Goal: Task Accomplishment & Management: Manage account settings

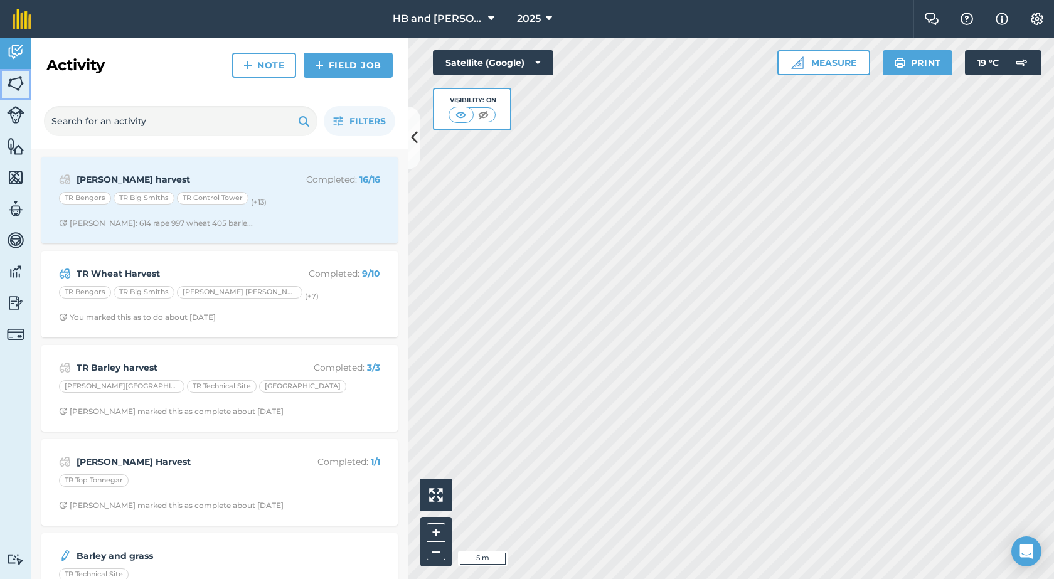
click at [11, 86] on img at bounding box center [16, 83] width 18 height 19
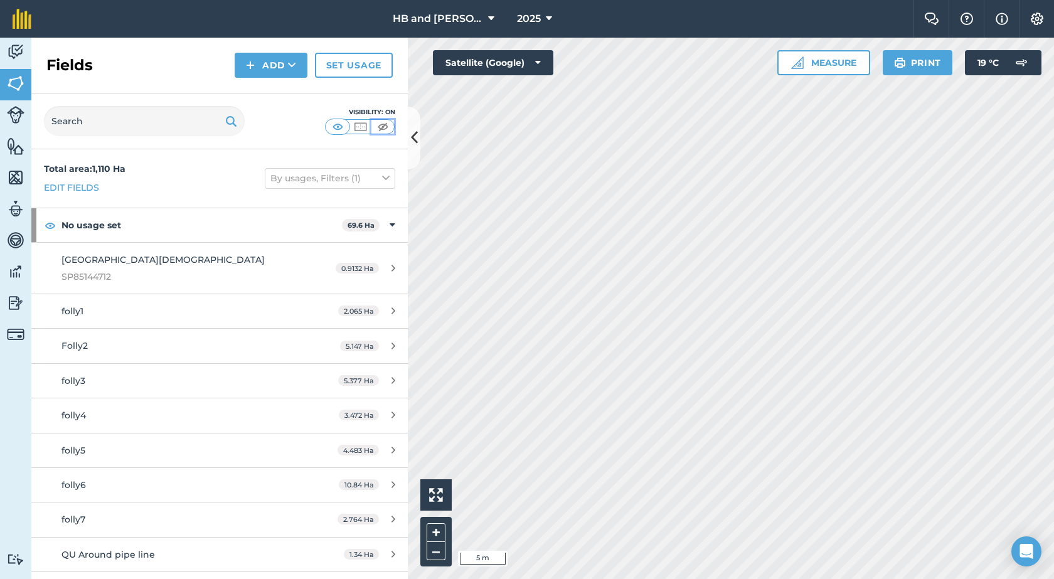
click at [381, 129] on img at bounding box center [383, 126] width 16 height 13
click at [16, 142] on img at bounding box center [16, 146] width 18 height 19
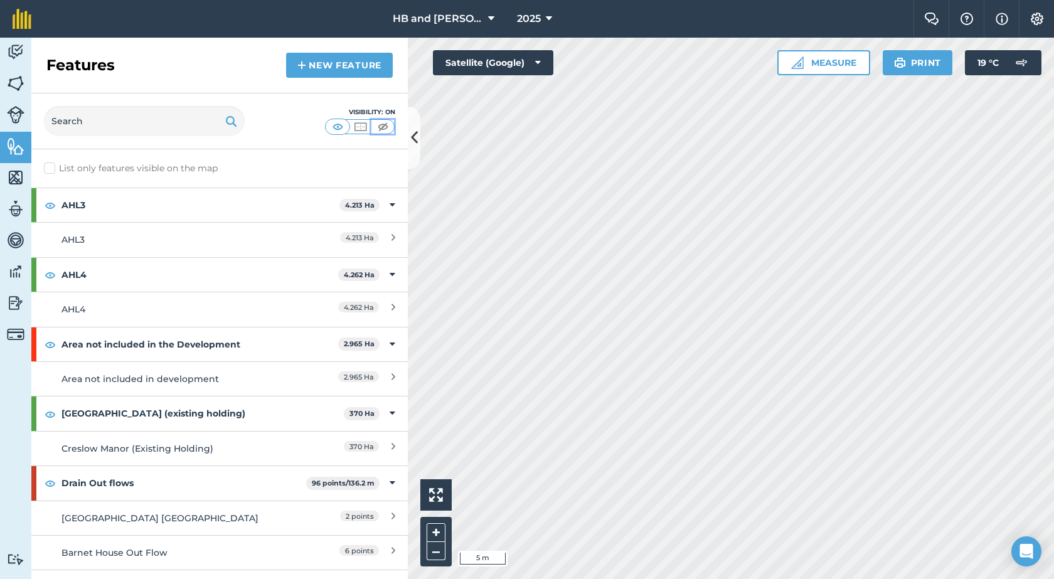
click at [380, 125] on img at bounding box center [383, 126] width 16 height 13
click at [813, 68] on button "Measure" at bounding box center [823, 62] width 93 height 25
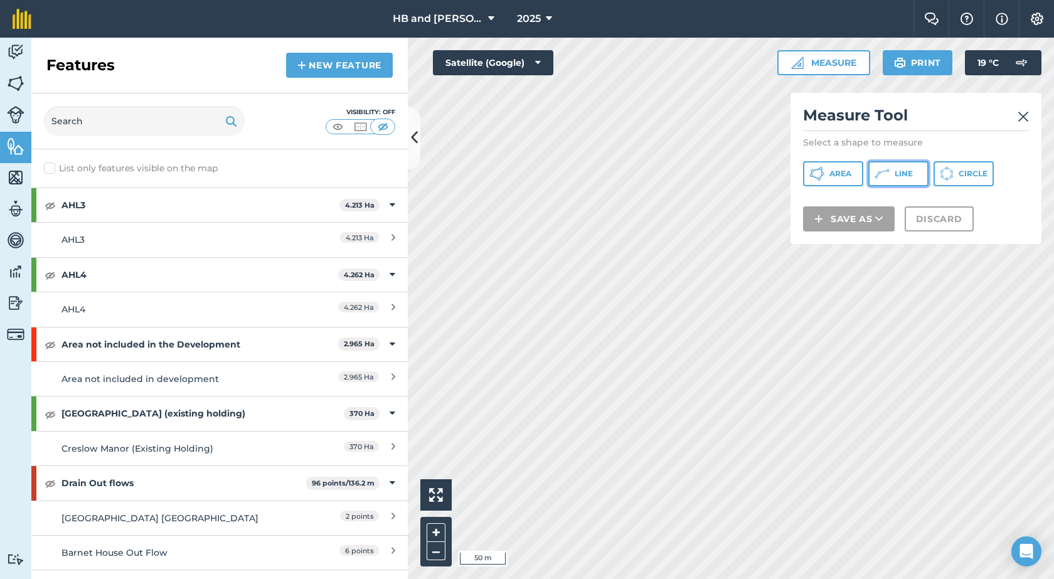
click at [890, 164] on button "Line" at bounding box center [898, 173] width 60 height 25
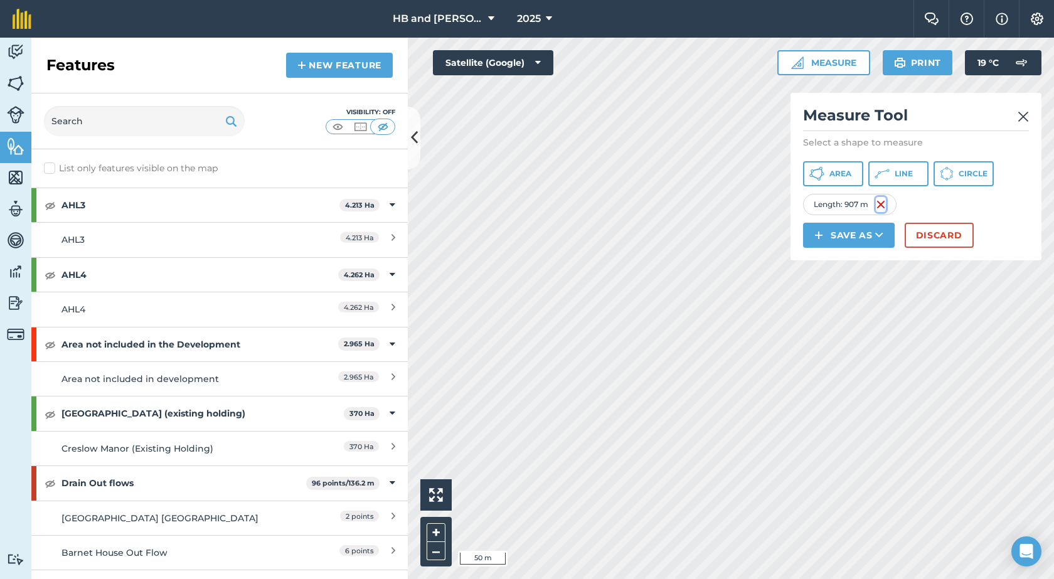
click at [881, 205] on img at bounding box center [881, 204] width 10 height 15
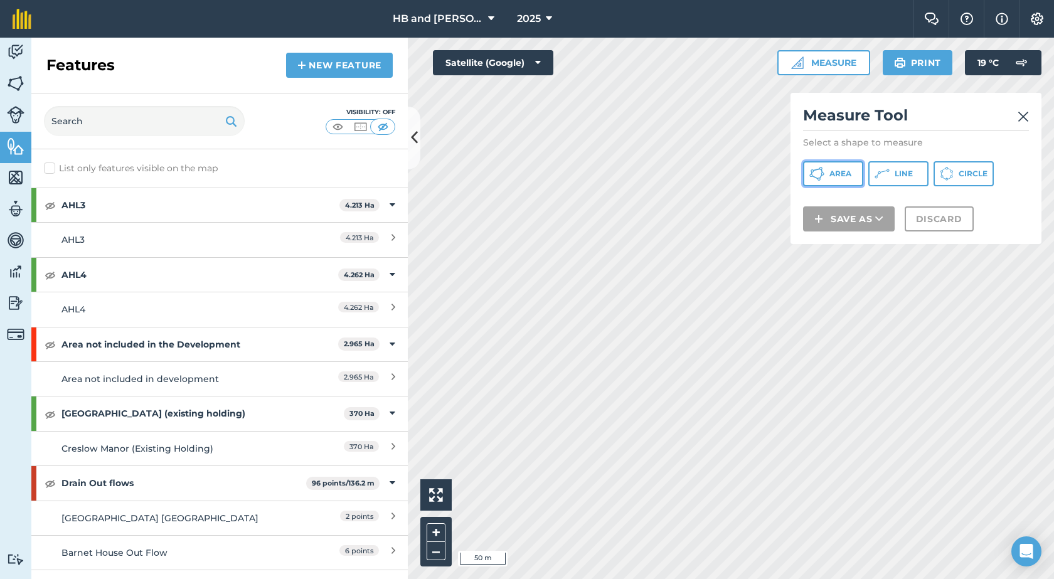
click at [820, 183] on button "Area" at bounding box center [833, 173] width 60 height 25
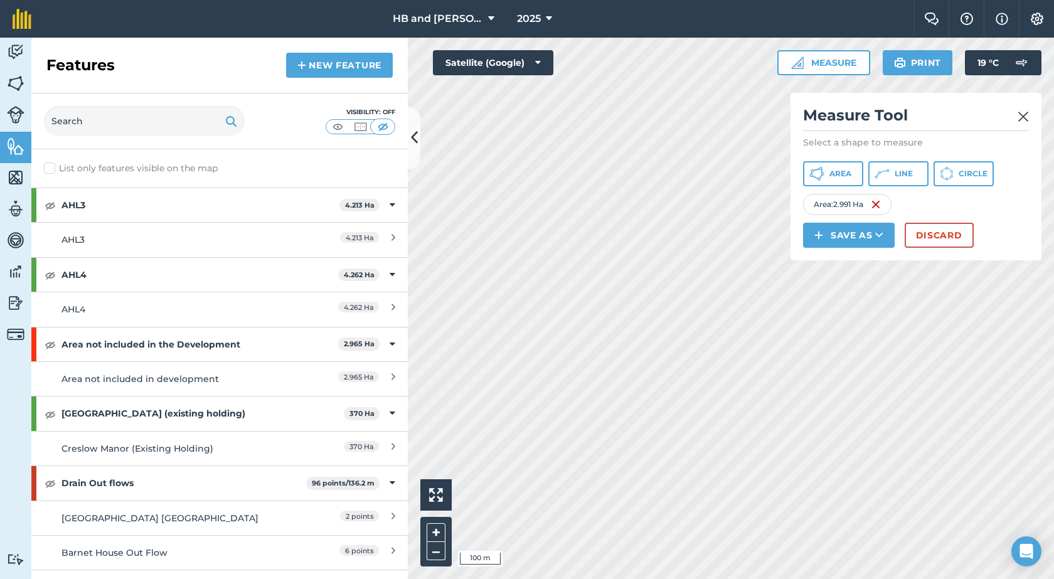
click at [1019, 112] on img at bounding box center [1023, 116] width 11 height 15
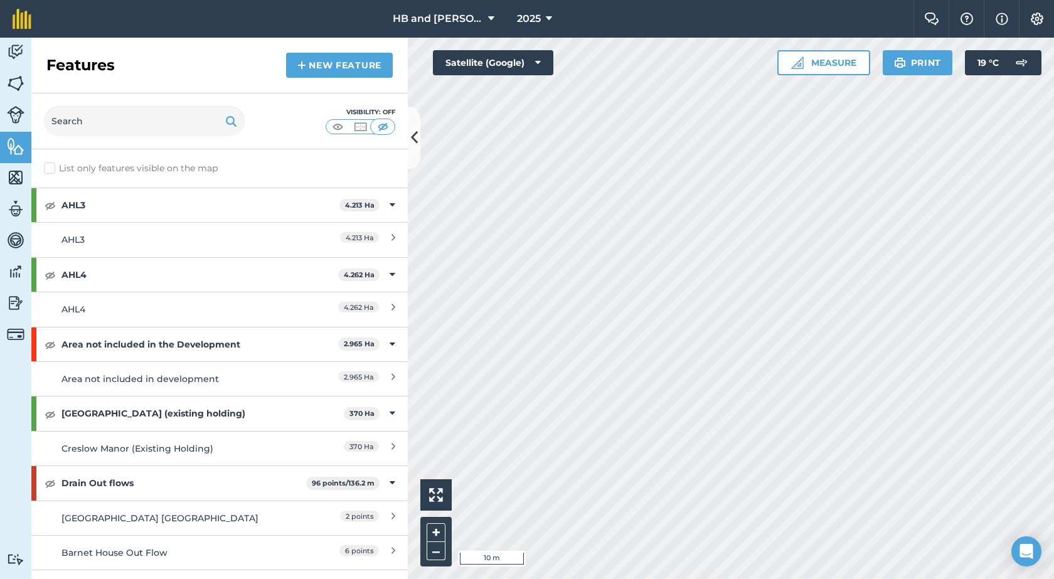
click at [519, 578] on html "HB and [PERSON_NAME] 2025 Farm Chat Help Info Settings HB and [PERSON_NAME] - 2…" at bounding box center [527, 289] width 1054 height 579
click at [524, 578] on html "HB and [PERSON_NAME] 2025 Farm Chat Help Info Settings HB and [PERSON_NAME] - 2…" at bounding box center [527, 289] width 1054 height 579
click at [838, 66] on button "Measure" at bounding box center [823, 62] width 93 height 25
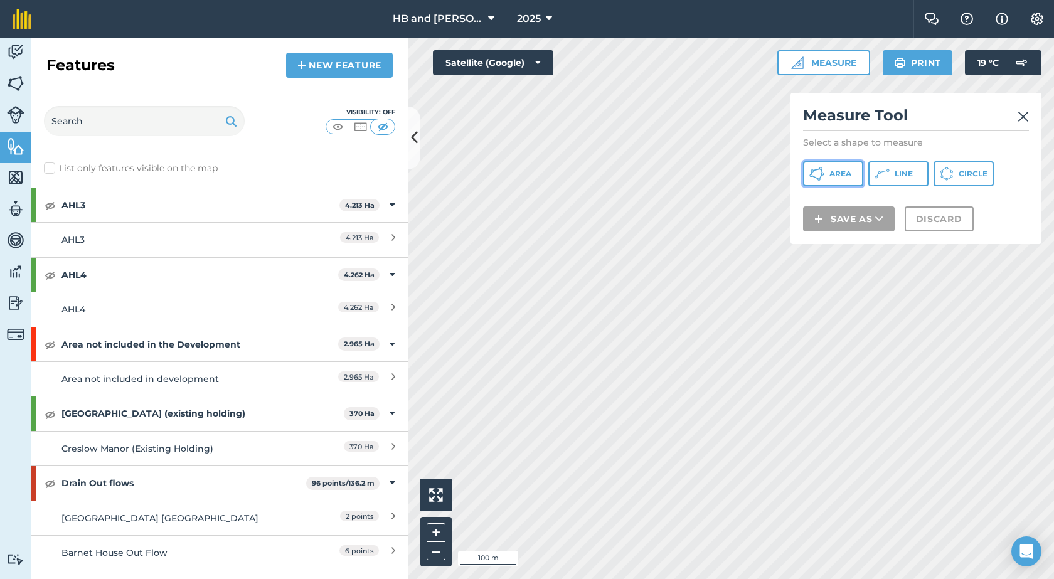
click at [844, 176] on span "Area" at bounding box center [840, 174] width 22 height 10
click at [793, 211] on div "Measure Tool Select a shape to measure Area Line Circle Save as Discard" at bounding box center [915, 168] width 251 height 151
click at [790, 216] on div "Measure Tool Select a shape to measure Area Line Circle Save as Discard" at bounding box center [915, 168] width 251 height 151
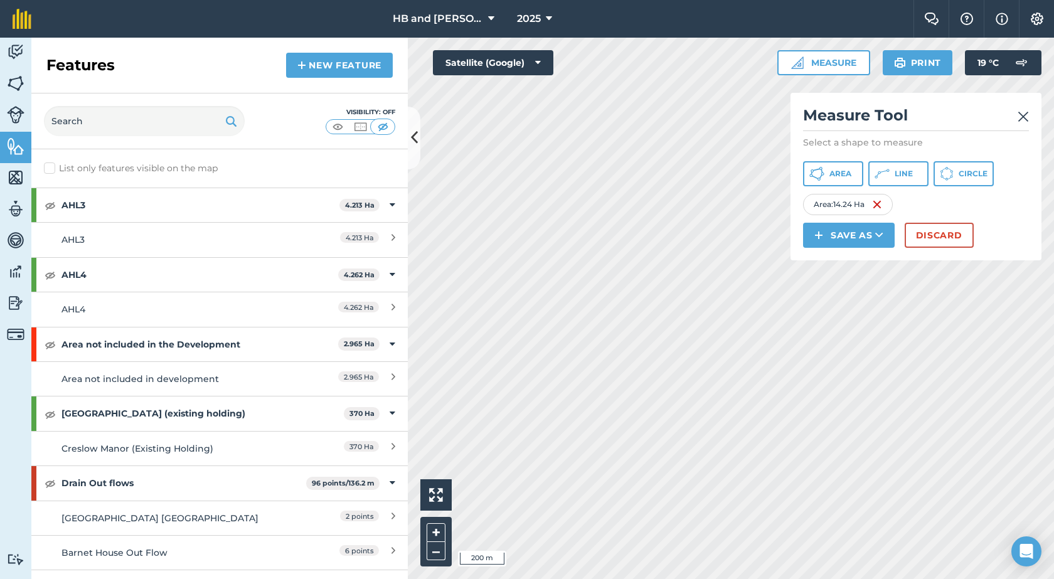
click at [1026, 115] on img at bounding box center [1023, 116] width 11 height 15
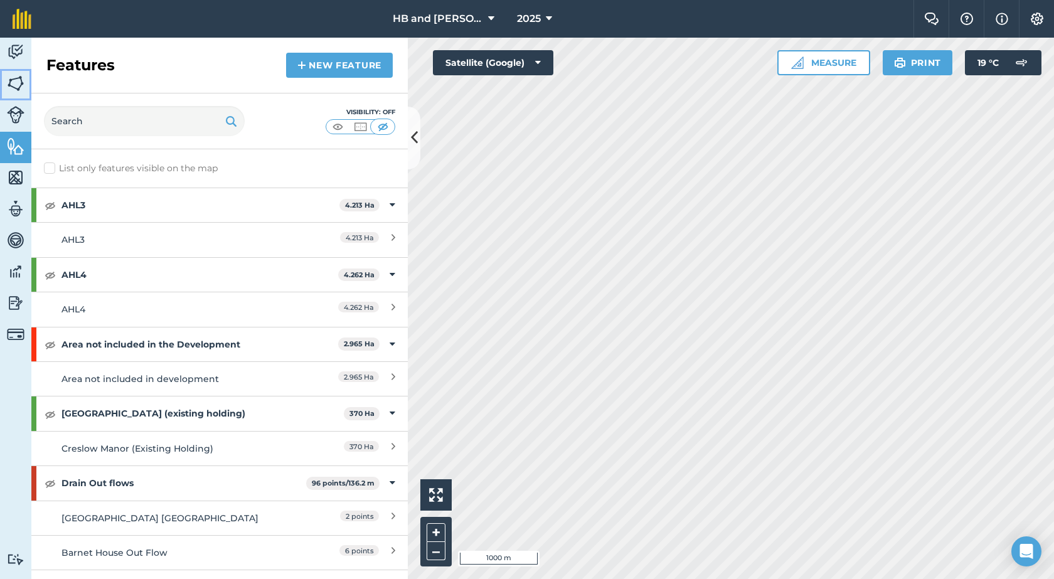
click at [18, 81] on img at bounding box center [16, 83] width 18 height 19
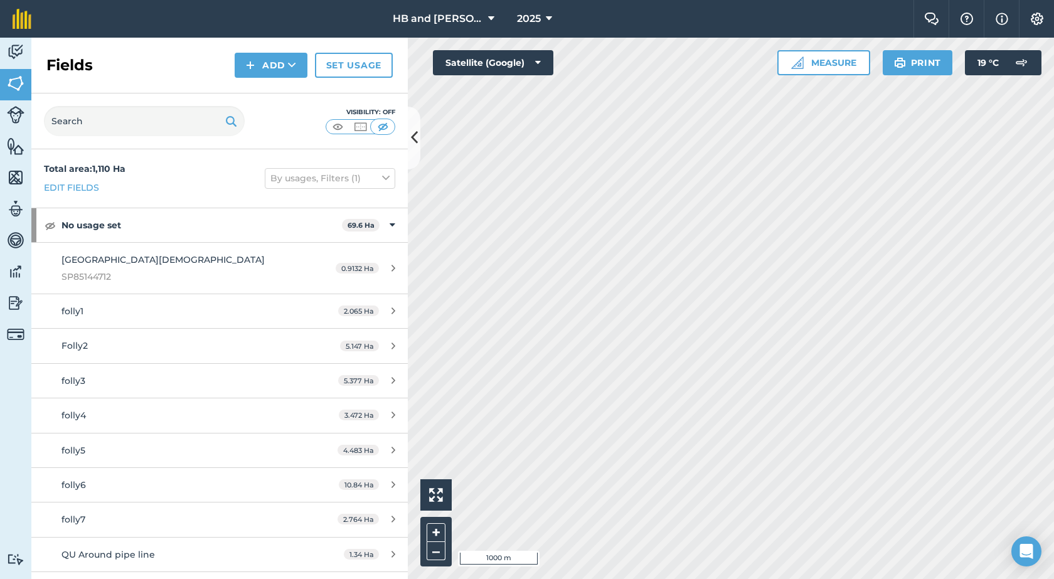
click at [332, 134] on div "Visibility: Off" at bounding box center [360, 121] width 70 height 28
click at [334, 132] on img at bounding box center [338, 126] width 16 height 13
click at [546, 23] on icon at bounding box center [549, 18] width 6 height 15
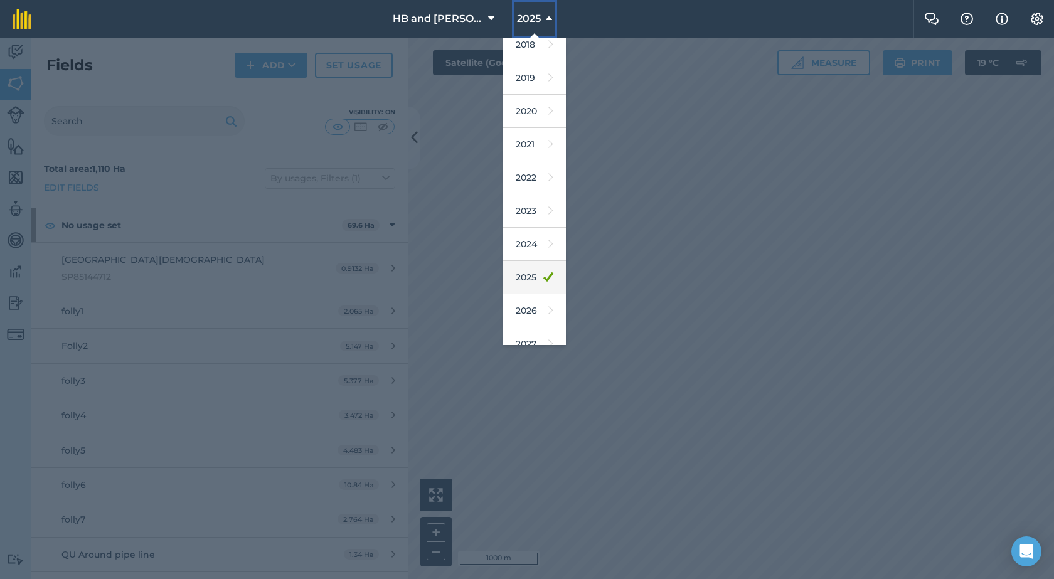
scroll to position [58, 0]
click at [528, 296] on link "2026" at bounding box center [534, 295] width 63 height 33
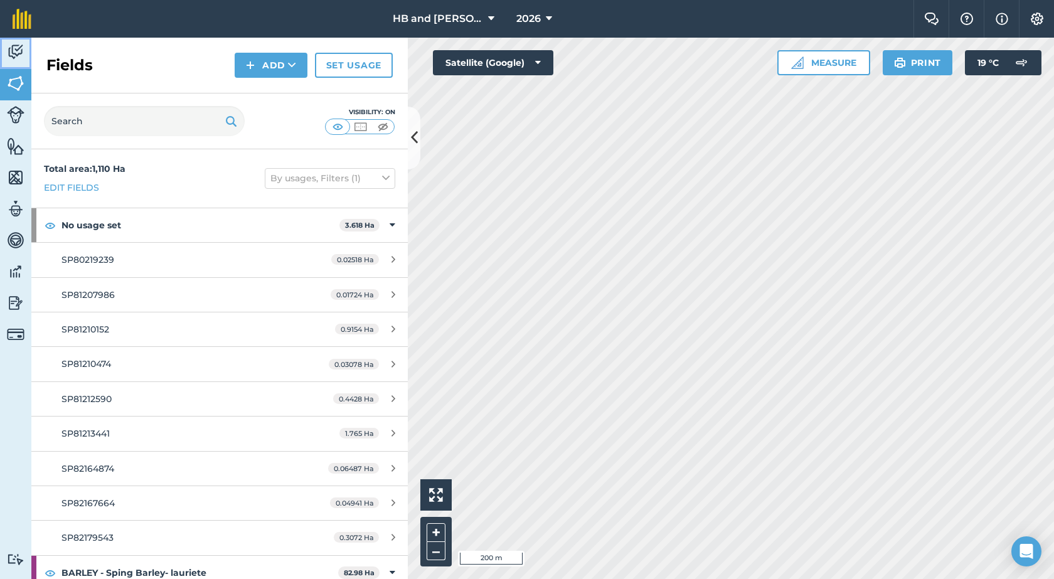
click at [16, 47] on img at bounding box center [16, 52] width 18 height 19
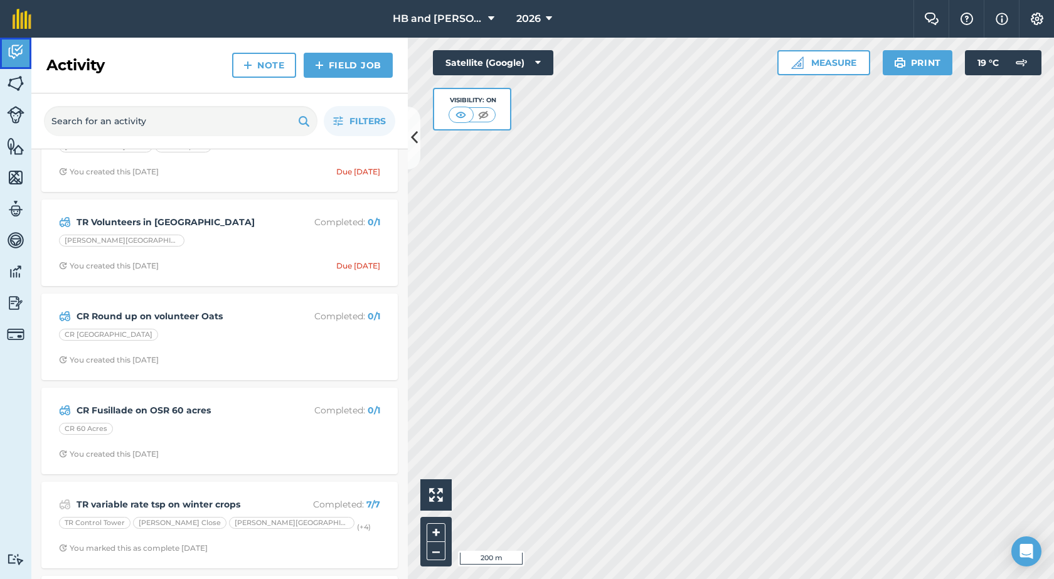
scroll to position [1004, 0]
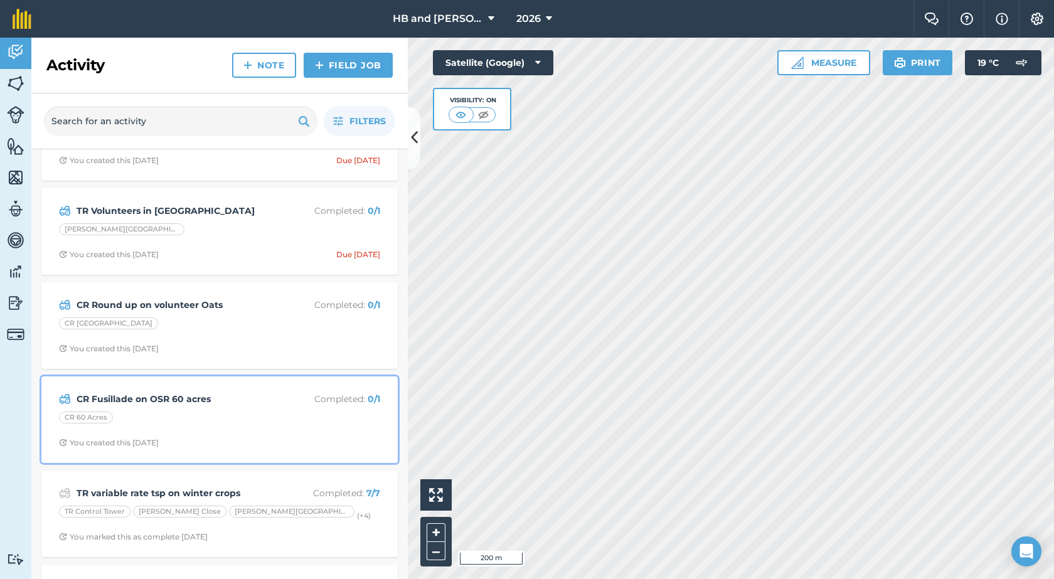
click at [250, 416] on div "CR 60 Acres" at bounding box center [219, 420] width 321 height 16
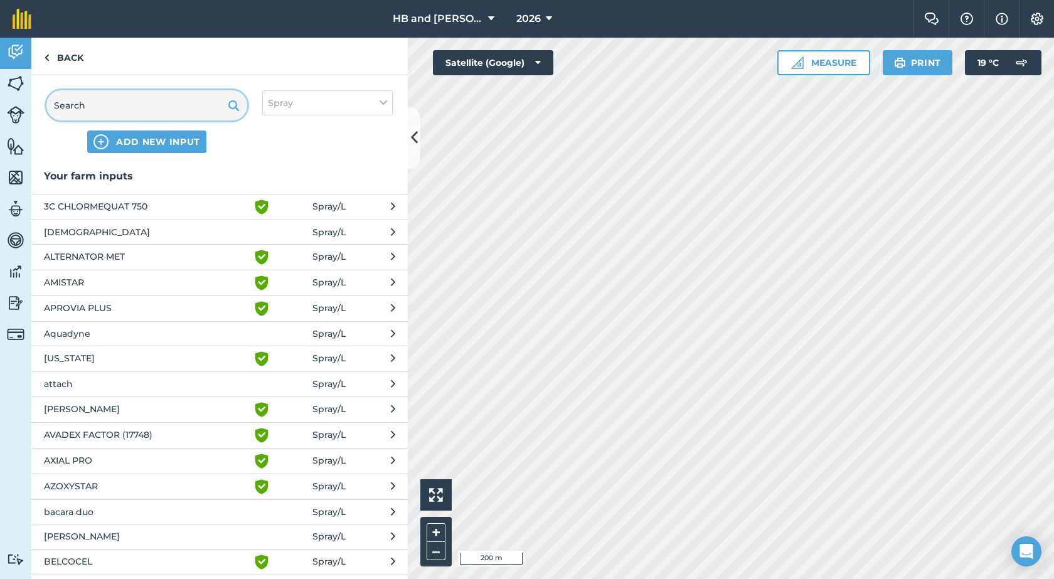
click at [128, 104] on input "text" at bounding box center [146, 105] width 201 height 30
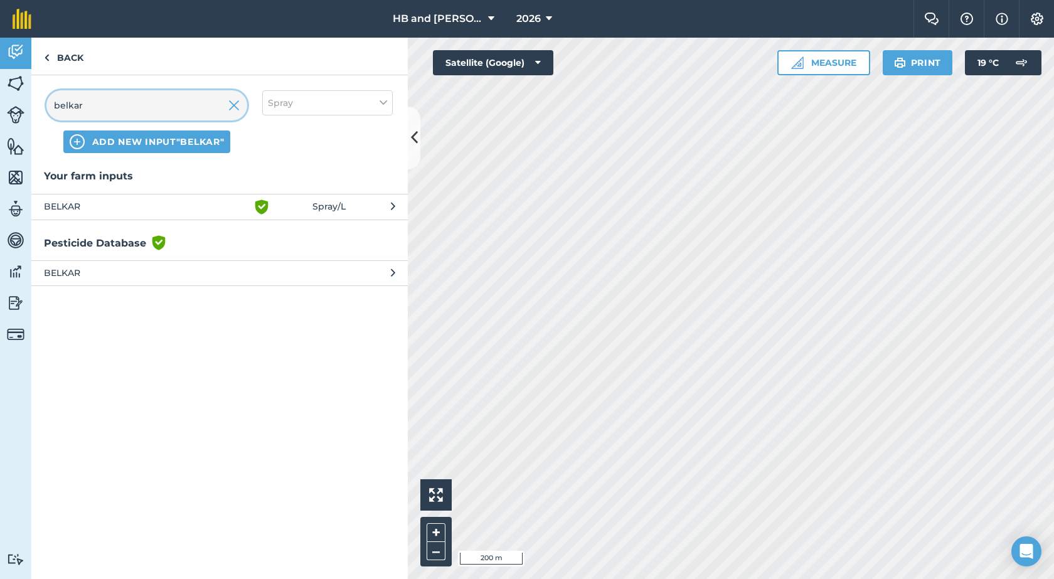
type input "belkar"
click at [91, 210] on span "BELKAR" at bounding box center [146, 206] width 205 height 15
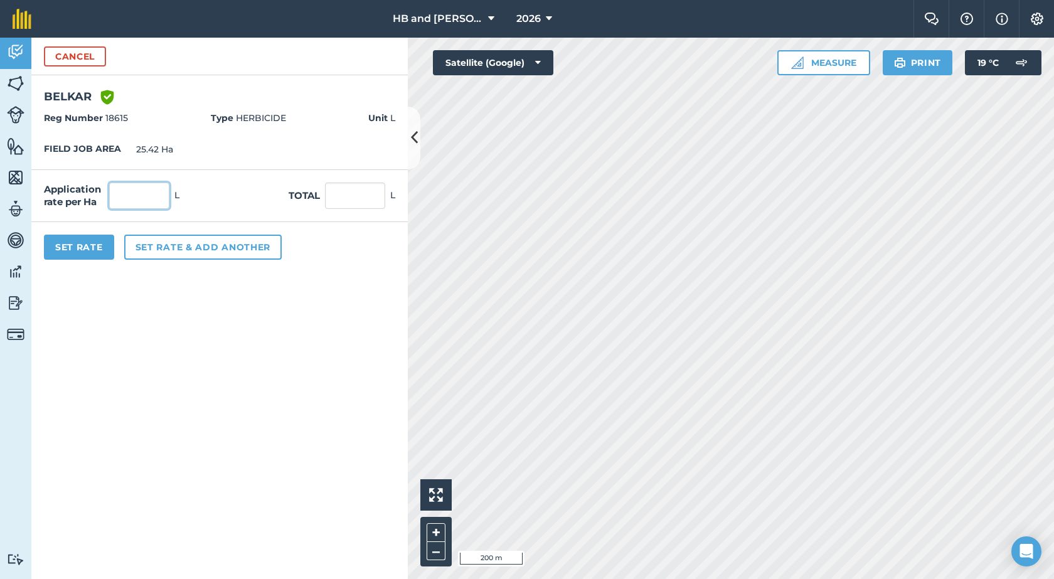
click at [145, 192] on input "text" at bounding box center [139, 196] width 60 height 26
type input "0.25"
type input "6.355"
click at [73, 248] on button "Set Rate" at bounding box center [79, 247] width 70 height 25
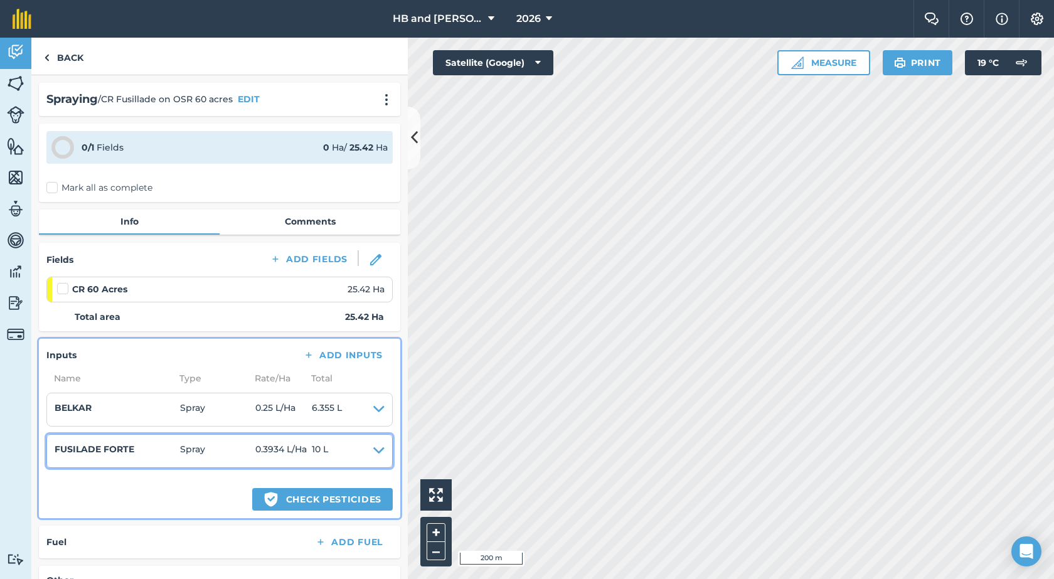
click at [148, 450] on h4 "FUSILADE FORTE" at bounding box center [117, 449] width 125 height 14
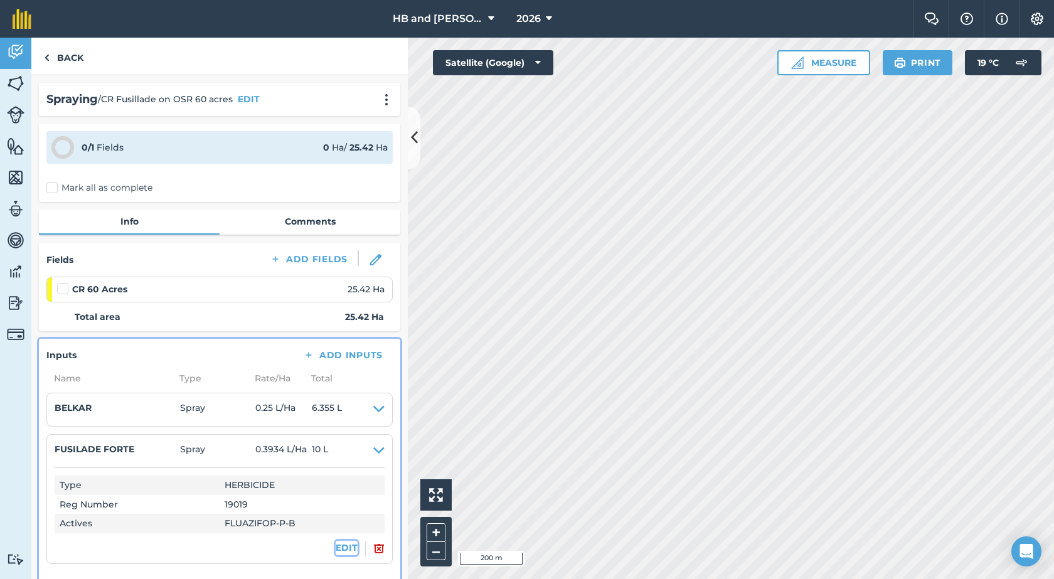
click at [348, 547] on button "EDIT" at bounding box center [347, 548] width 22 height 14
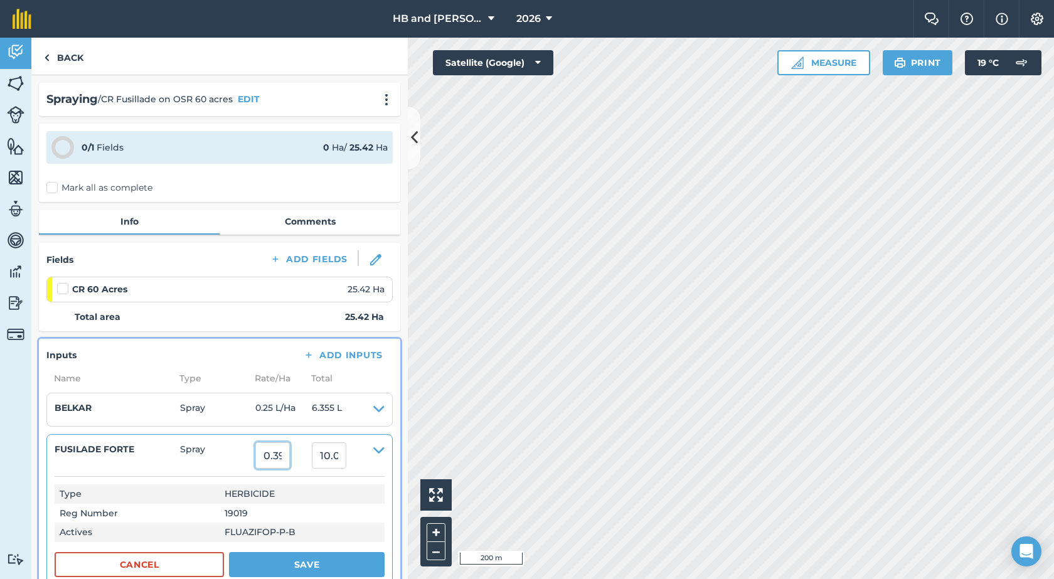
click at [286, 454] on input "0.39339104" at bounding box center [272, 455] width 35 height 26
click at [276, 465] on input "0.39339104" at bounding box center [272, 455] width 35 height 26
drag, startPoint x: 265, startPoint y: 456, endPoint x: 321, endPoint y: 461, distance: 56.1
click at [321, 461] on summary "FUSILADE FORTE Spray 0.39339104 10.000000236800002" at bounding box center [220, 455] width 330 height 26
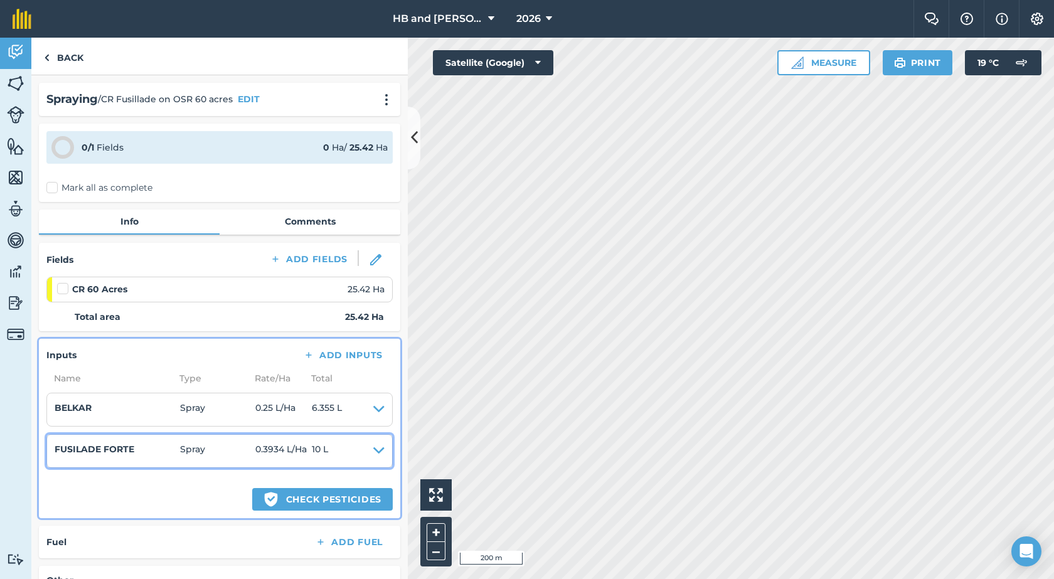
click at [328, 453] on span "10 L" at bounding box center [320, 451] width 16 height 18
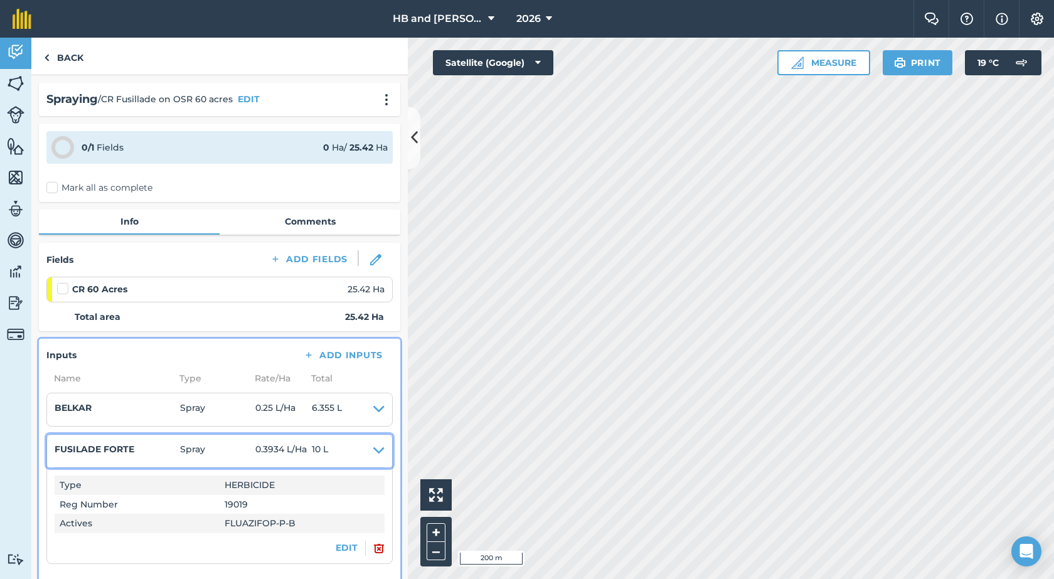
click at [323, 456] on span "10 L" at bounding box center [320, 451] width 16 height 18
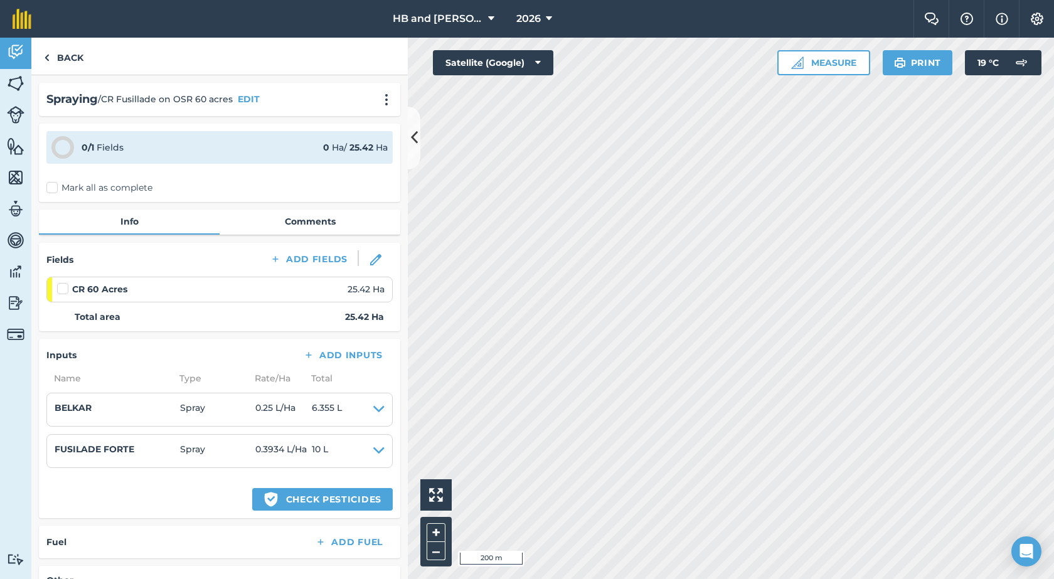
click at [203, 501] on div "Inputs Add Inputs Name Type Rate/ Ha Total BELKAR Spray 0.25 L / Ha 6.355 L Typ…" at bounding box center [219, 428] width 361 height 179
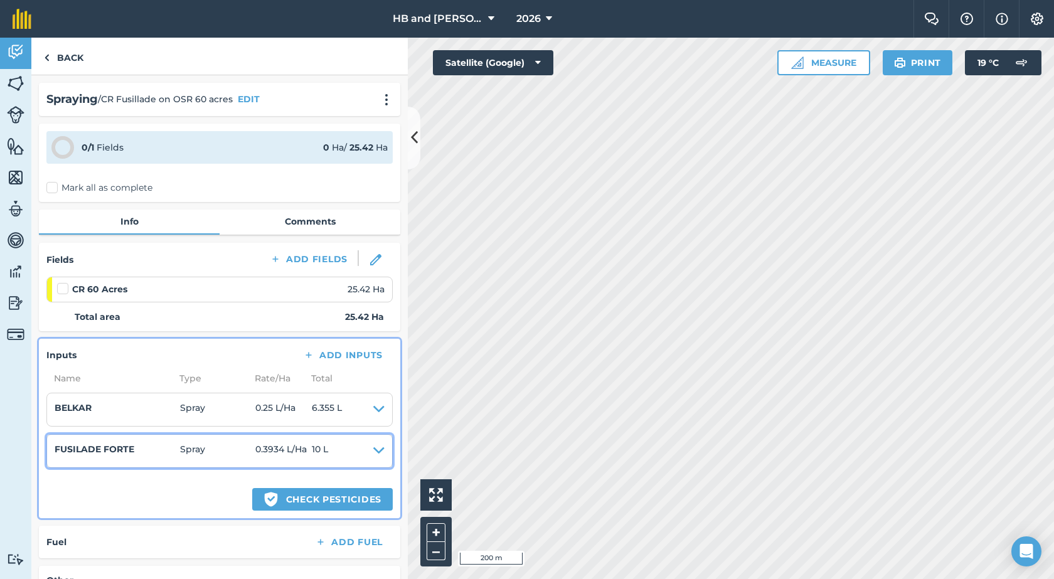
click at [254, 455] on span "Spray" at bounding box center [217, 451] width 75 height 18
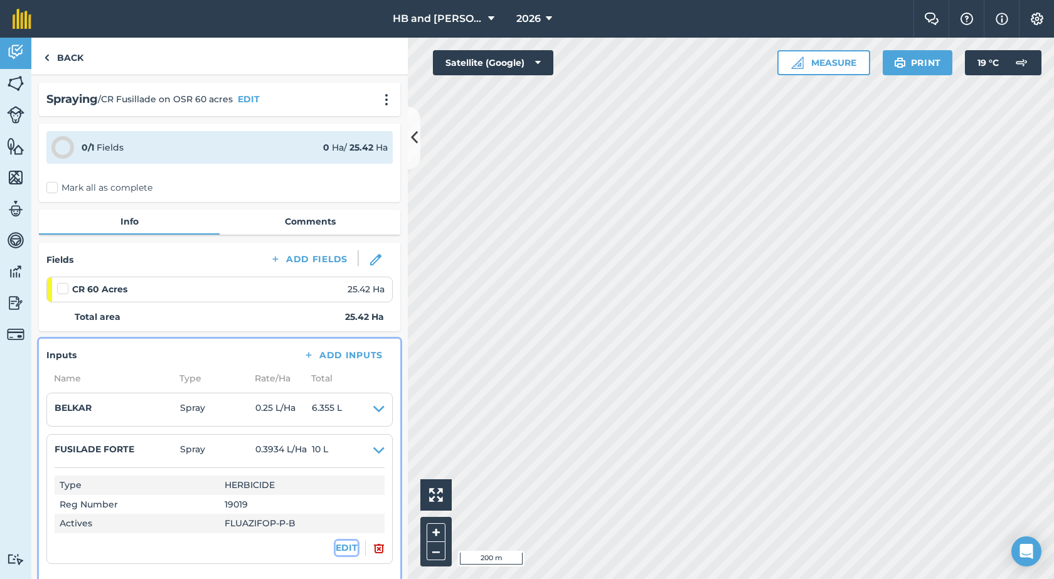
click at [342, 547] on button "EDIT" at bounding box center [347, 548] width 22 height 14
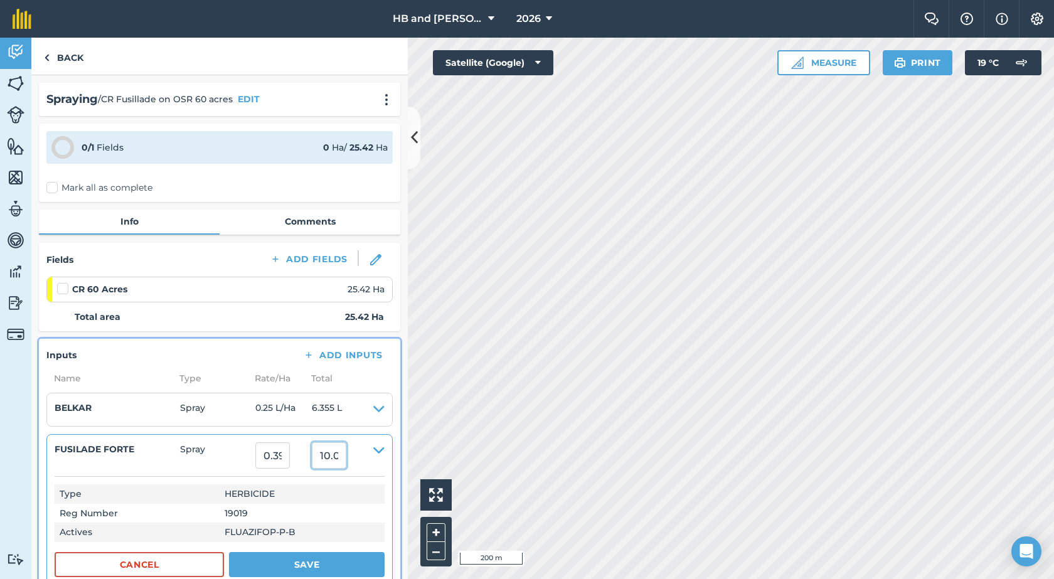
click at [341, 464] on input "10.000000236800002" at bounding box center [329, 455] width 35 height 26
click at [422, 466] on div "Activity Fields Livestock Features Maps Team Vehicles Data Reporting Billing Tu…" at bounding box center [527, 308] width 1054 height 541
type input "15"
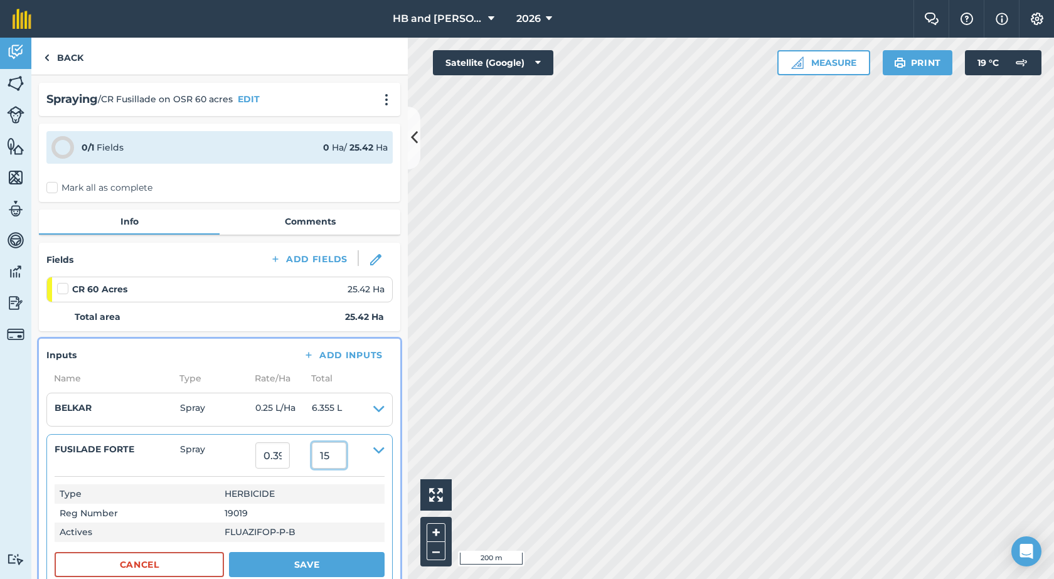
click at [229, 552] on button "Save" at bounding box center [307, 564] width 156 height 25
type input "0.5900865460267506"
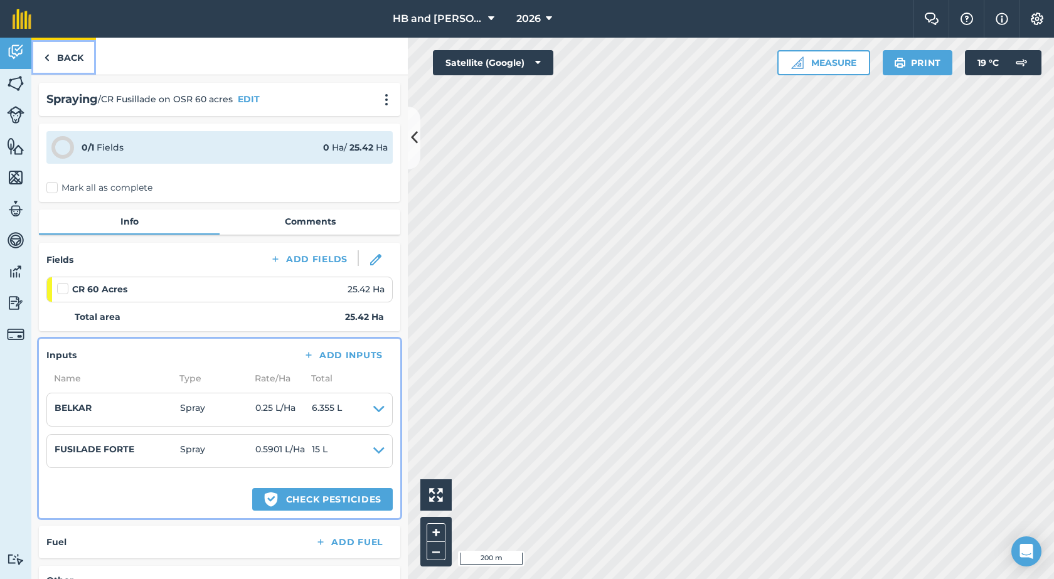
click at [64, 64] on link "Back" at bounding box center [63, 56] width 65 height 37
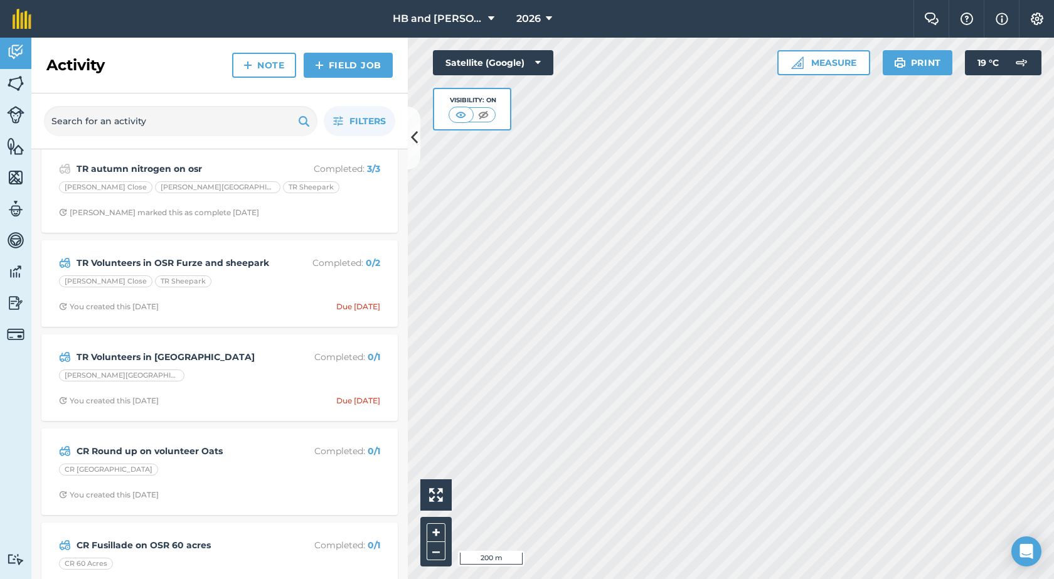
scroll to position [878, 0]
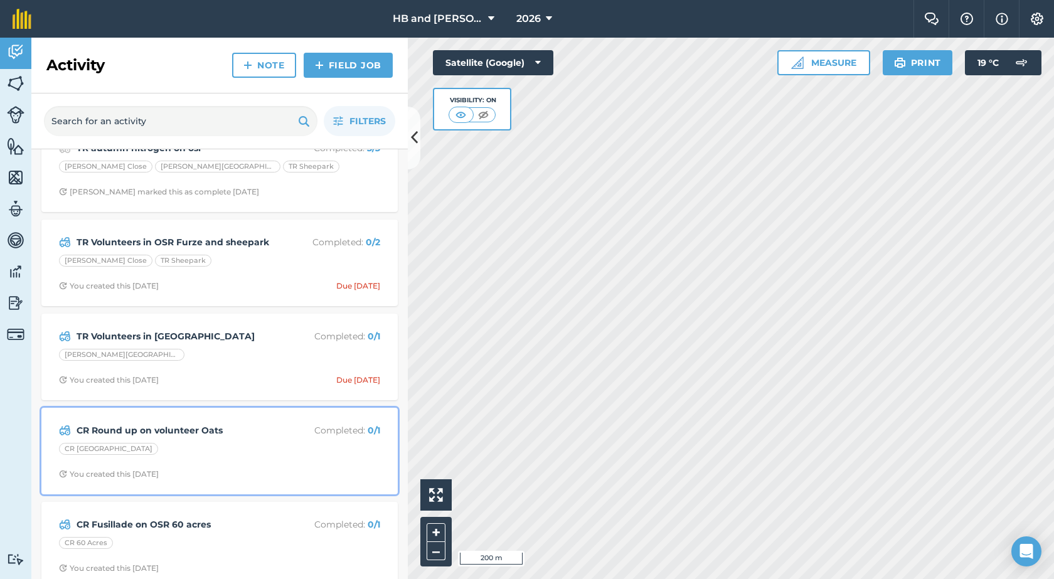
click at [259, 454] on div "CR [GEOGRAPHIC_DATA]" at bounding box center [219, 451] width 321 height 16
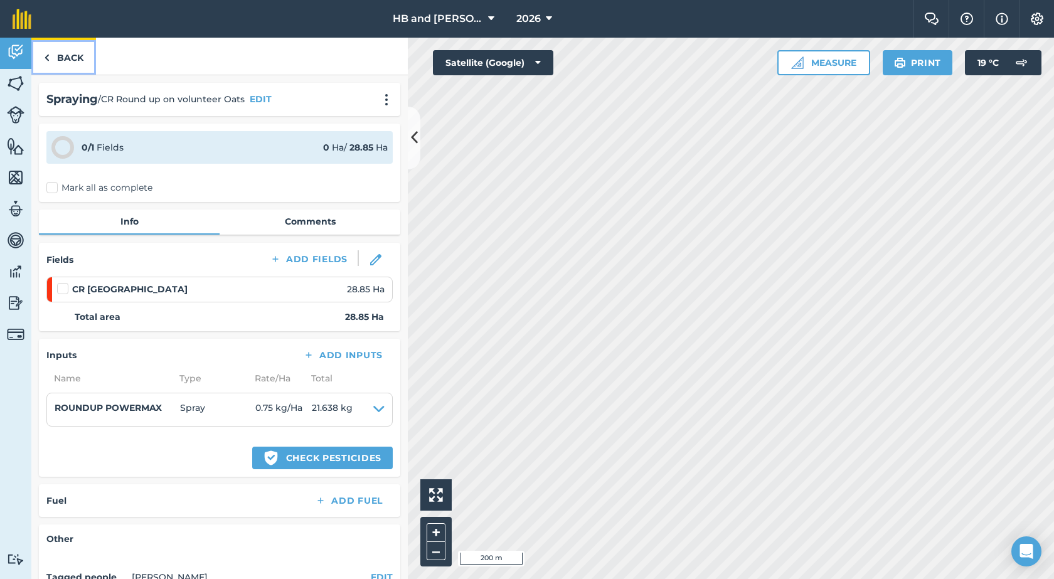
click at [48, 54] on img at bounding box center [47, 57] width 6 height 15
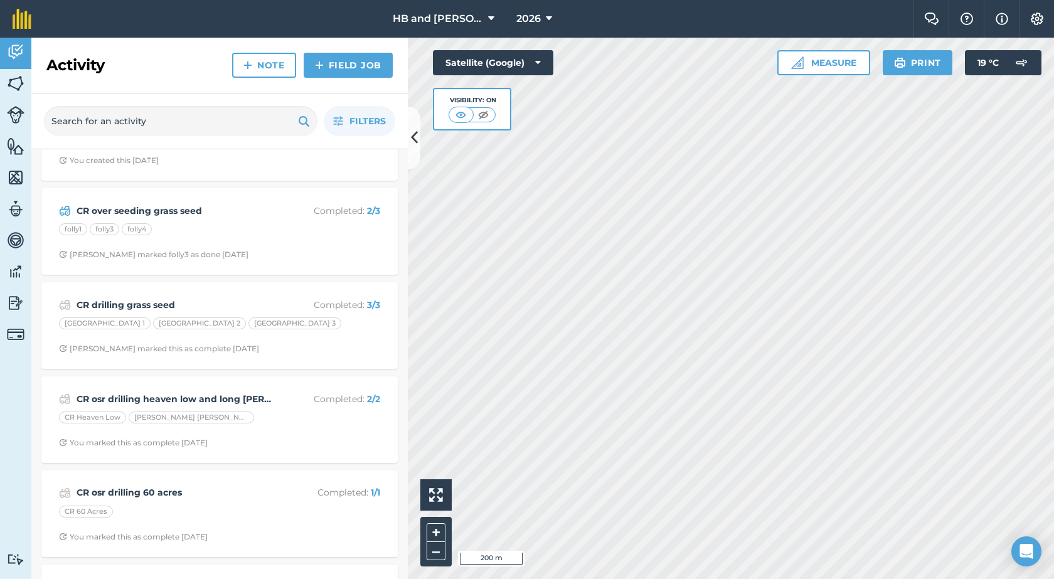
scroll to position [1694, 0]
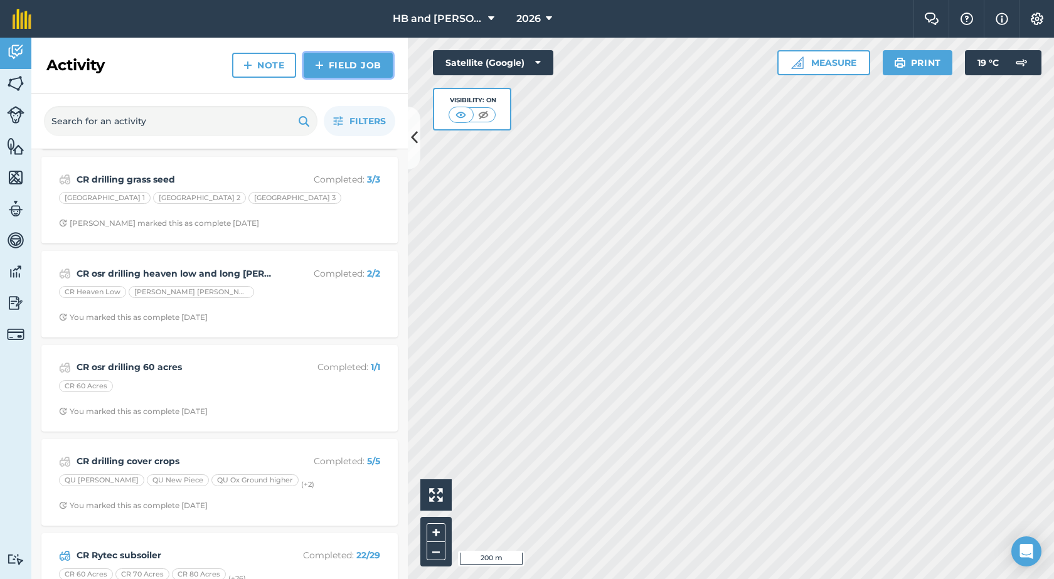
click at [332, 73] on link "Field Job" at bounding box center [348, 65] width 89 height 25
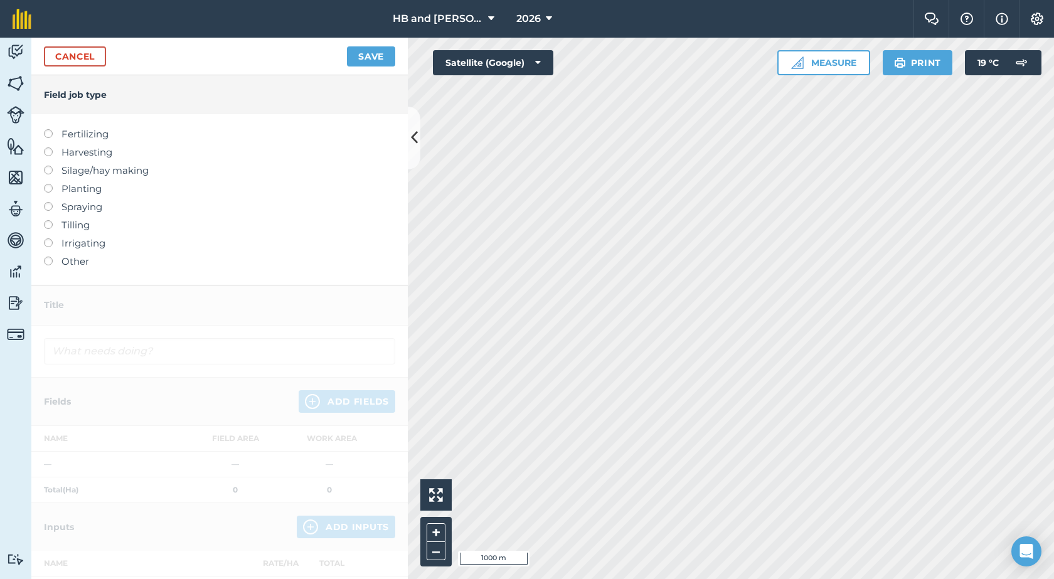
click at [82, 208] on label "Spraying" at bounding box center [219, 206] width 351 height 15
type input "Spraying"
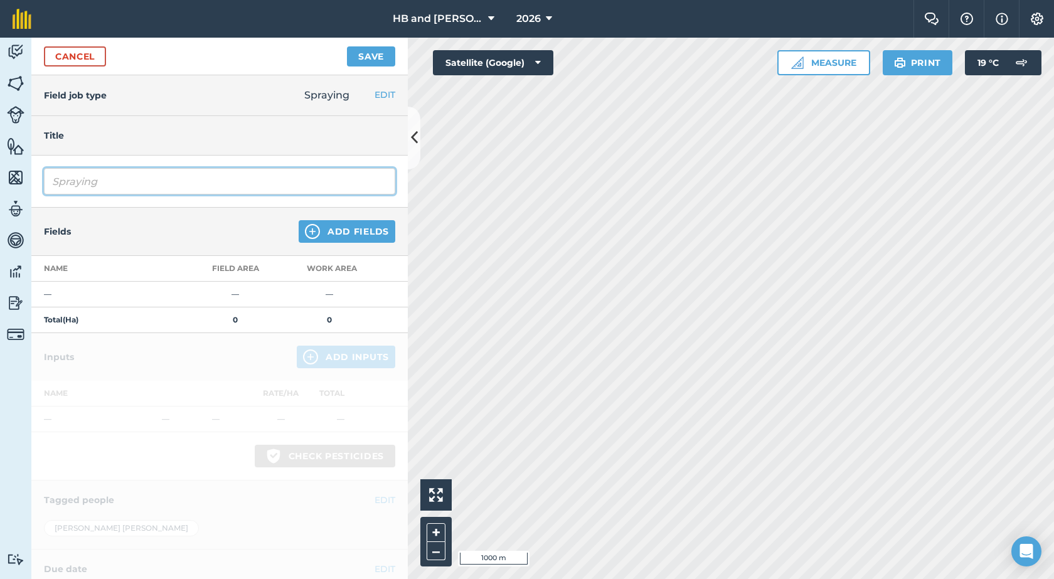
click at [164, 184] on input "Spraying" at bounding box center [219, 181] width 351 height 26
drag, startPoint x: 164, startPoint y: 184, endPoint x: 0, endPoint y: 190, distance: 164.5
click at [0, 190] on div "Activity Fields Livestock Features Maps Team Vehicles Data Reporting Billing Tu…" at bounding box center [527, 308] width 1054 height 541
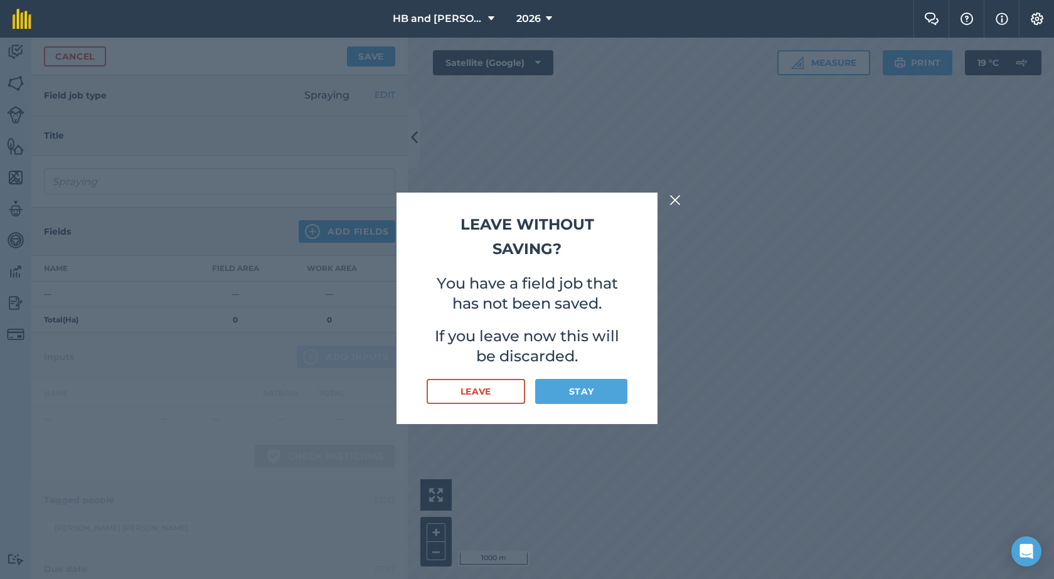
click at [676, 198] on img at bounding box center [674, 200] width 11 height 15
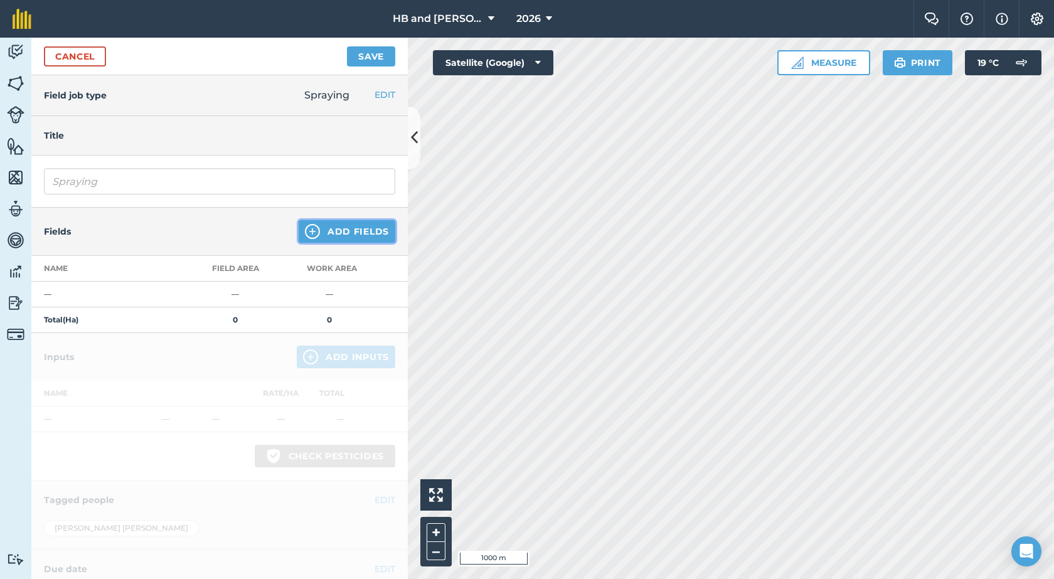
click at [351, 227] on button "Add Fields" at bounding box center [347, 231] width 97 height 23
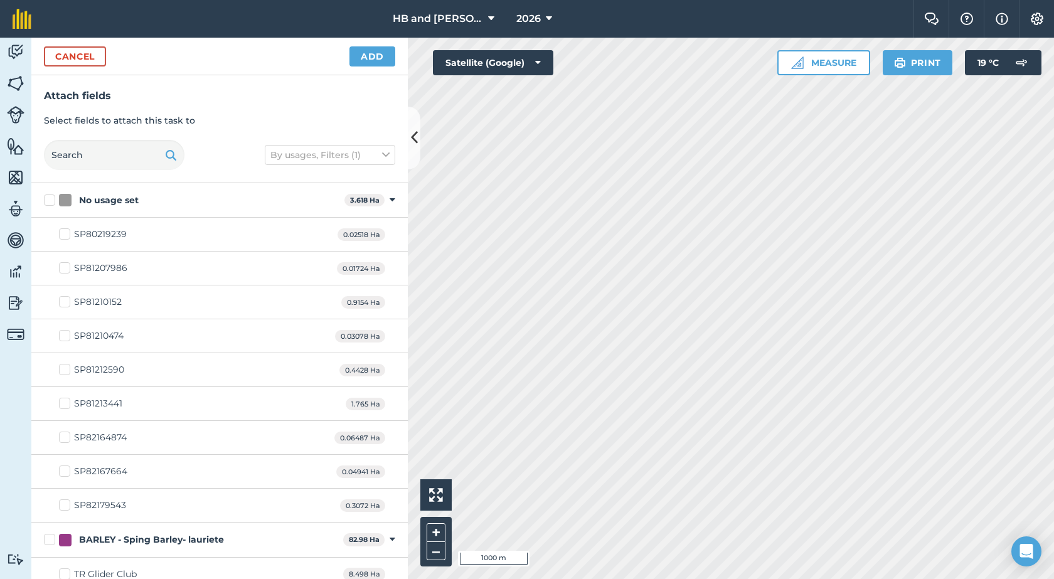
checkbox input "true"
click at [373, 52] on button "Add" at bounding box center [372, 56] width 46 height 20
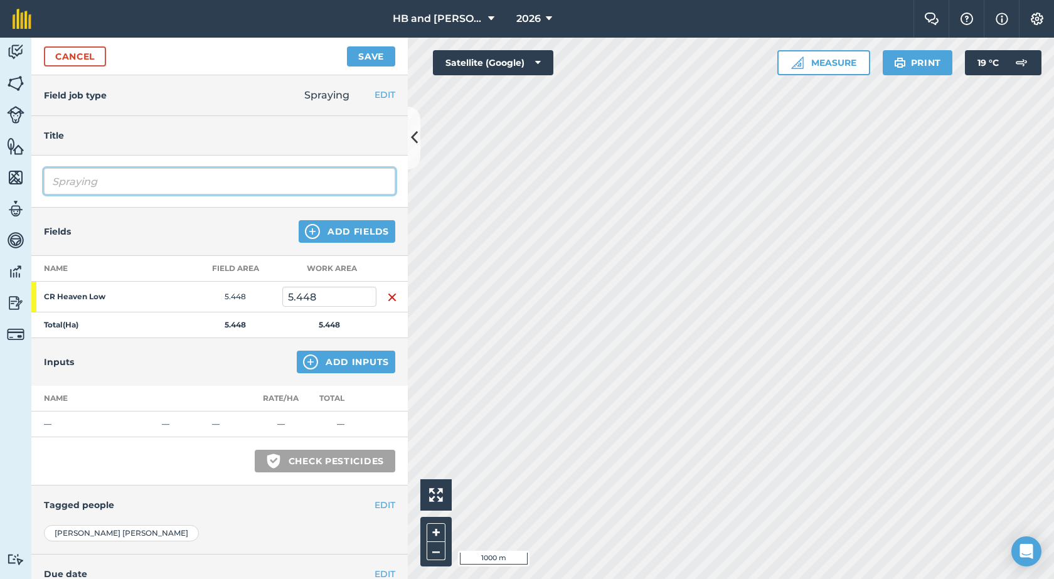
click at [171, 177] on input "Spraying" at bounding box center [219, 181] width 351 height 26
type input "S"
type input "CR volunteer cereals in OSR"
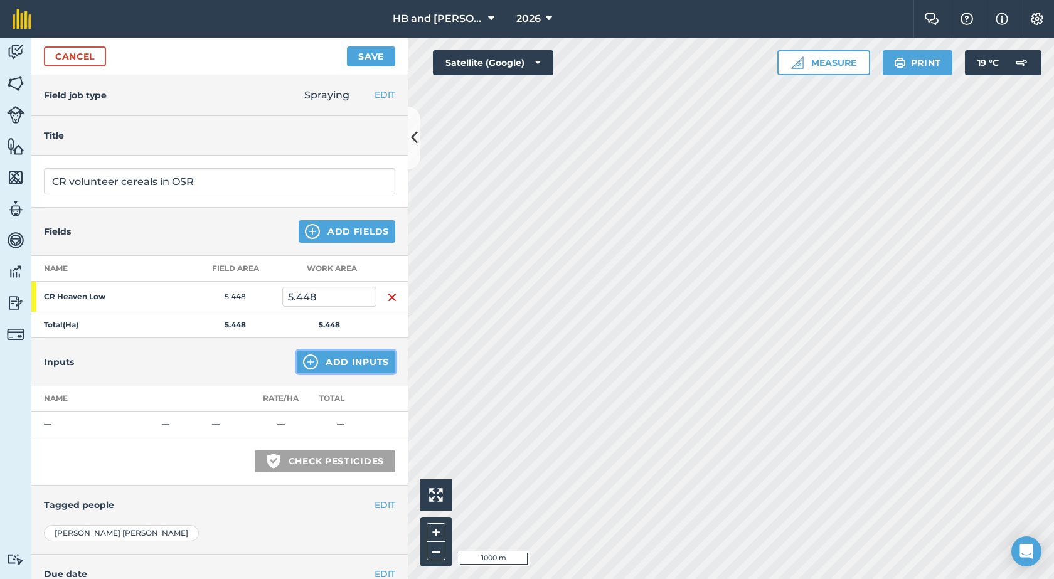
click at [309, 361] on img at bounding box center [310, 361] width 15 height 15
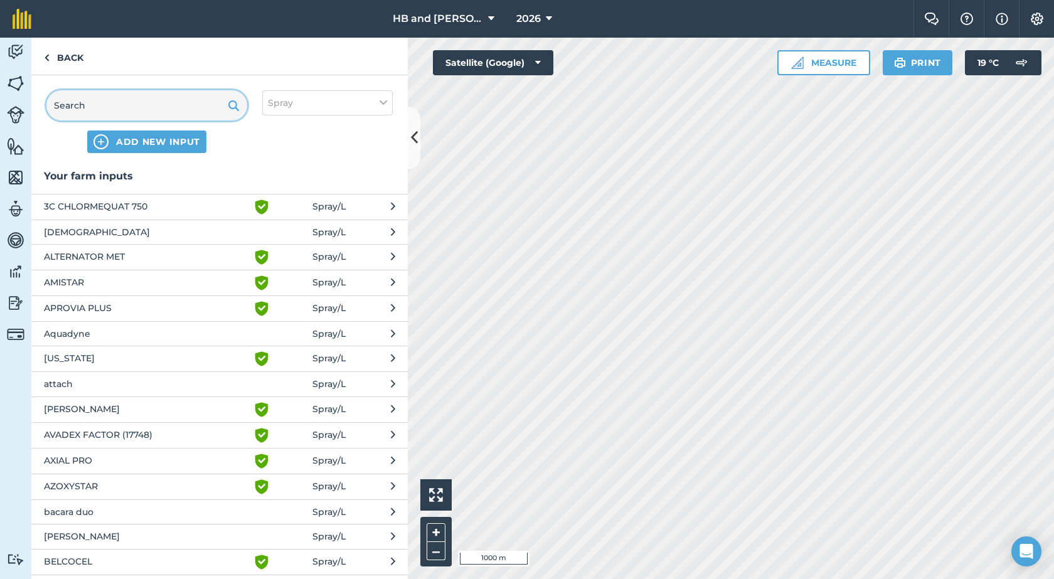
click at [117, 101] on input "text" at bounding box center [146, 105] width 201 height 30
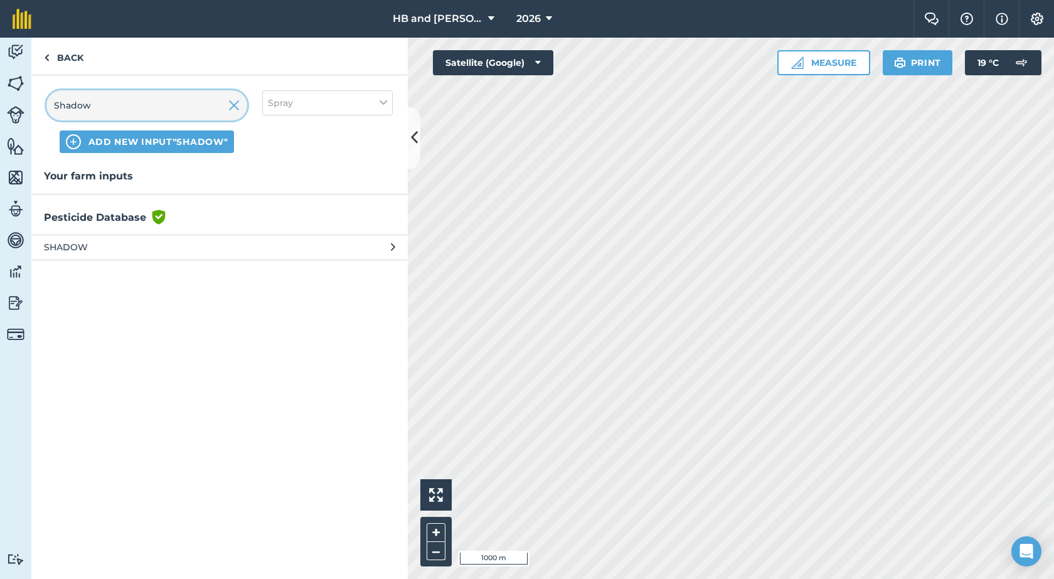
type input "Shadow"
click at [82, 252] on span "SHADOW" at bounding box center [146, 247] width 205 height 14
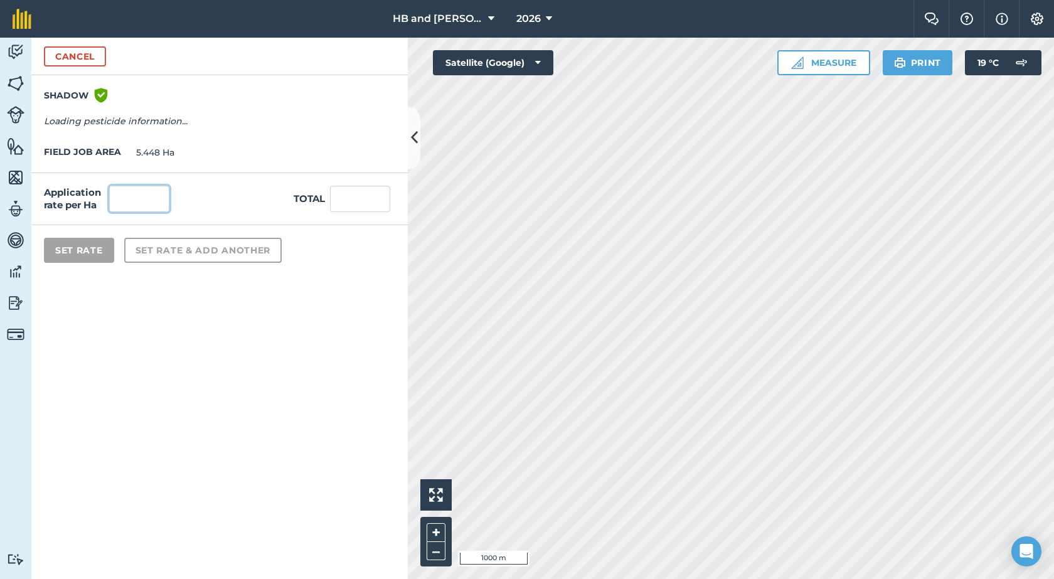
click at [145, 198] on input "text" at bounding box center [139, 199] width 60 height 26
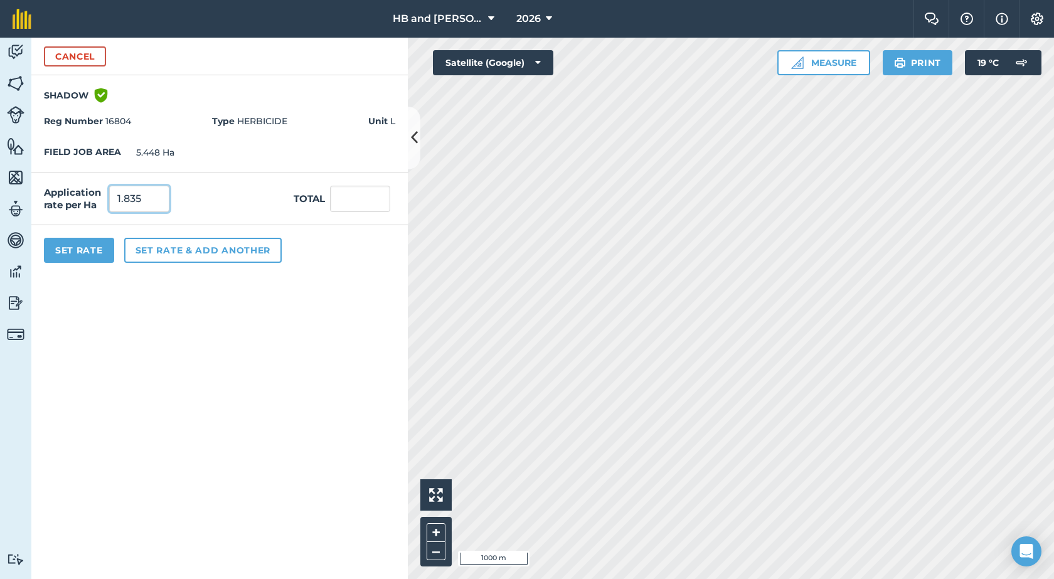
type input "1.835"
type input "9.997"
click at [159, 256] on button "Set rate & add another" at bounding box center [202, 250] width 157 height 25
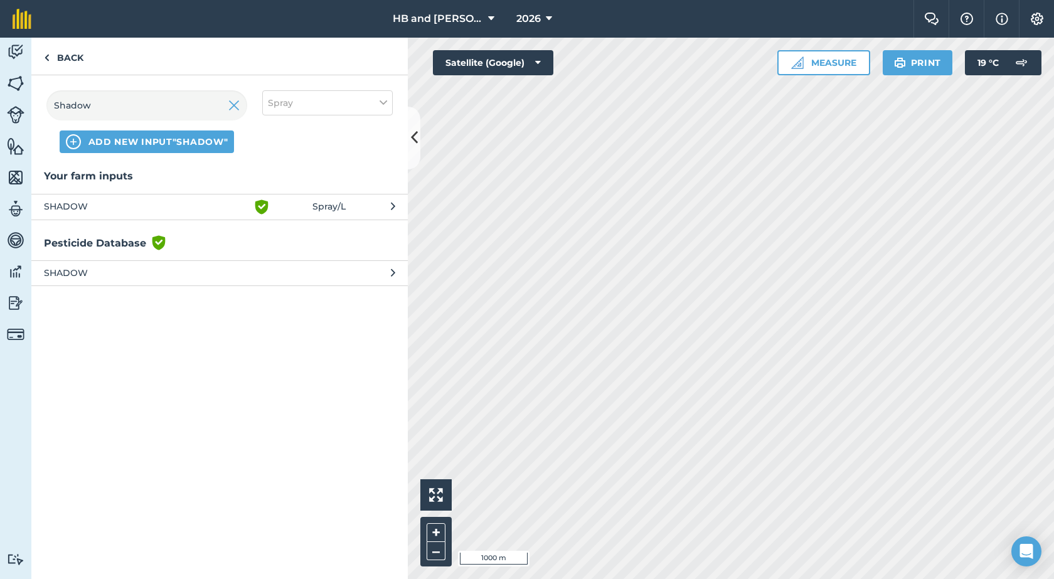
click at [119, 205] on span "SHADOW" at bounding box center [146, 206] width 205 height 15
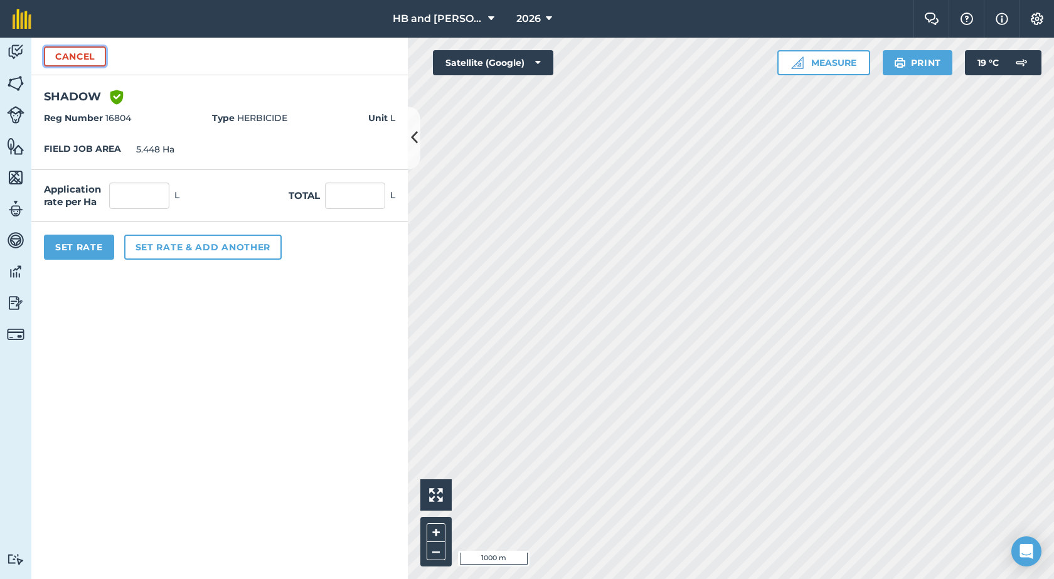
click at [83, 61] on button "Cancel" at bounding box center [75, 56] width 62 height 20
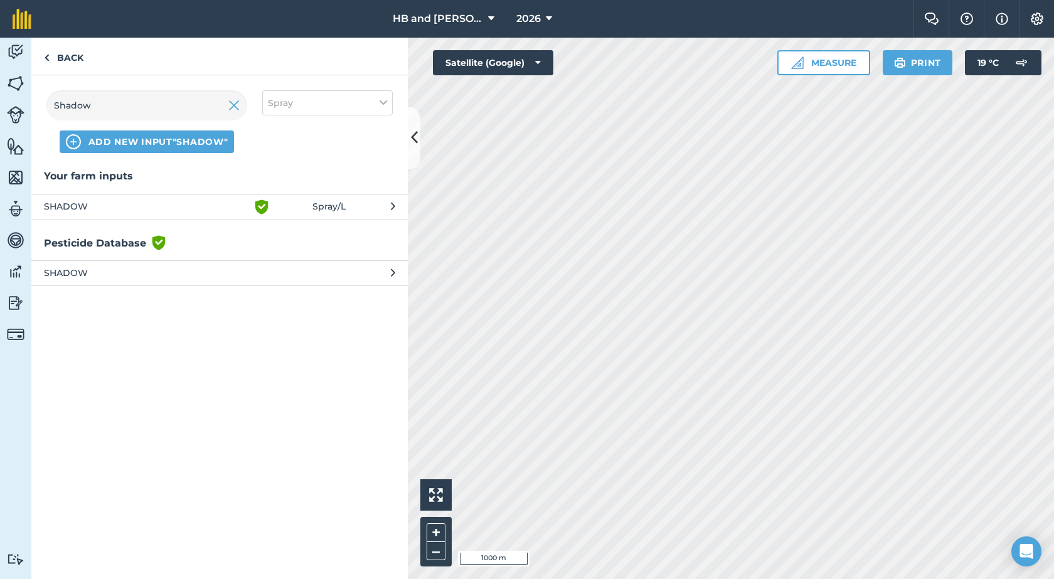
click at [100, 205] on span "SHADOW" at bounding box center [146, 206] width 205 height 15
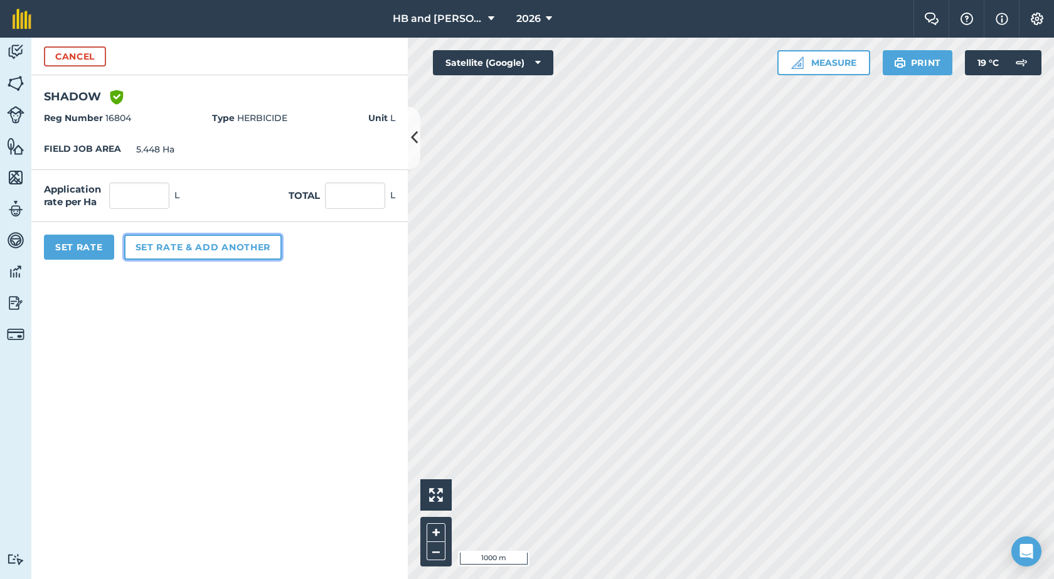
click at [147, 247] on button "Set rate & add another" at bounding box center [202, 247] width 157 height 25
click at [78, 52] on button "Cancel" at bounding box center [75, 56] width 62 height 20
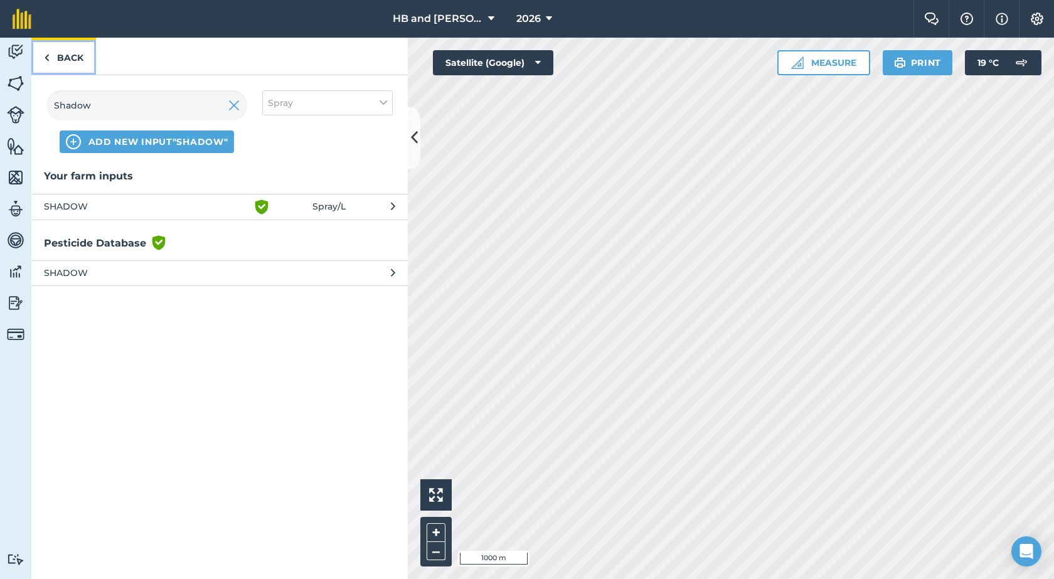
click at [77, 55] on link "Back" at bounding box center [63, 56] width 65 height 37
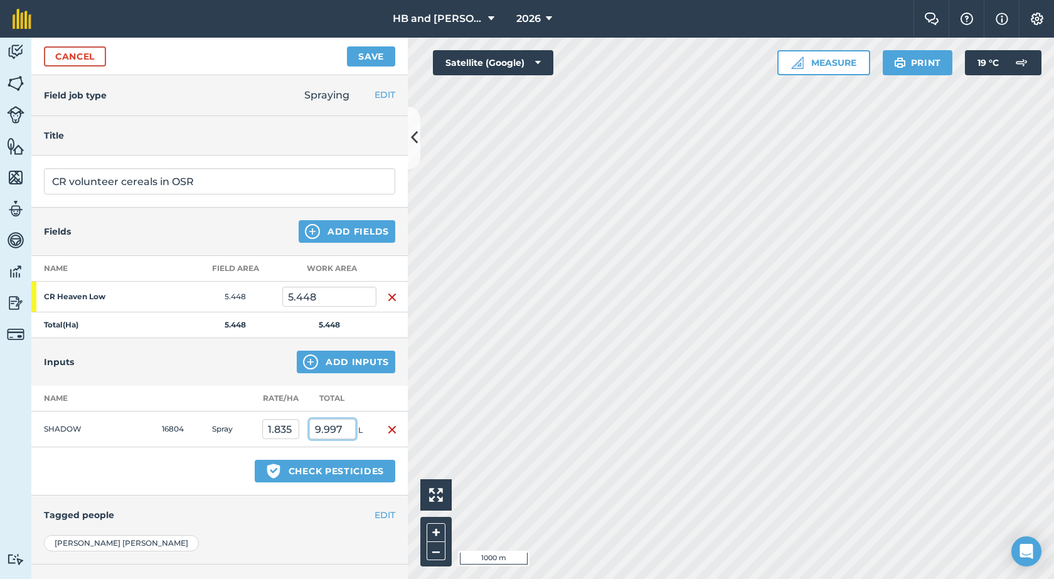
drag, startPoint x: 344, startPoint y: 432, endPoint x: 307, endPoint y: 440, distance: 37.3
click at [307, 440] on td "9.997 L" at bounding box center [340, 430] width 72 height 36
type input "10"
type input "1.836"
click at [193, 384] on div "Inputs Add Inputs" at bounding box center [219, 362] width 376 height 48
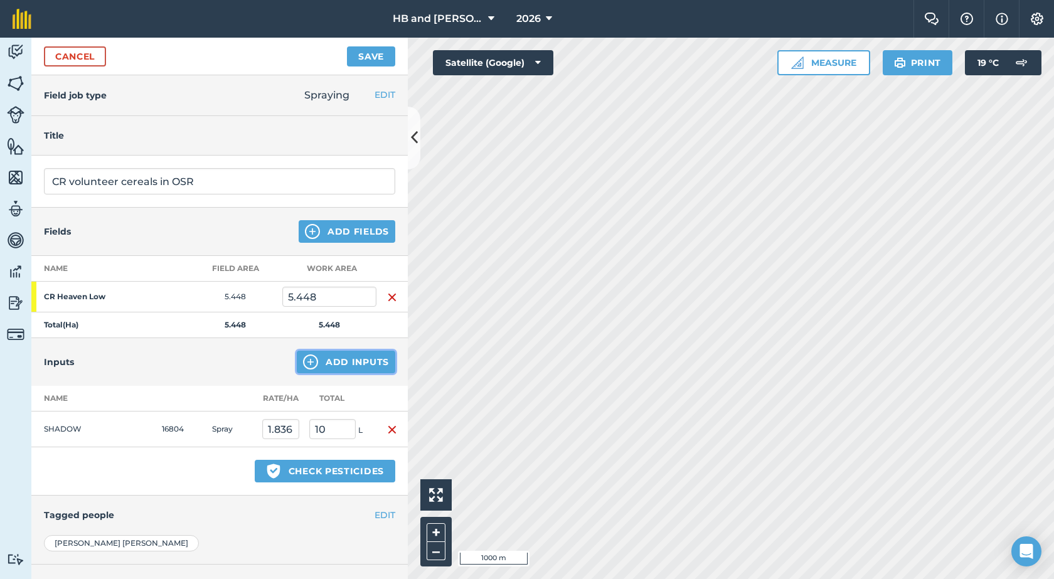
click at [317, 363] on button "Add Inputs" at bounding box center [346, 362] width 98 height 23
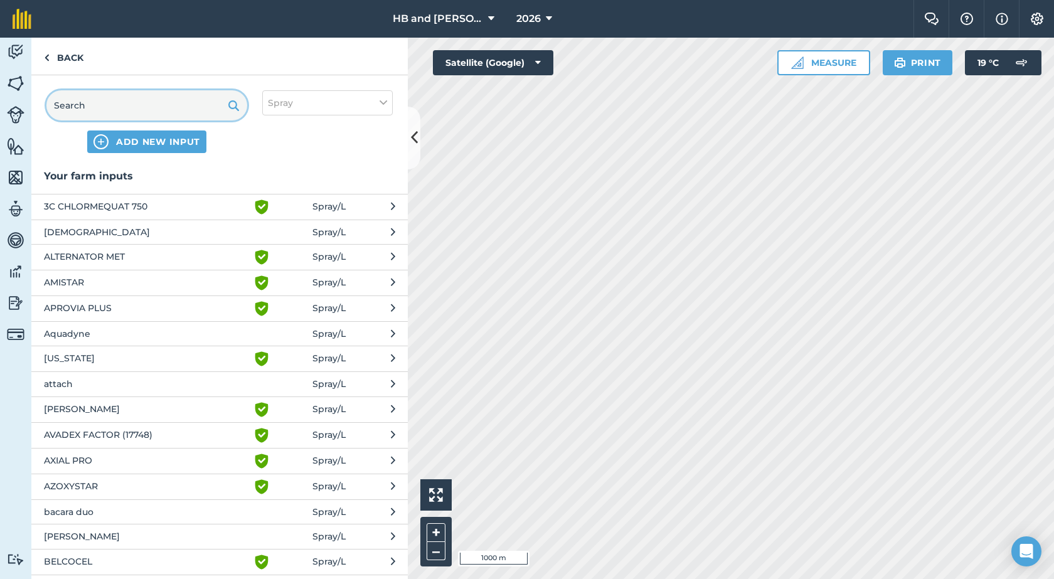
click at [78, 97] on input "text" at bounding box center [146, 105] width 201 height 30
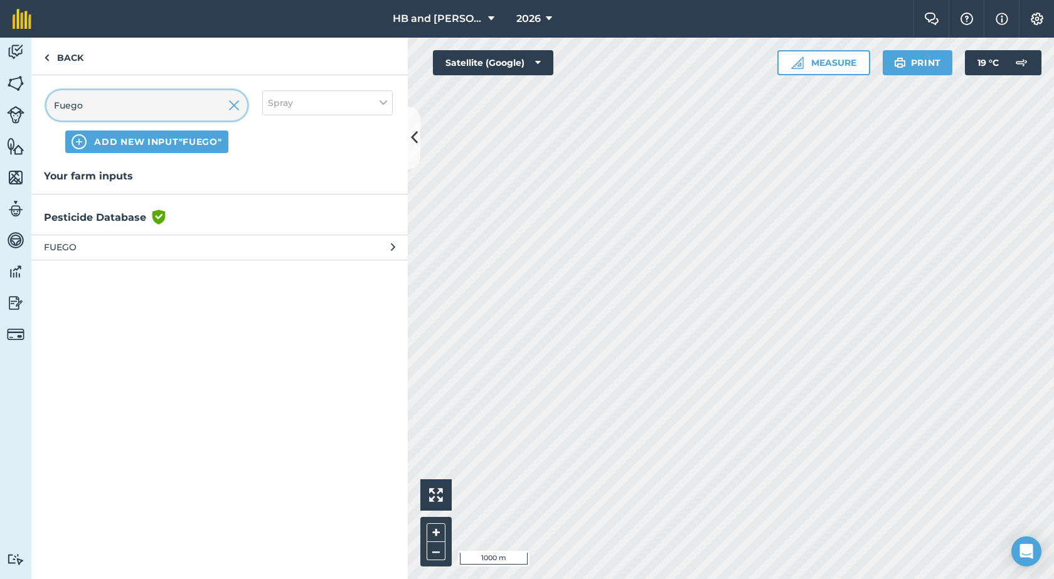
type input "Fuego"
click at [63, 245] on span "FUEGO" at bounding box center [146, 247] width 205 height 14
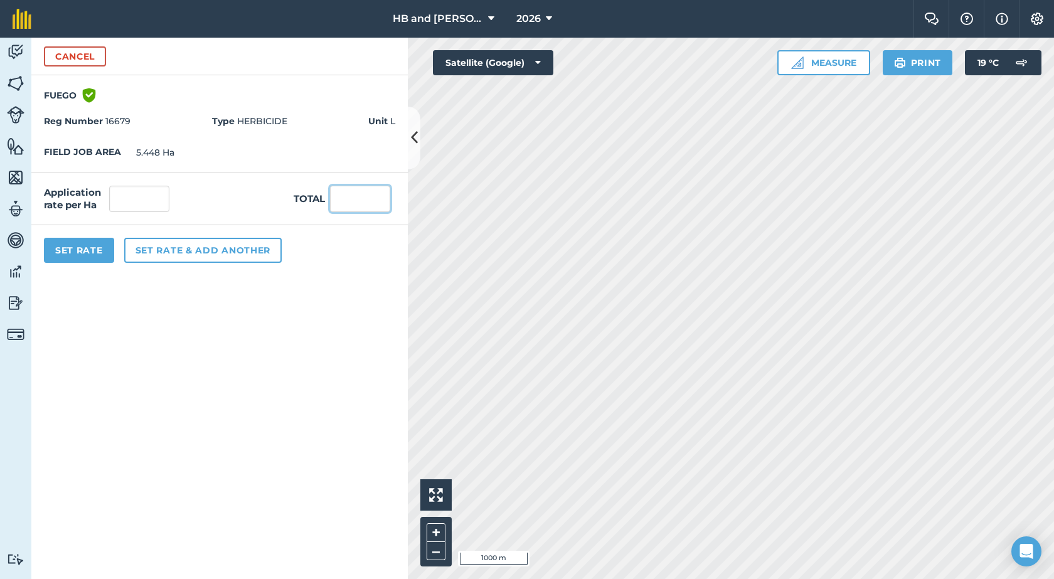
click at [345, 203] on input "text" at bounding box center [360, 199] width 60 height 26
type input "3"
type input "0.551"
click at [174, 256] on button "Set rate & add another" at bounding box center [202, 250] width 157 height 25
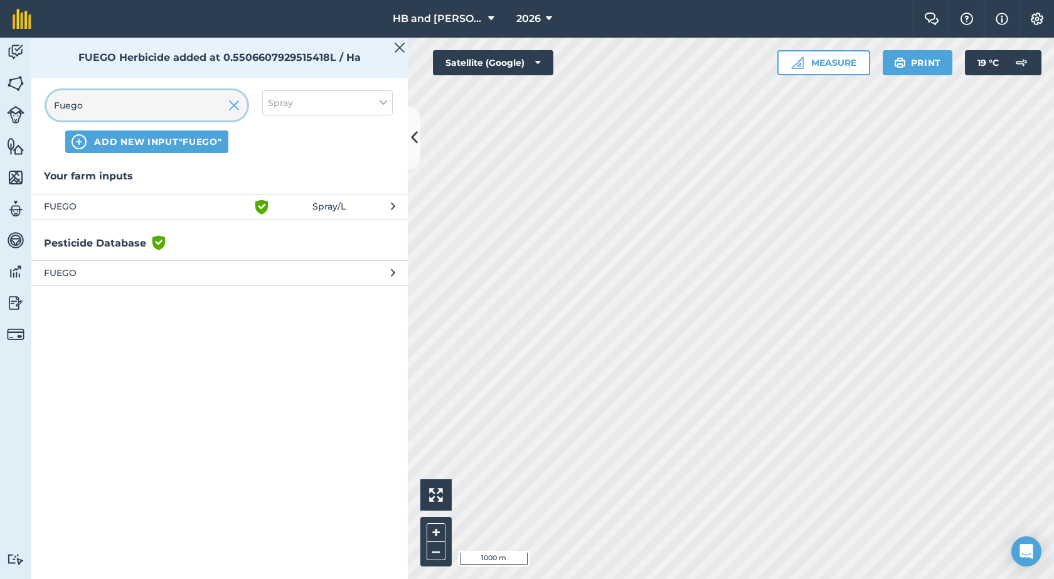
drag, startPoint x: 99, startPoint y: 112, endPoint x: 22, endPoint y: 105, distance: 77.5
click at [22, 105] on div "Activity Fields Livestock Features Maps Team Vehicles Data Reporting Billing Tu…" at bounding box center [527, 308] width 1054 height 541
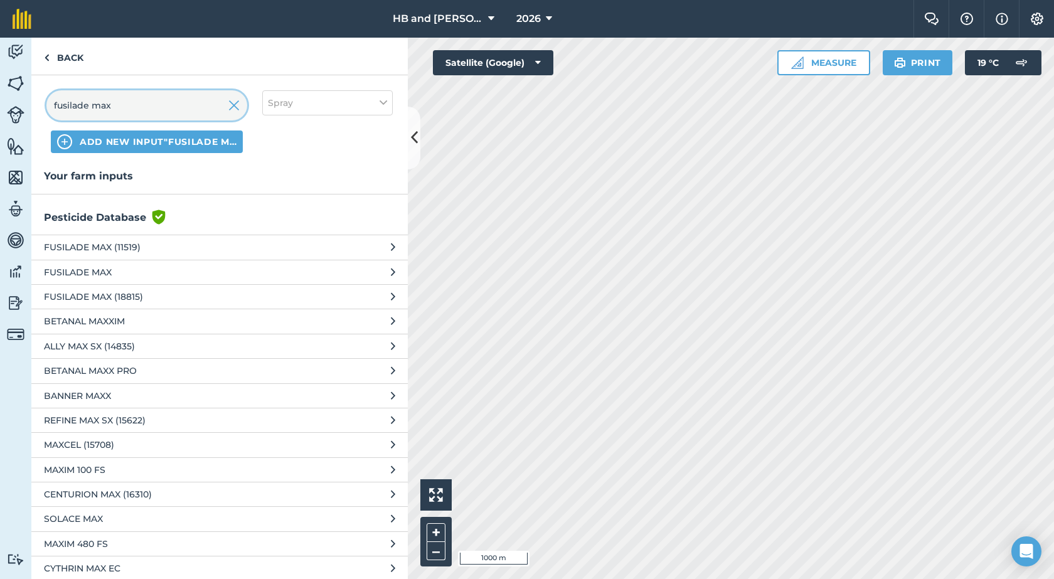
type input "fusilade max"
click at [103, 252] on span "FUSILADE MAX (11519)" at bounding box center [146, 247] width 205 height 14
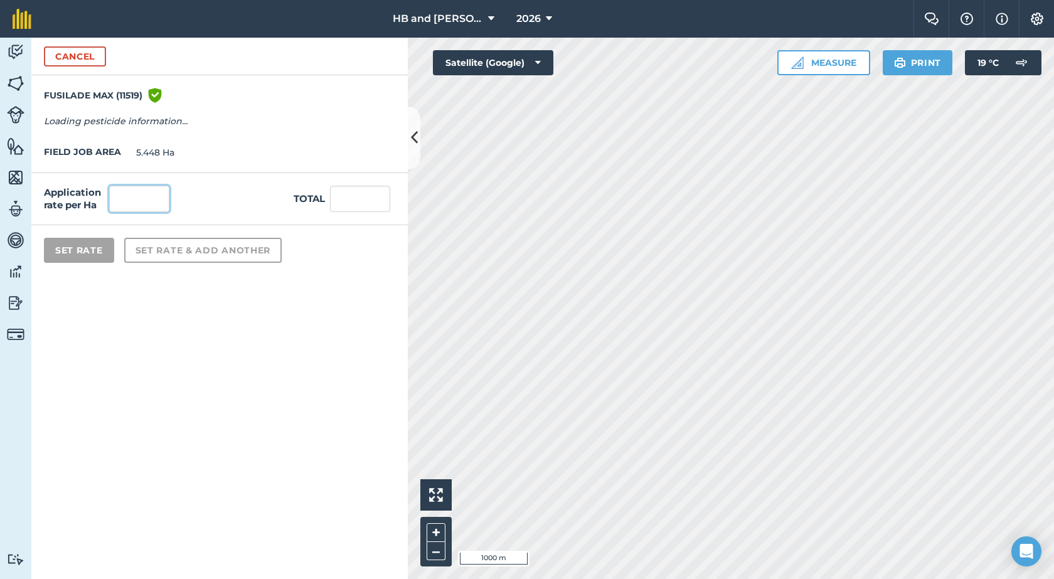
click at [157, 201] on input "text" at bounding box center [139, 199] width 60 height 26
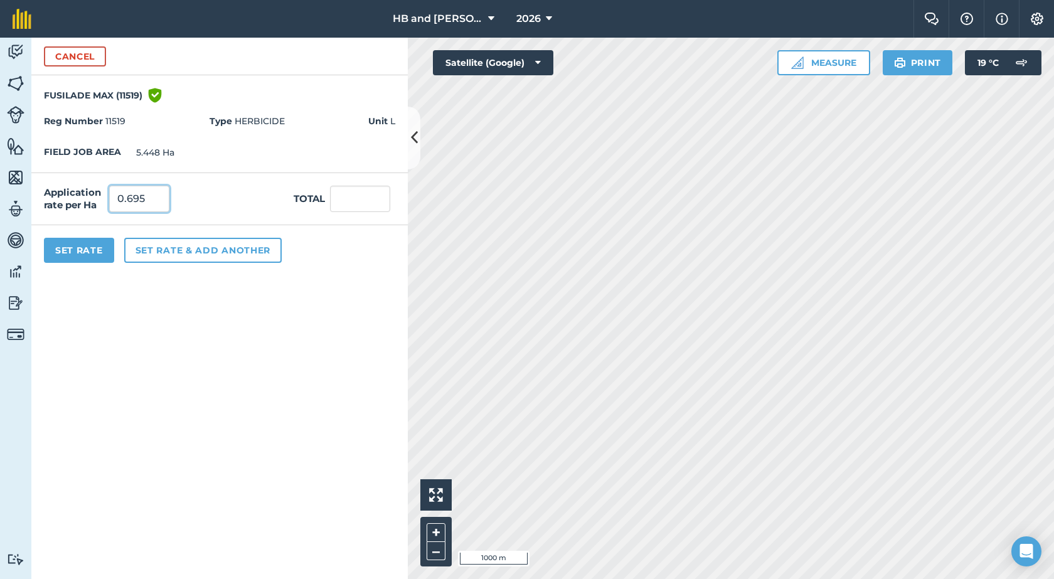
type input "0.695"
type input "3.786"
click at [95, 254] on button "Set Rate" at bounding box center [79, 250] width 70 height 25
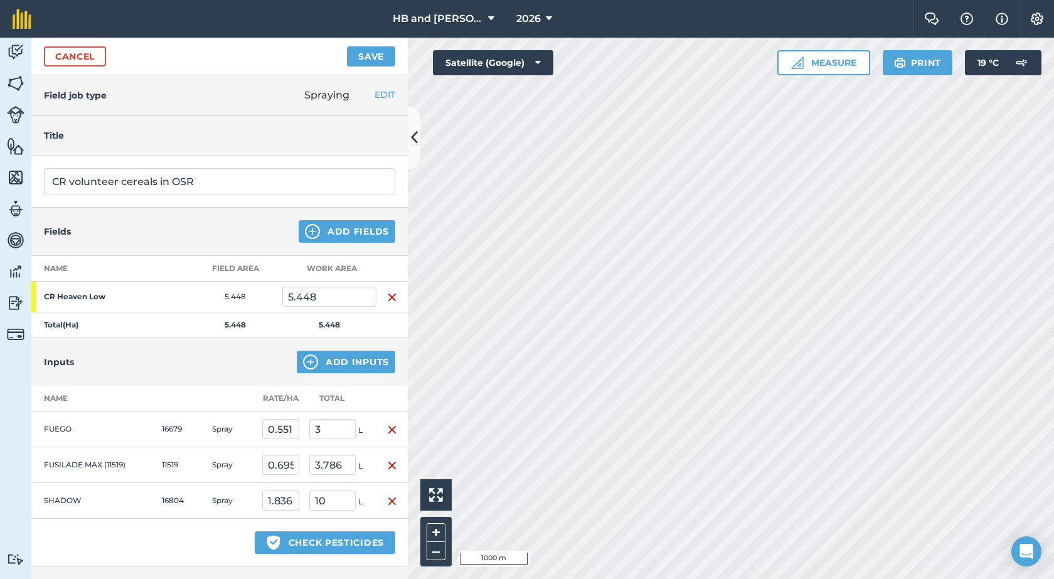
scroll to position [188, 0]
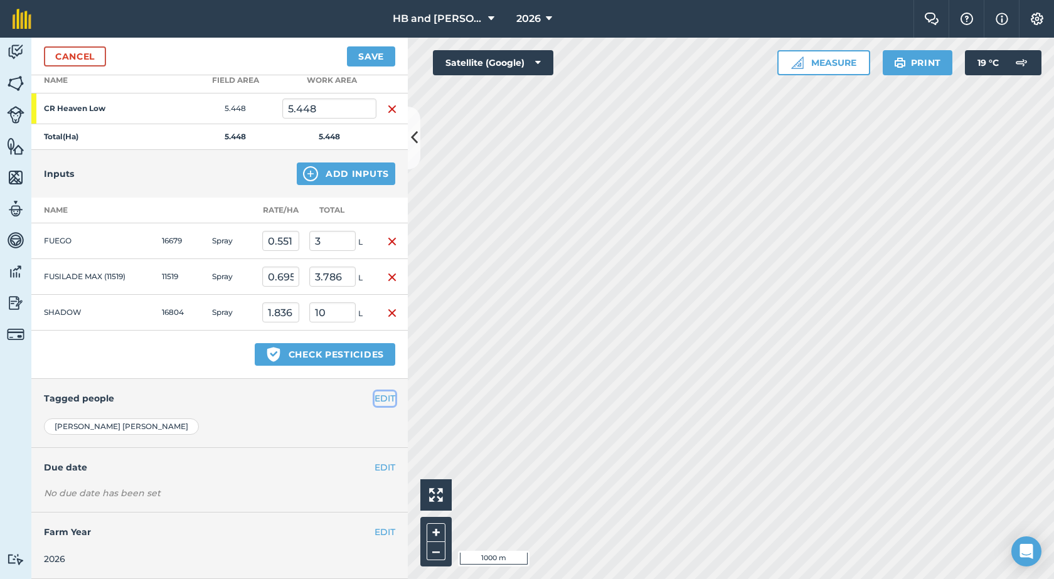
click at [375, 398] on button "EDIT" at bounding box center [385, 398] width 21 height 14
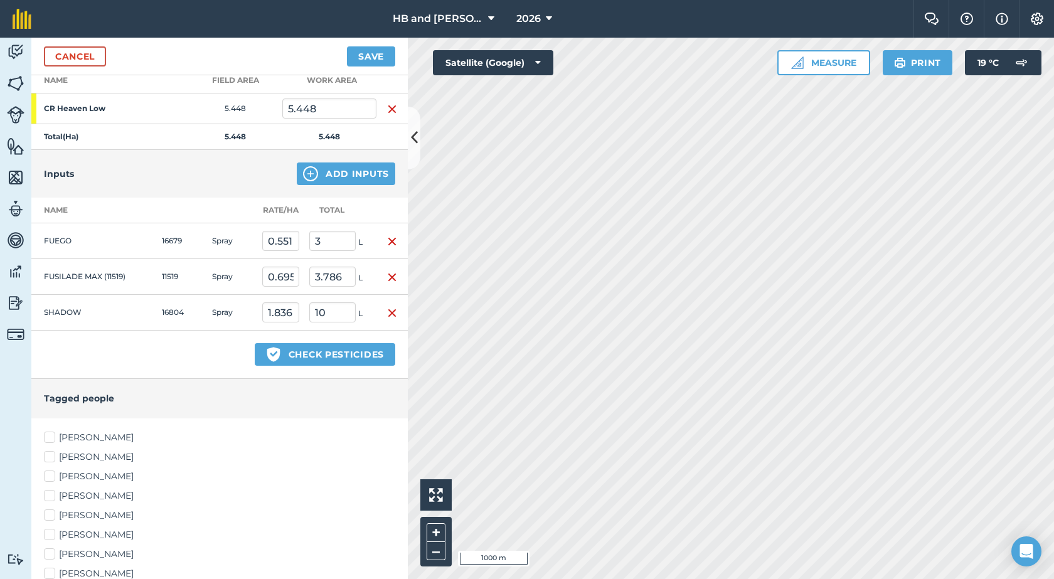
scroll to position [404, 0]
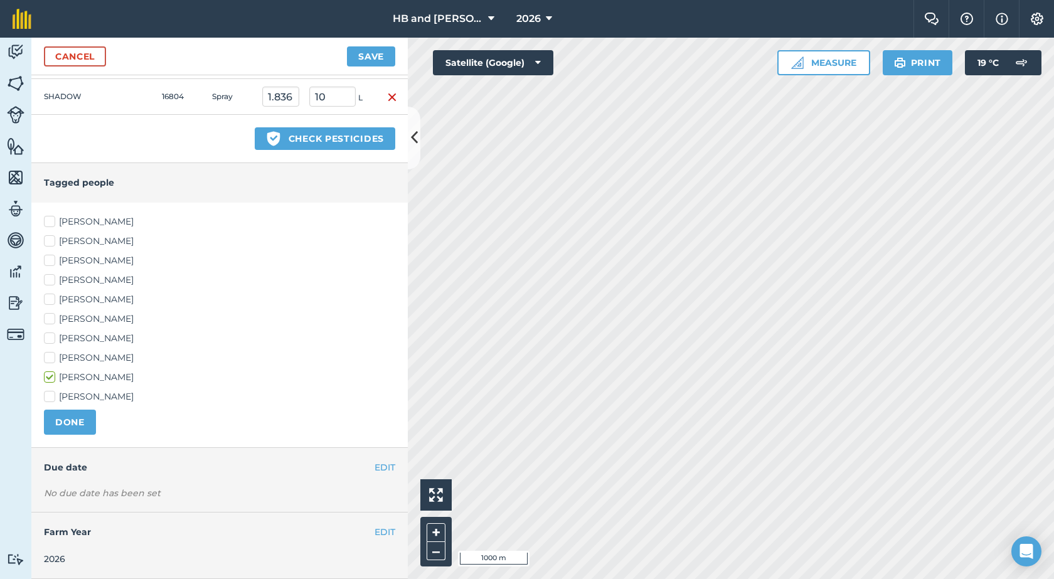
click at [59, 320] on label "[PERSON_NAME]" at bounding box center [219, 318] width 351 height 13
click at [52, 320] on input "[PERSON_NAME]" at bounding box center [48, 316] width 8 height 8
checkbox input "true"
click at [64, 423] on button "DONE" at bounding box center [70, 422] width 52 height 25
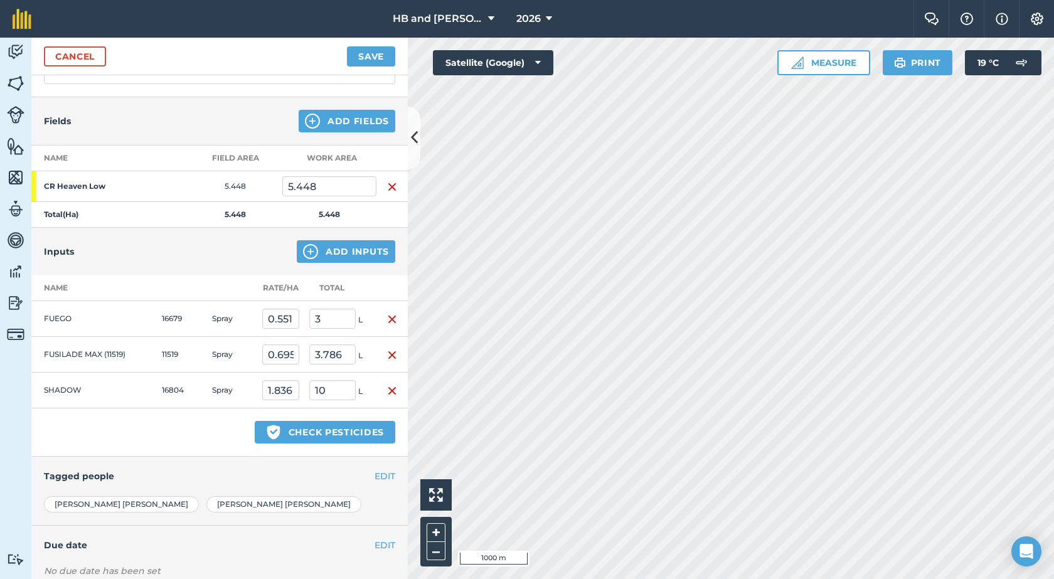
scroll to position [0, 0]
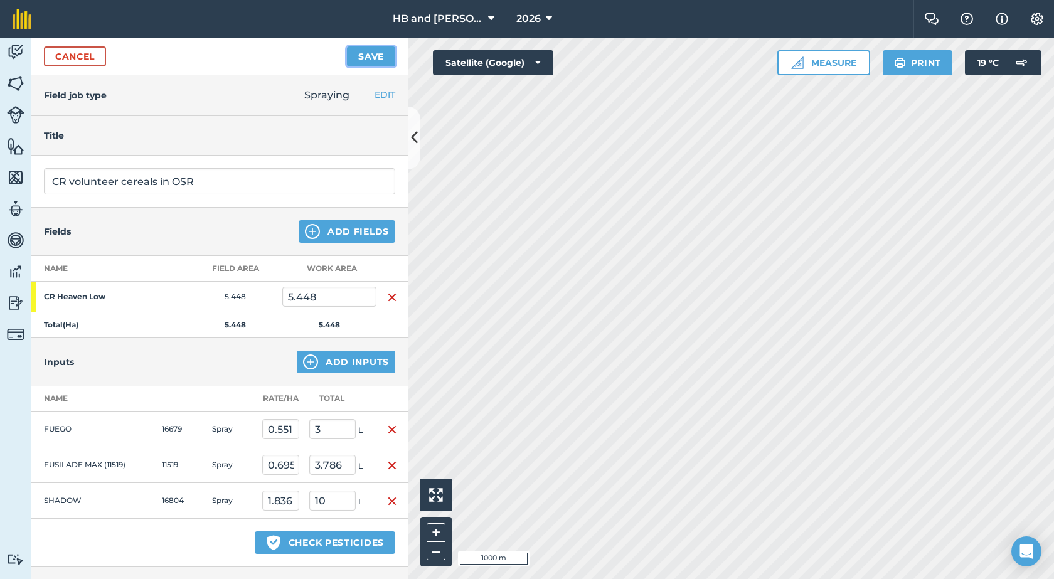
click at [371, 59] on button "Save" at bounding box center [371, 56] width 48 height 20
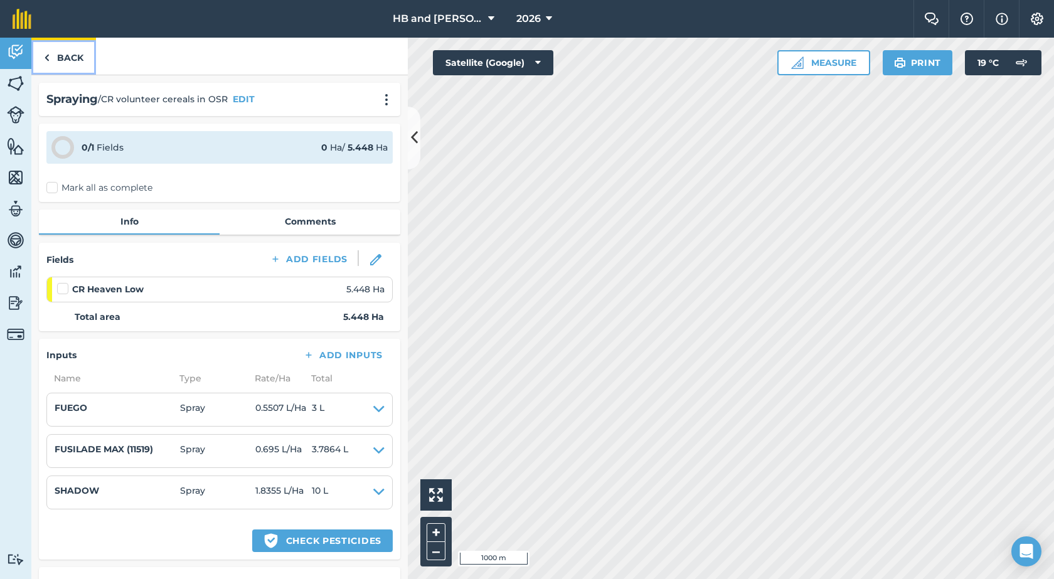
click at [66, 60] on link "Back" at bounding box center [63, 56] width 65 height 37
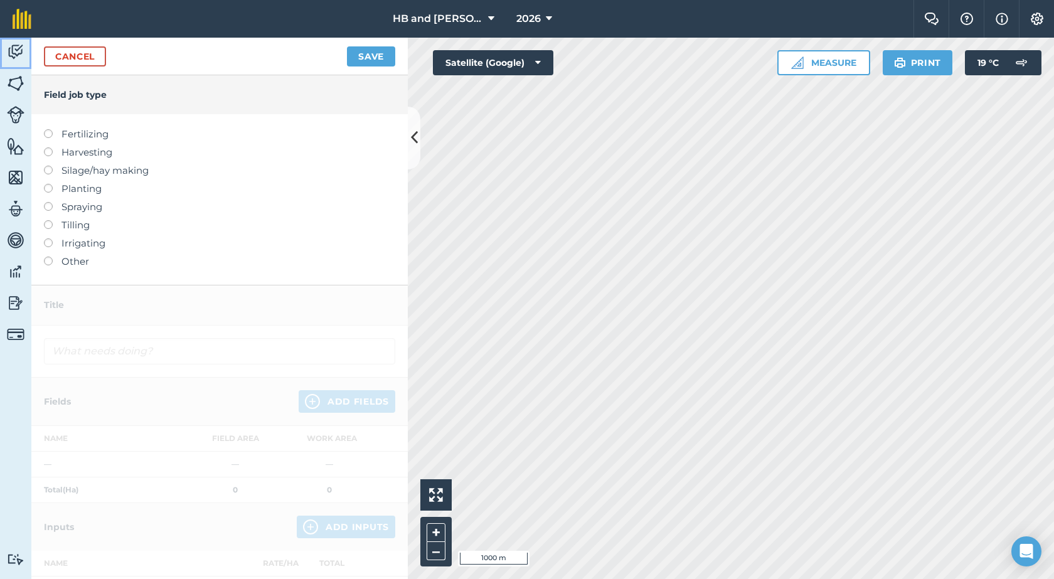
click at [18, 55] on img at bounding box center [16, 52] width 18 height 19
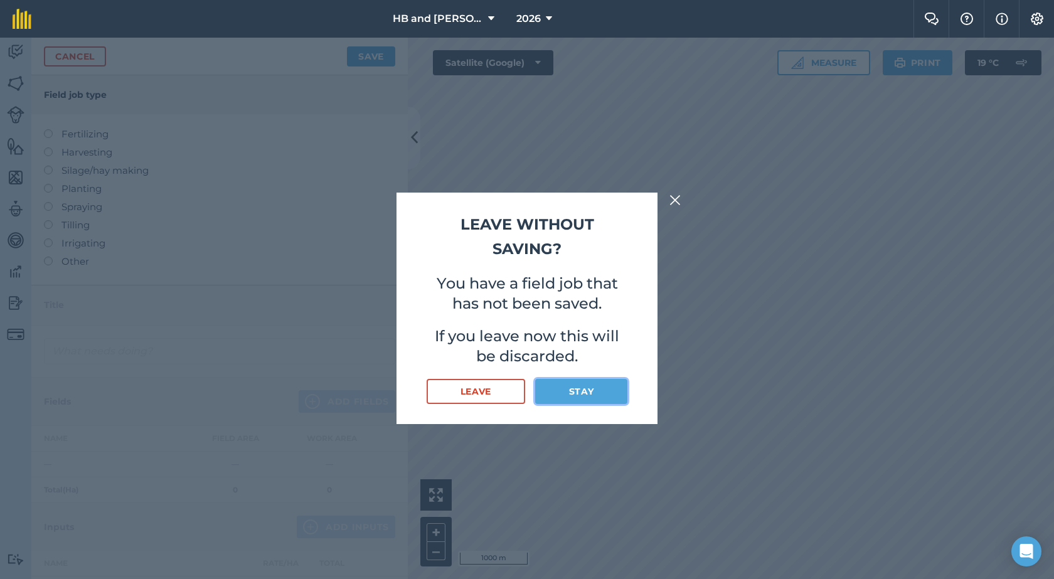
click at [558, 386] on button "Stay" at bounding box center [581, 391] width 92 height 25
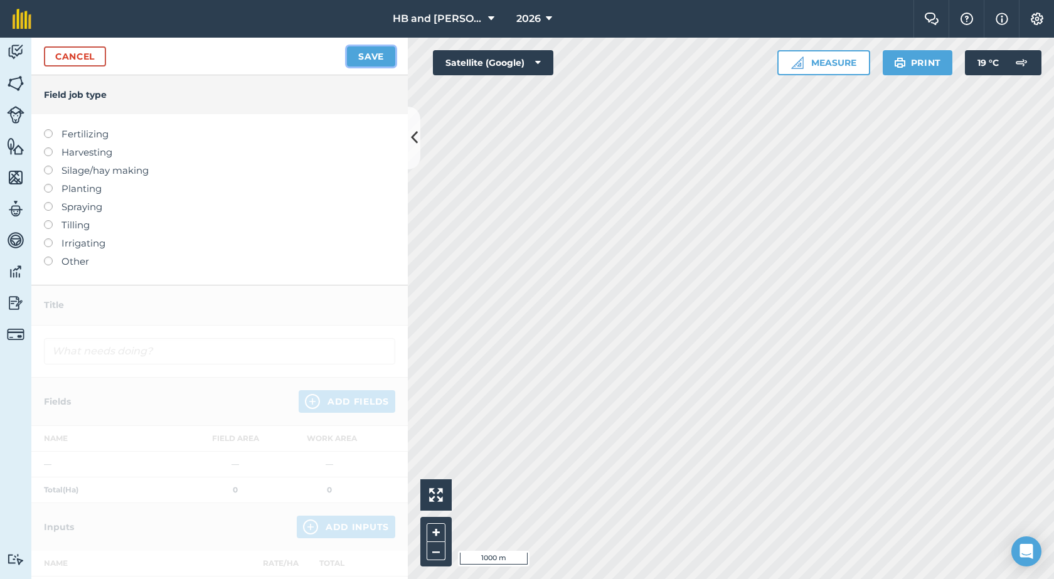
click at [369, 59] on button "Save" at bounding box center [371, 56] width 48 height 20
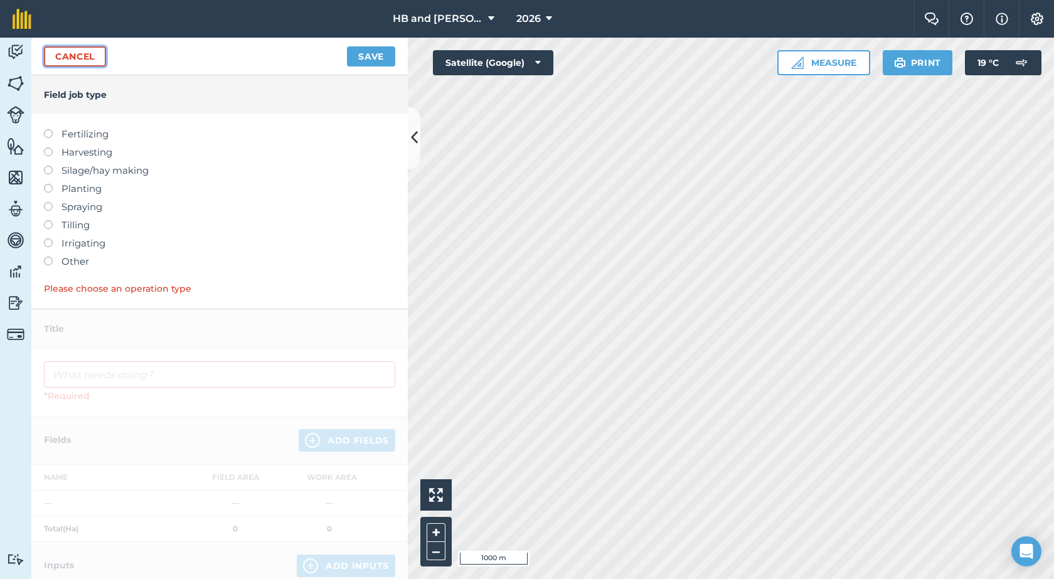
click at [89, 58] on link "Cancel" at bounding box center [75, 56] width 62 height 20
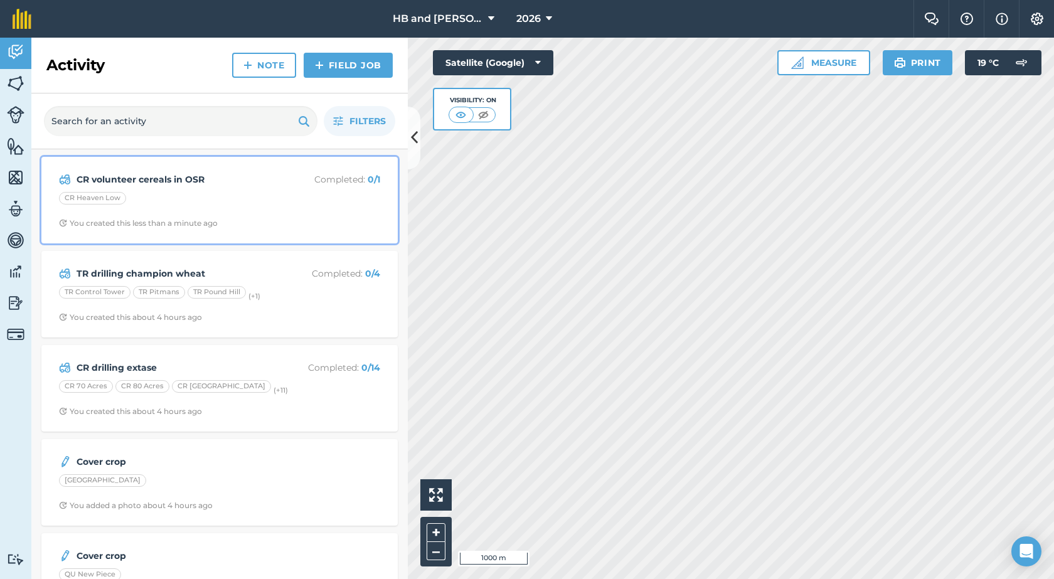
click at [270, 203] on div "CR Heaven Low" at bounding box center [219, 200] width 321 height 16
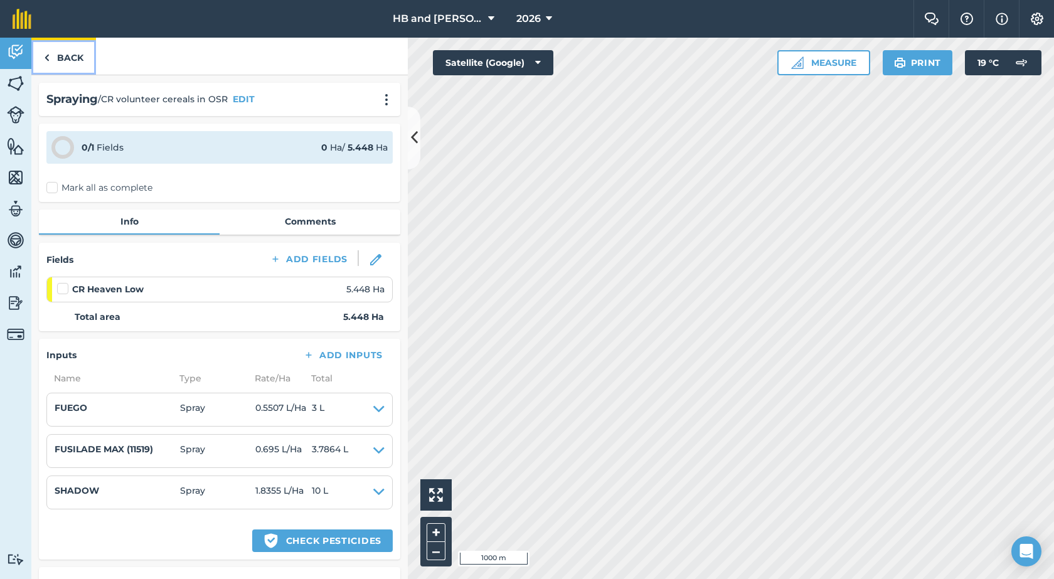
click at [60, 61] on link "Back" at bounding box center [63, 56] width 65 height 37
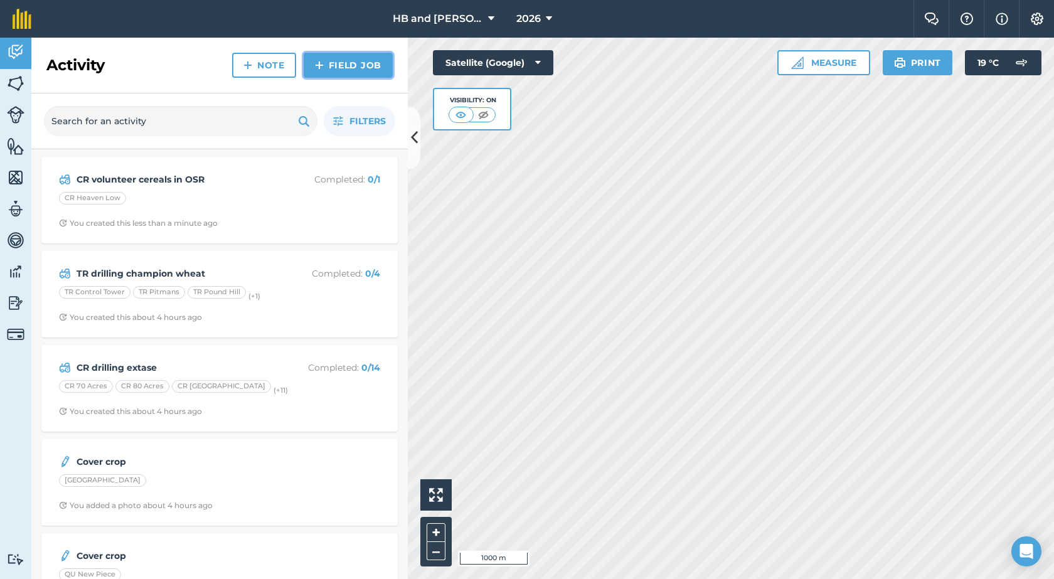
click at [327, 68] on link "Field Job" at bounding box center [348, 65] width 89 height 25
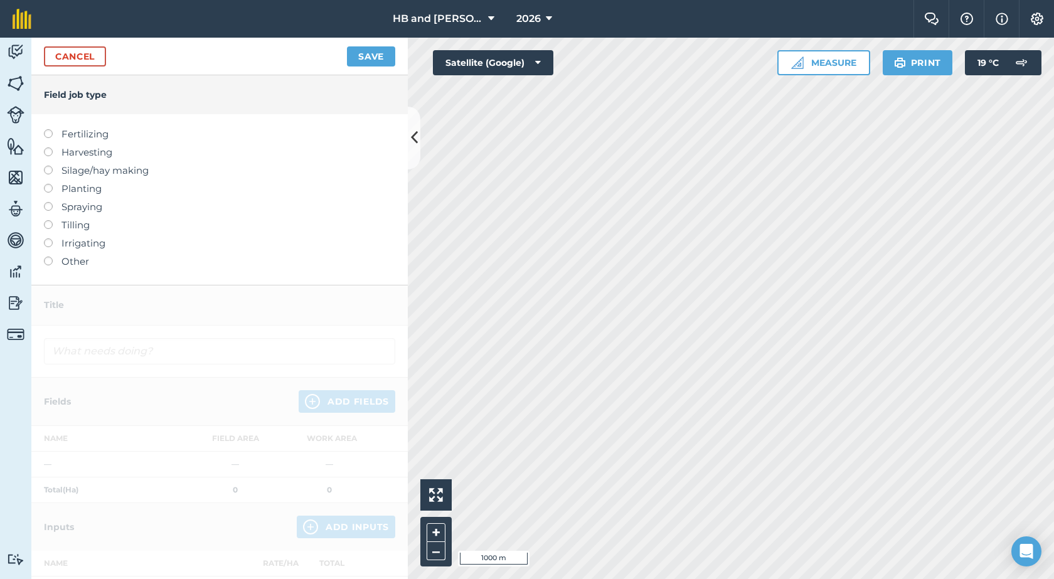
click at [75, 209] on label "Spraying" at bounding box center [219, 206] width 351 height 15
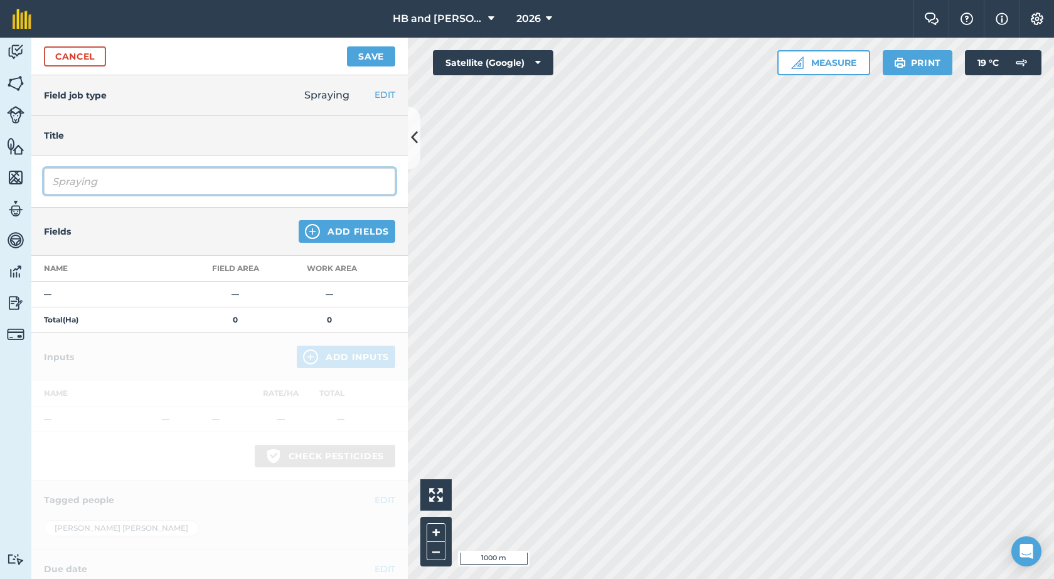
drag, startPoint x: 158, startPoint y: 178, endPoint x: 3, endPoint y: 179, distance: 155.6
click at [3, 179] on div "Activity Fields Livestock Features Maps Team Vehicles Data Reporting Billing Tu…" at bounding box center [527, 308] width 1054 height 541
type input "CR Volunteer cereals in OSR"
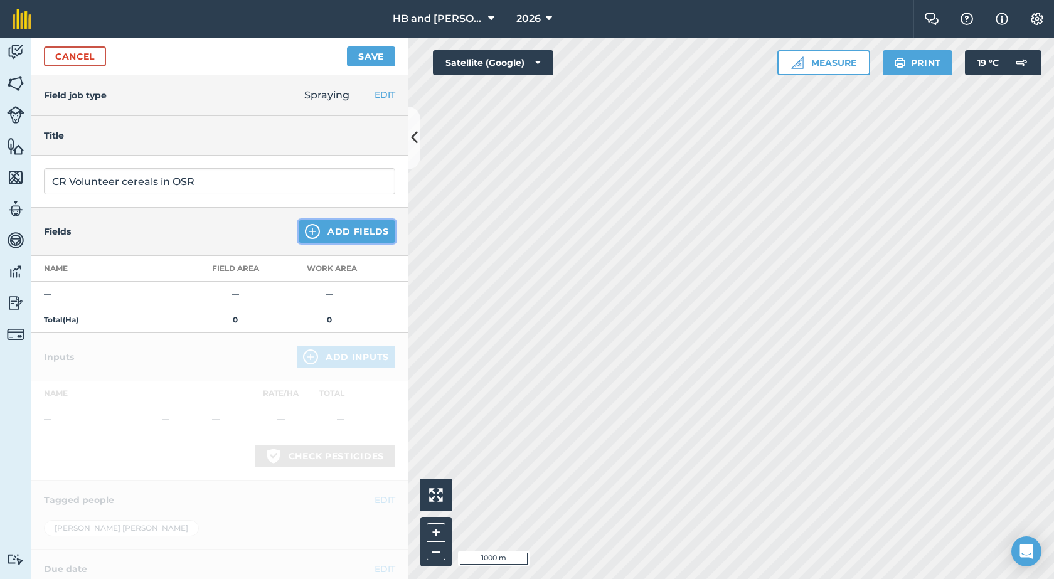
click at [315, 228] on button "Add Fields" at bounding box center [347, 231] width 97 height 23
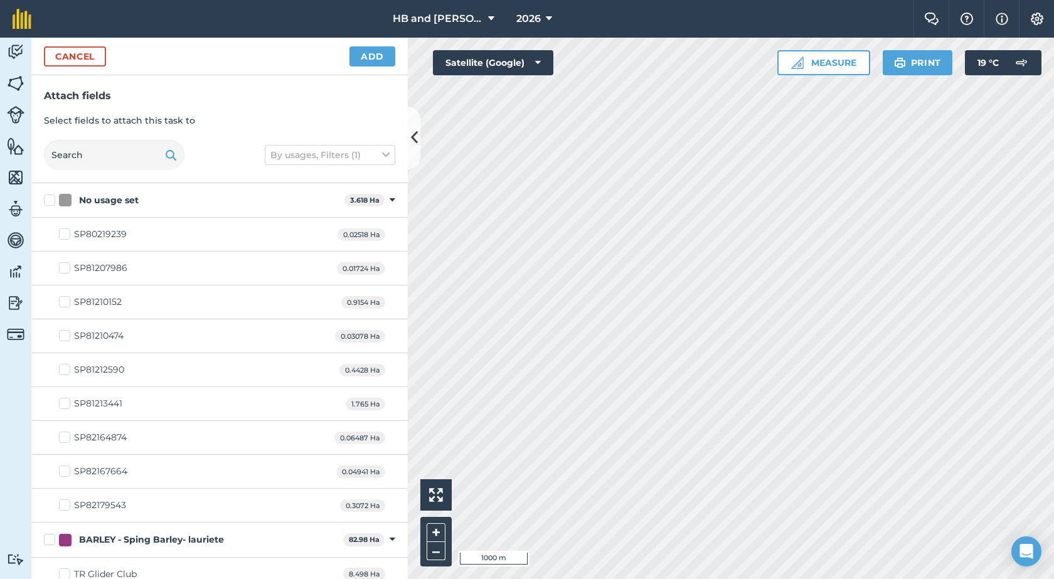
checkbox input "true"
click at [391, 60] on button "Add" at bounding box center [372, 56] width 46 height 20
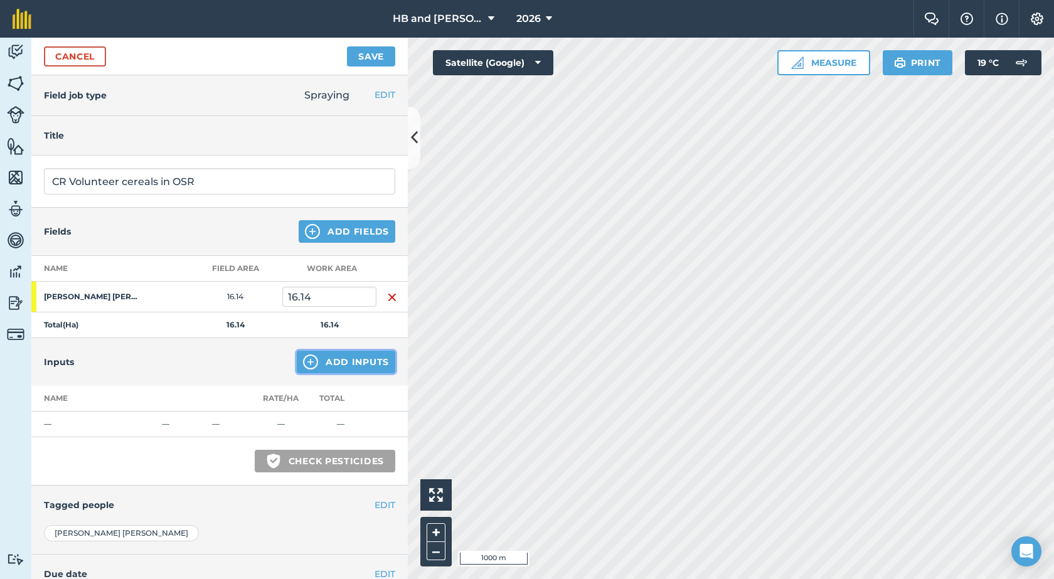
click at [326, 359] on button "Add Inputs" at bounding box center [346, 362] width 98 height 23
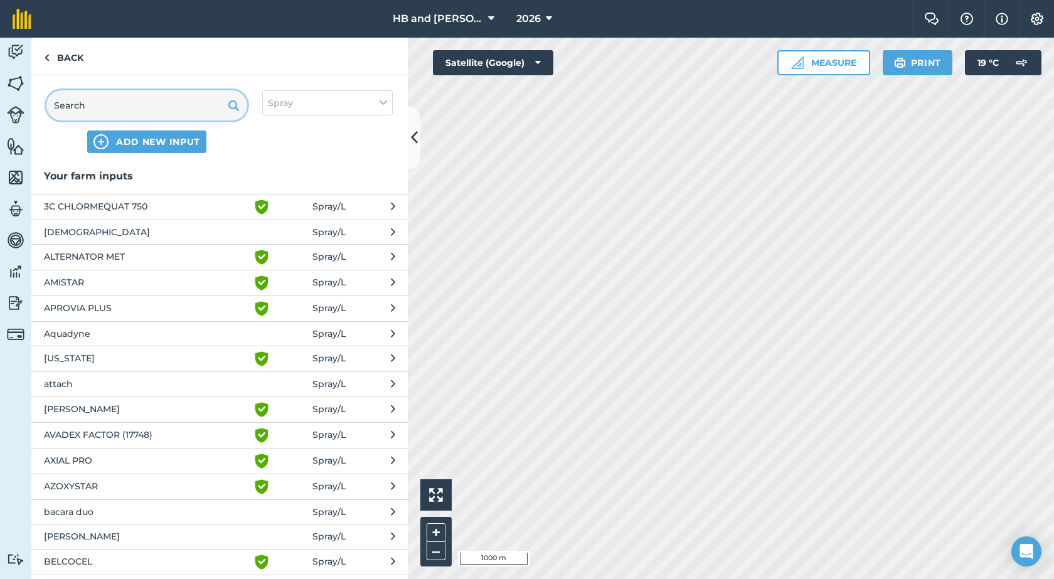
click at [107, 109] on input "text" at bounding box center [146, 105] width 201 height 30
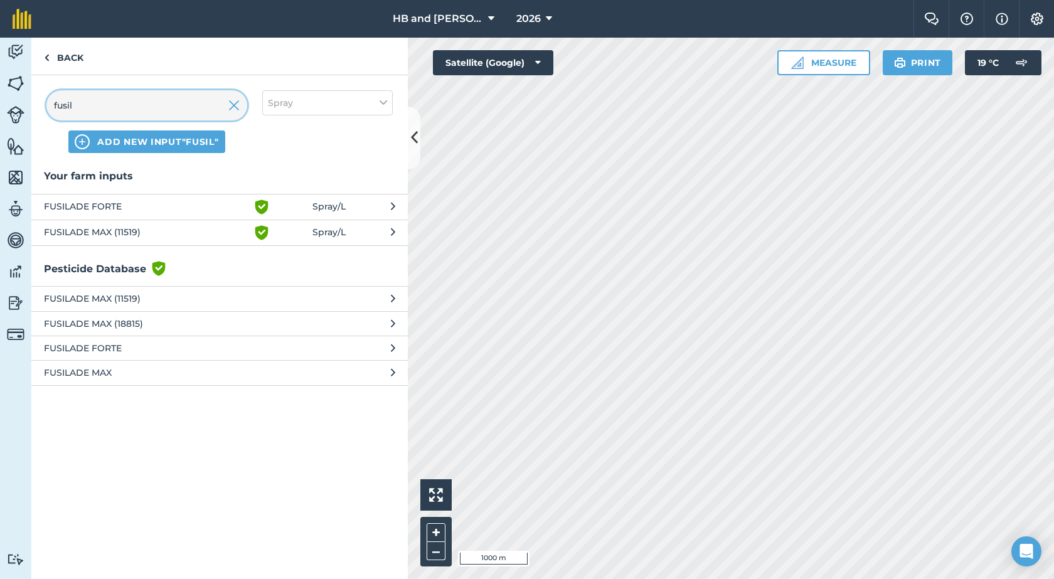
type input "fusil"
click at [83, 231] on span "FUSILADE MAX (11519)" at bounding box center [146, 232] width 205 height 15
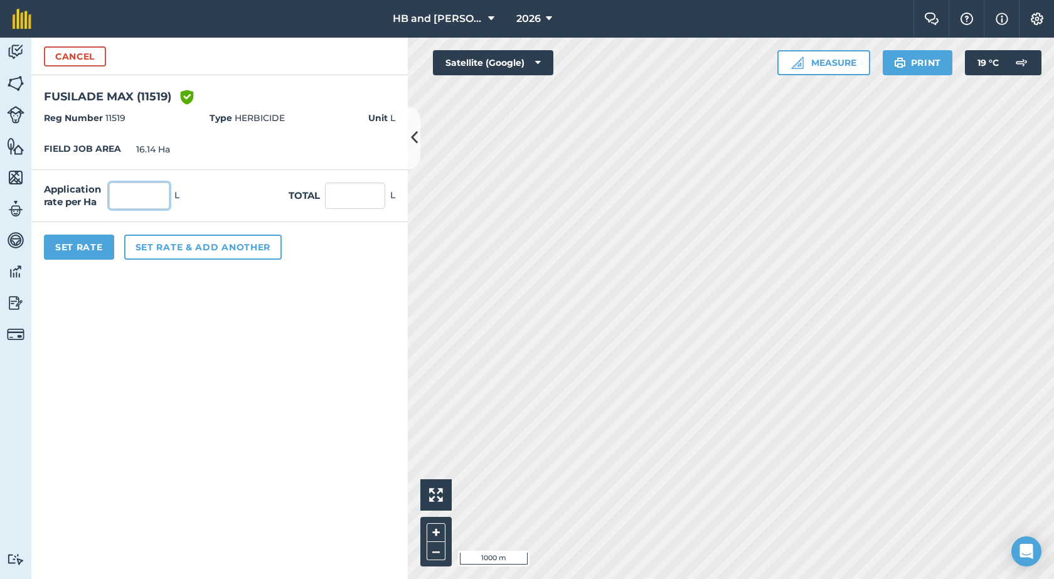
click at [137, 201] on input "text" at bounding box center [139, 196] width 60 height 26
type input "0.695"
type input "11.217"
click at [81, 253] on button "Set Rate" at bounding box center [79, 247] width 70 height 25
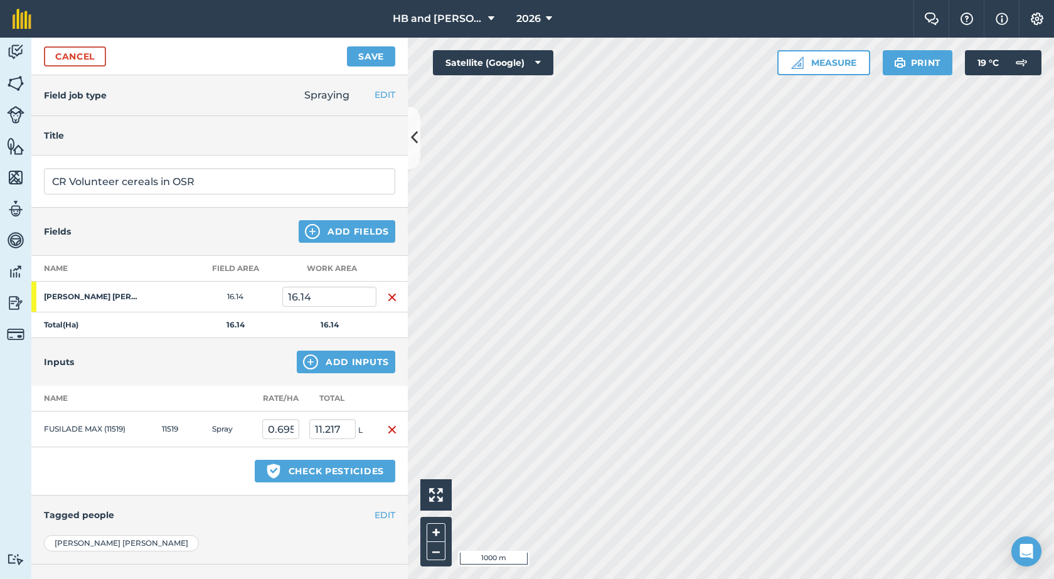
scroll to position [117, 0]
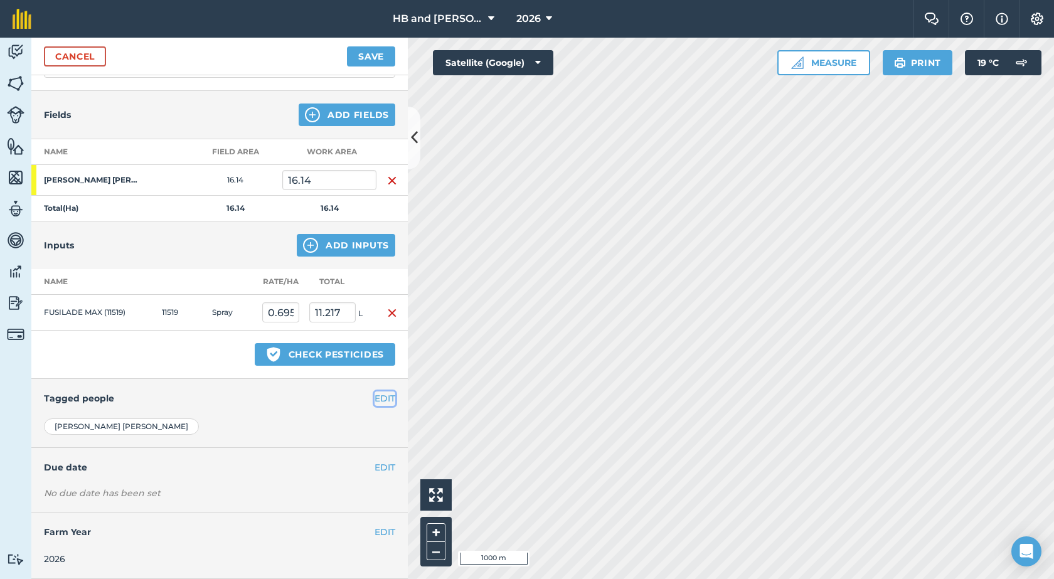
click at [377, 403] on button "EDIT" at bounding box center [385, 398] width 21 height 14
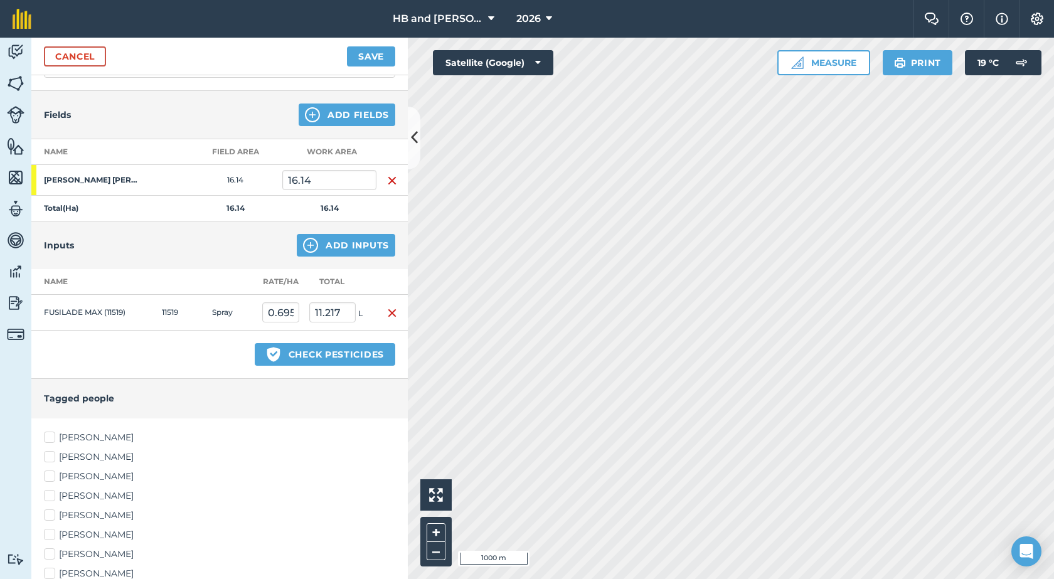
scroll to position [332, 0]
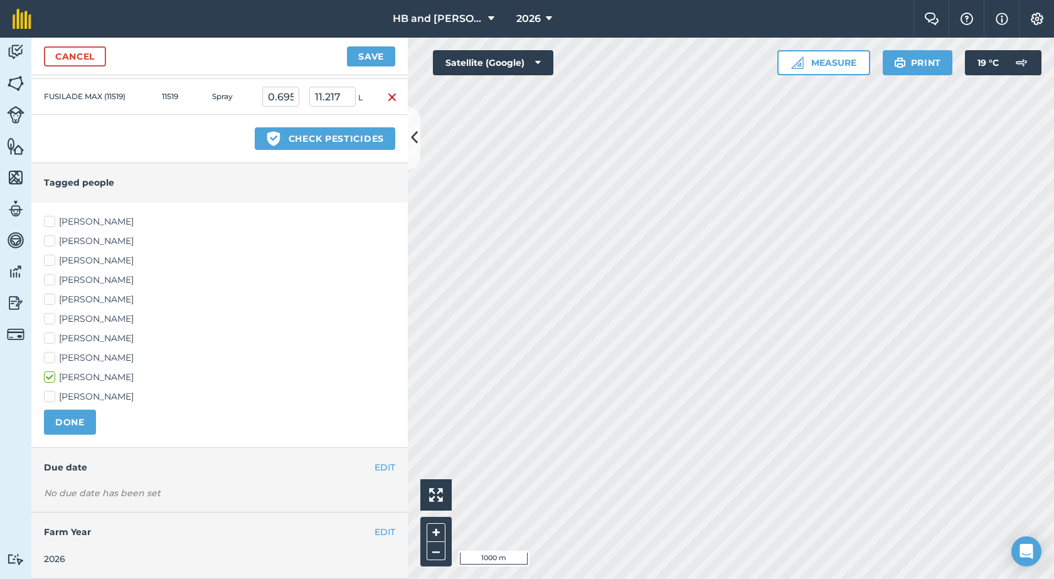
click at [73, 318] on label "[PERSON_NAME]" at bounding box center [219, 318] width 351 height 13
click at [52, 318] on input "[PERSON_NAME]" at bounding box center [48, 316] width 8 height 8
checkbox input "true"
click at [78, 418] on button "DONE" at bounding box center [70, 422] width 52 height 25
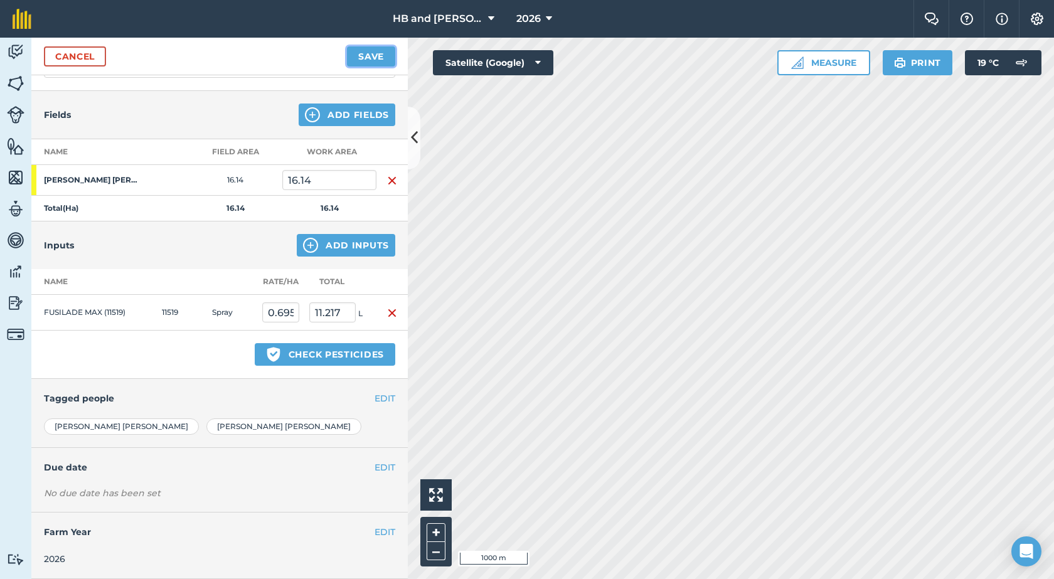
click at [376, 60] on button "Save" at bounding box center [371, 56] width 48 height 20
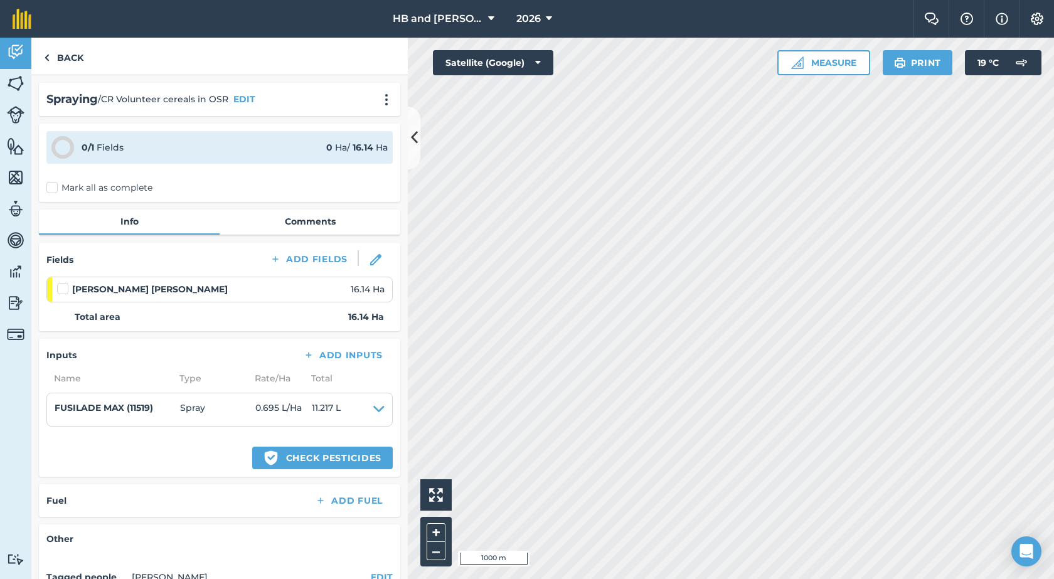
scroll to position [172, 0]
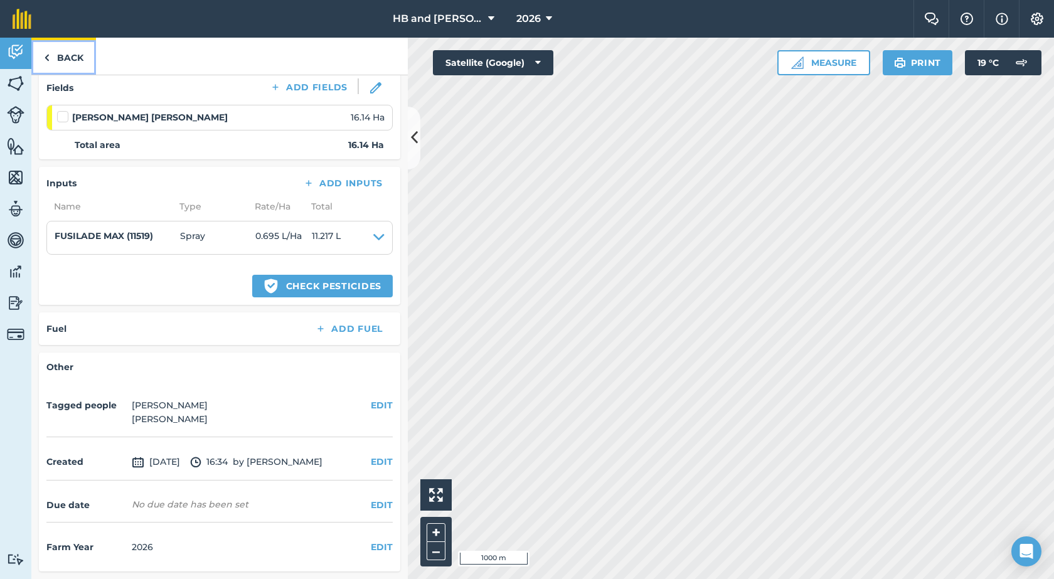
click at [87, 61] on link "Back" at bounding box center [63, 56] width 65 height 37
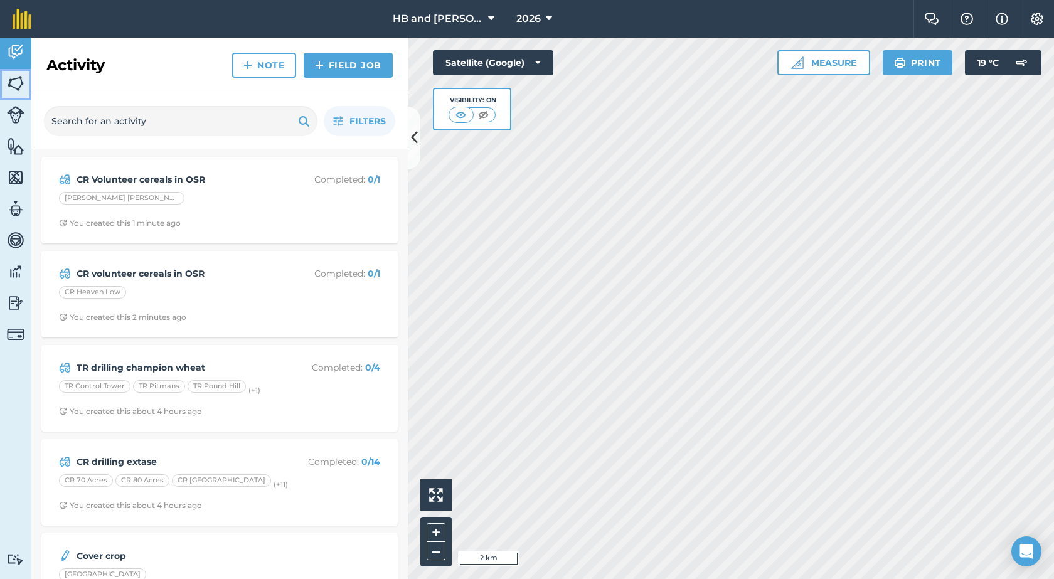
click at [11, 83] on img at bounding box center [16, 83] width 18 height 19
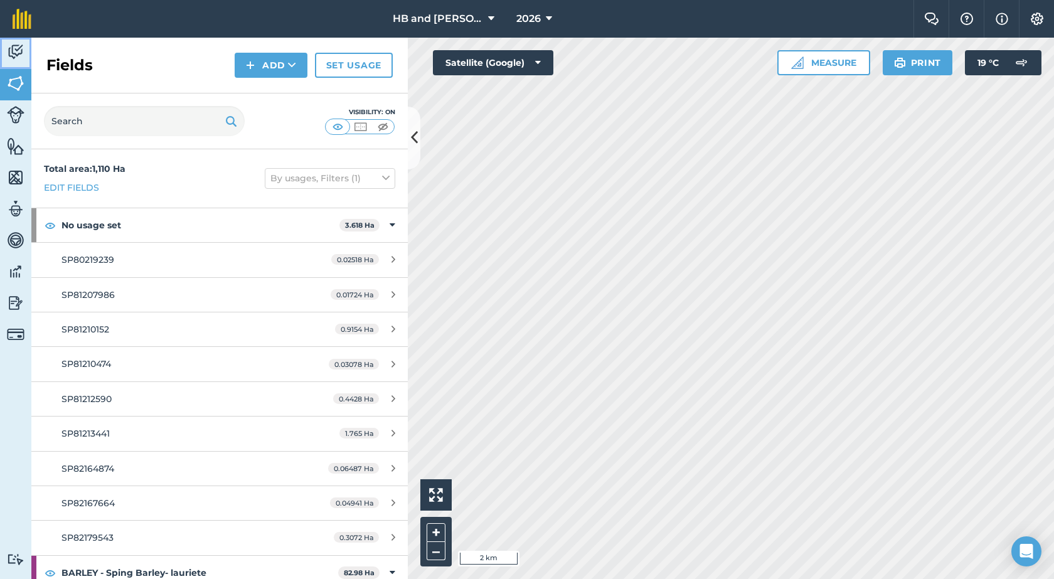
click at [11, 53] on img at bounding box center [16, 52] width 18 height 19
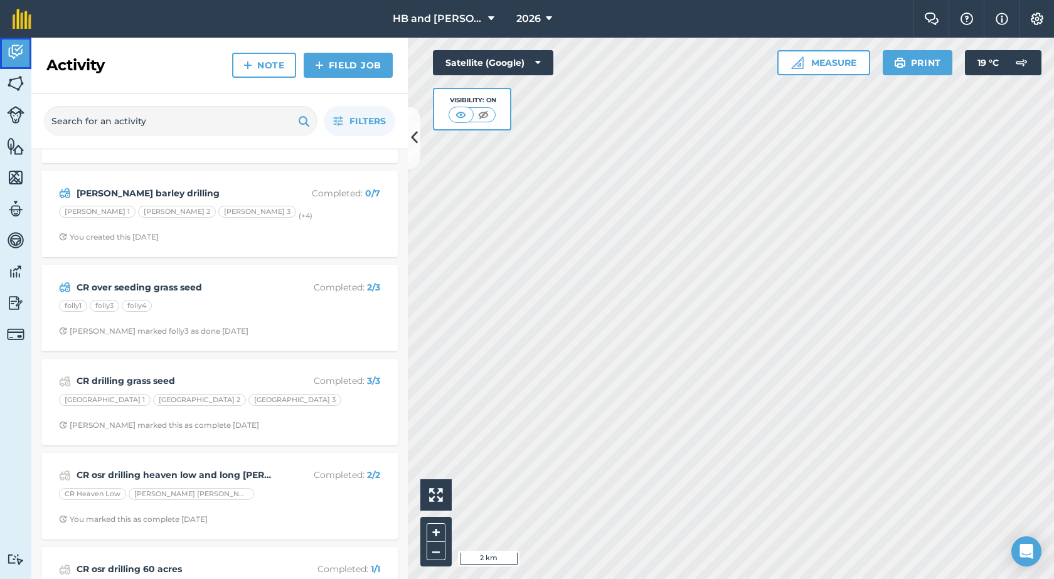
scroll to position [1443, 0]
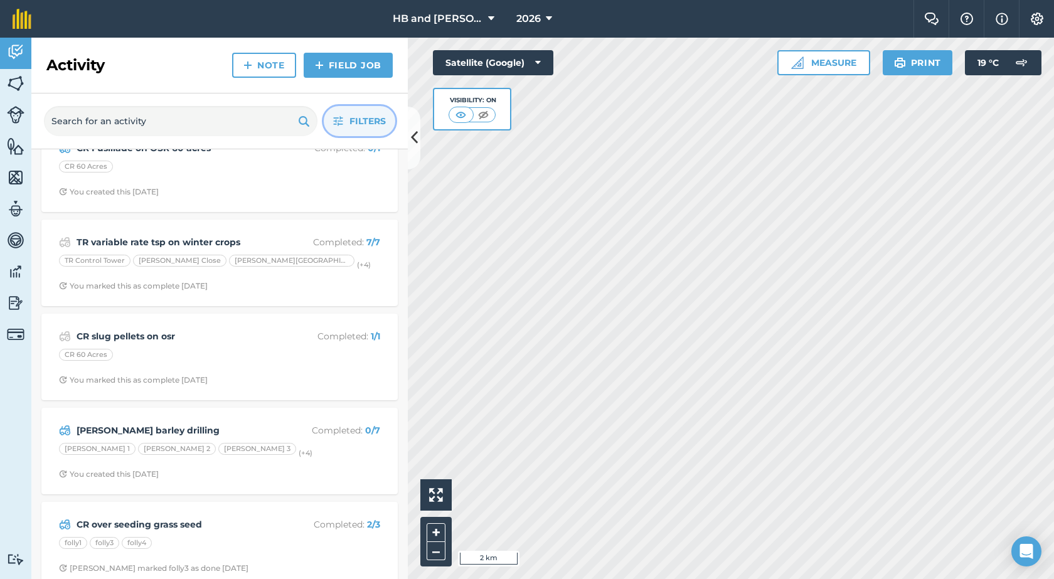
click at [353, 114] on span "Filters" at bounding box center [367, 121] width 36 height 14
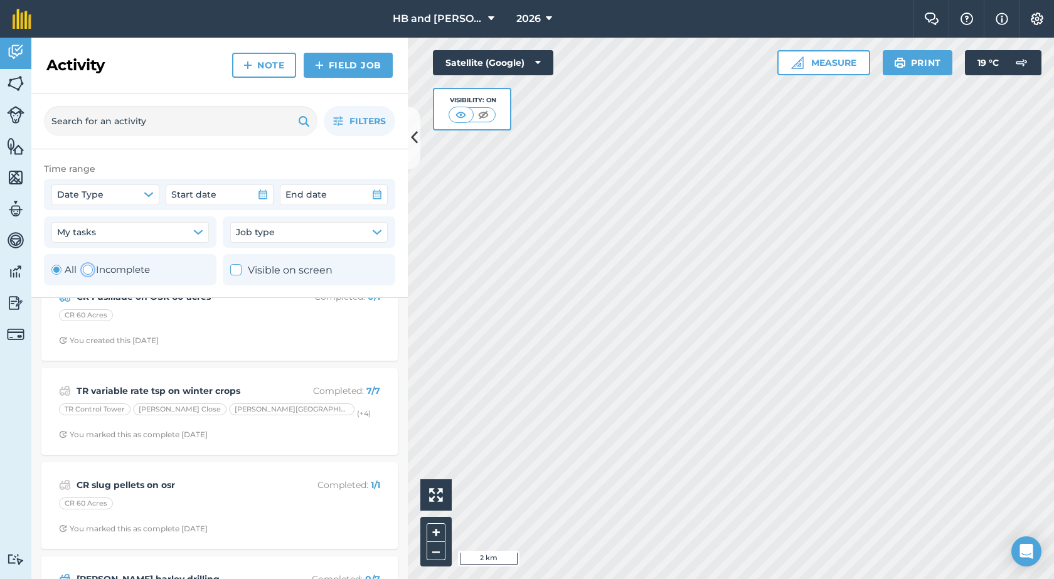
click at [120, 272] on label "Incomplete" at bounding box center [116, 269] width 67 height 15
radio input "false"
radio input "true"
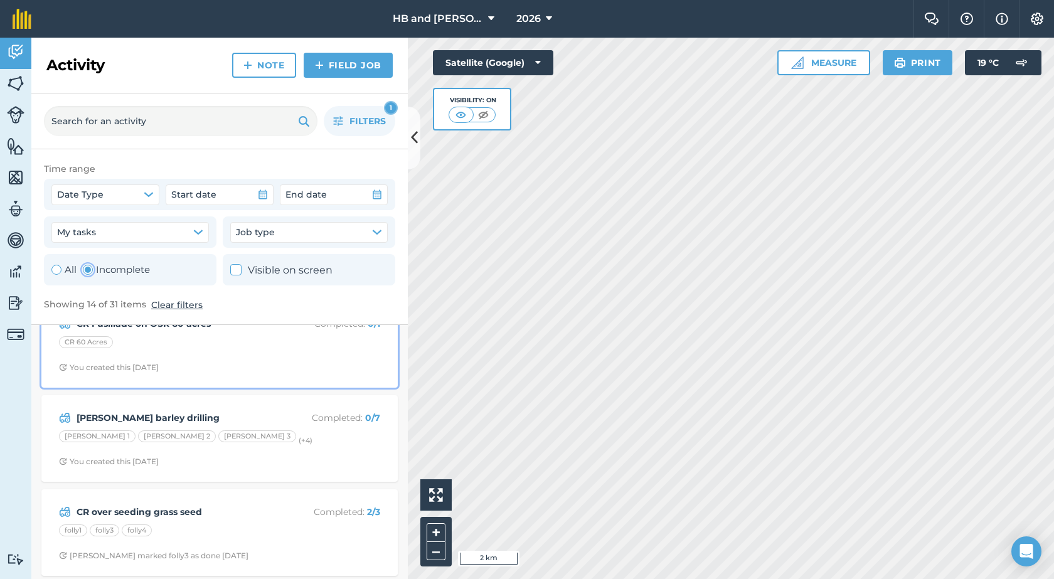
click at [267, 376] on div "CR Fusillade on OSR 60 acres Completed : 0 / 1 CR 60 Acres You created this [DA…" at bounding box center [219, 345] width 341 height 72
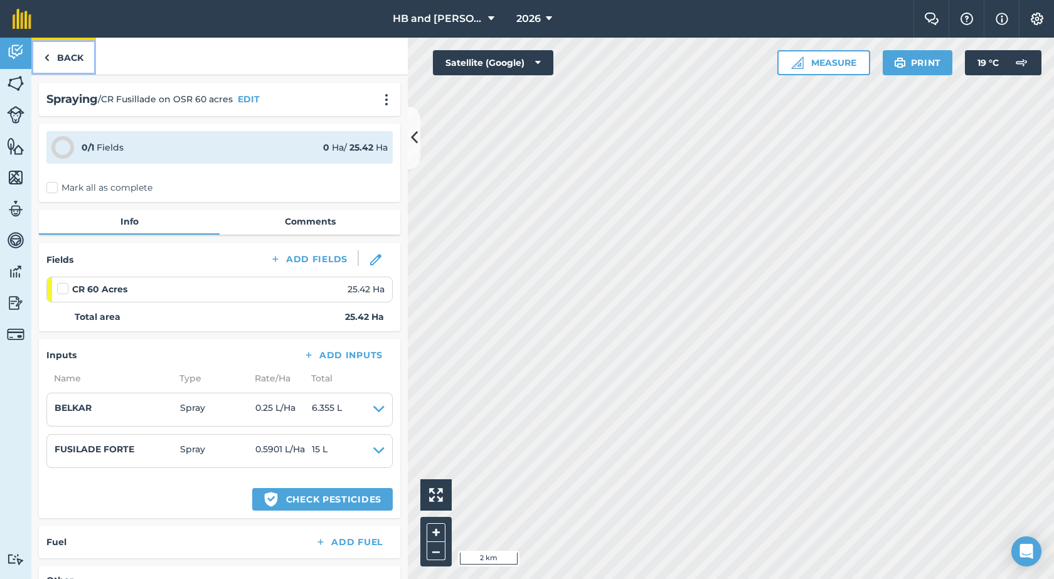
click at [69, 51] on link "Back" at bounding box center [63, 56] width 65 height 37
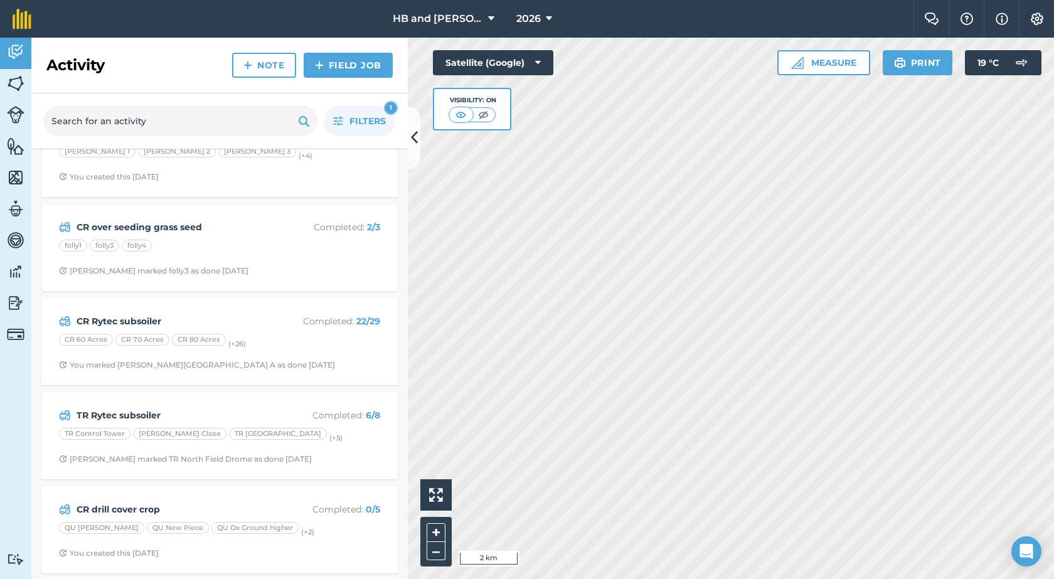
scroll to position [895, 0]
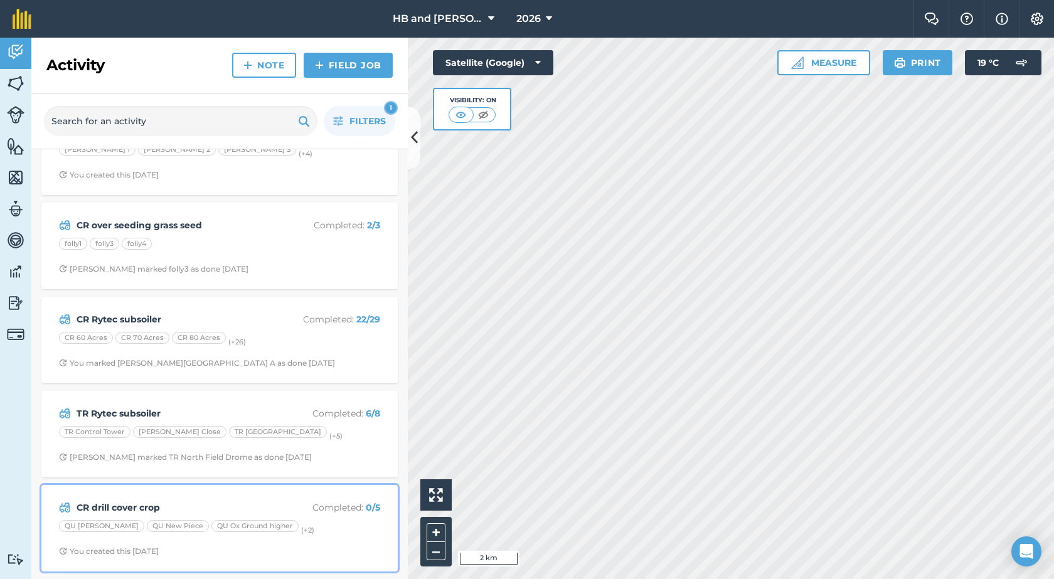
click at [308, 534] on div "QU [PERSON_NAME] QU New Piece QU Ox Ground higher (+ 2 )" at bounding box center [219, 528] width 321 height 16
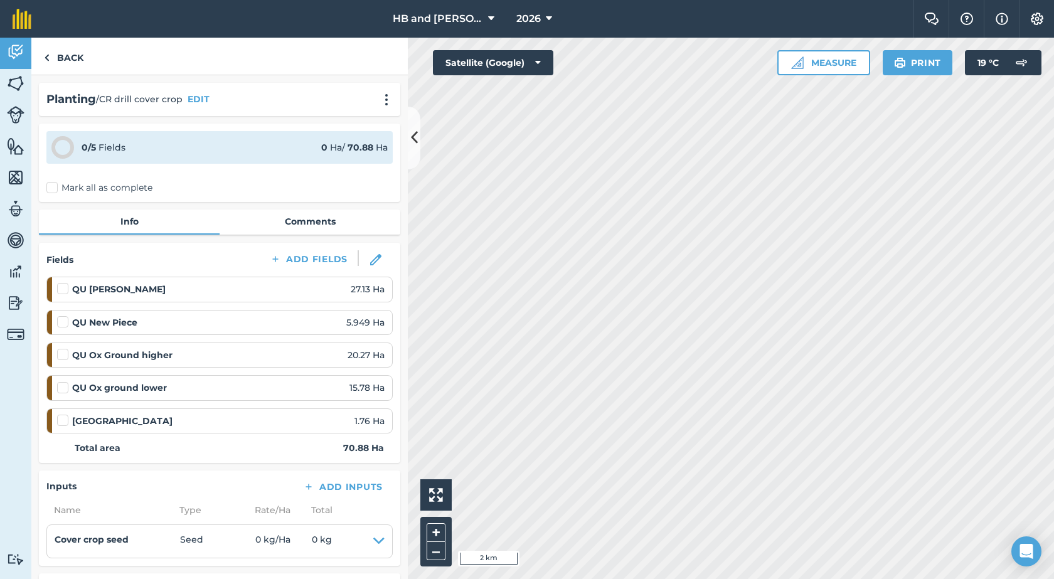
click at [50, 190] on label "Mark all as complete" at bounding box center [99, 187] width 106 height 13
click at [50, 189] on input "Mark all as complete" at bounding box center [50, 185] width 8 height 8
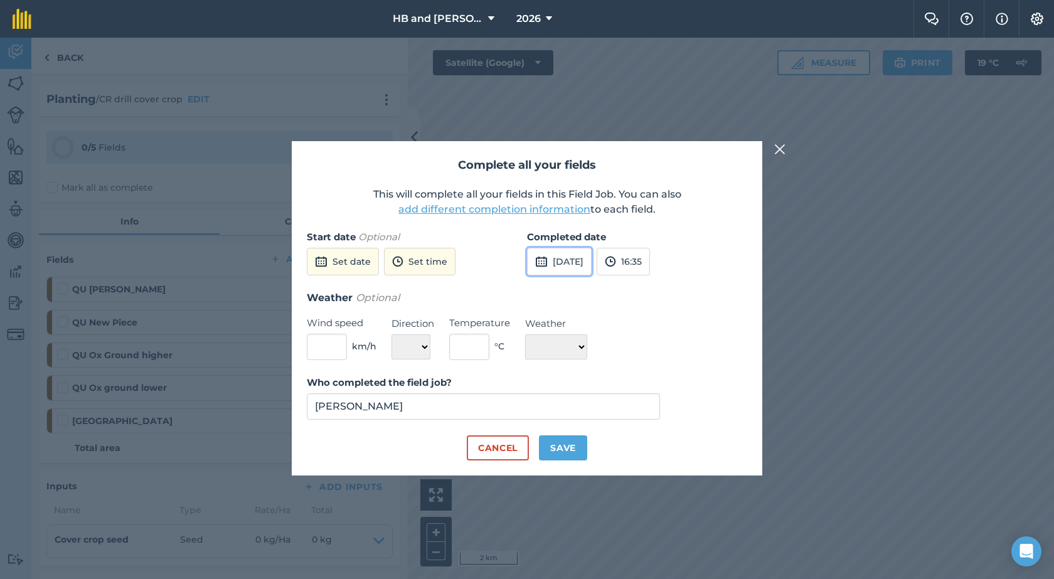
click at [565, 265] on button "[DATE]" at bounding box center [559, 262] width 65 height 28
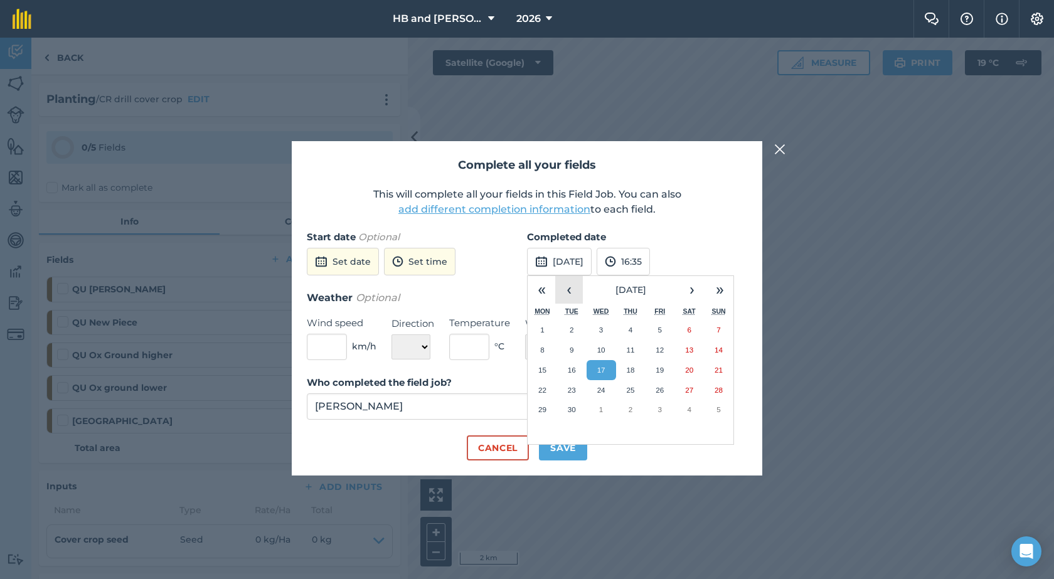
click at [564, 298] on button "‹" at bounding box center [569, 290] width 28 height 28
click at [661, 378] on button "15" at bounding box center [659, 370] width 29 height 20
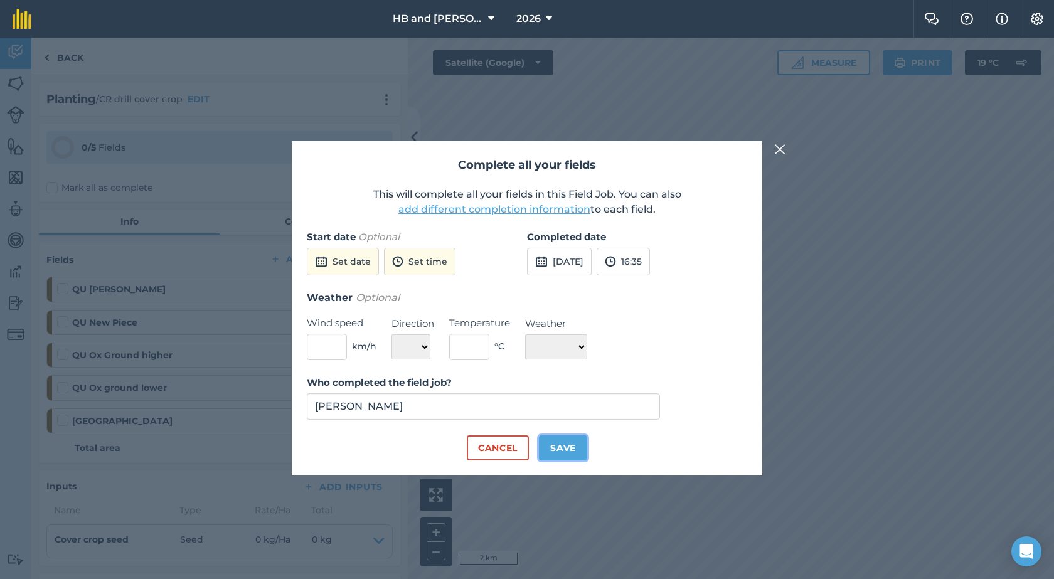
click at [555, 446] on button "Save" at bounding box center [563, 447] width 48 height 25
checkbox input "true"
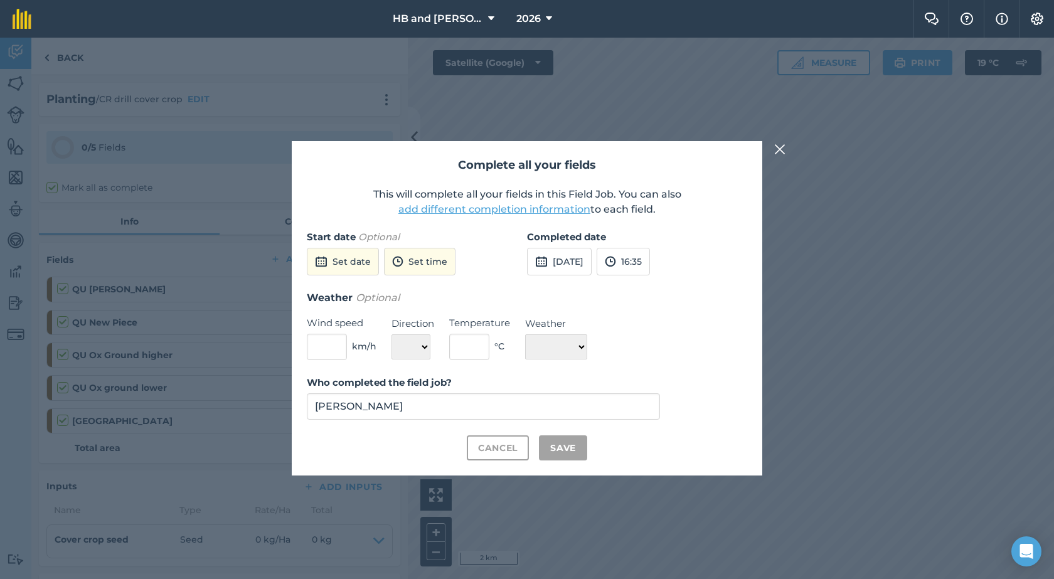
checkbox input "true"
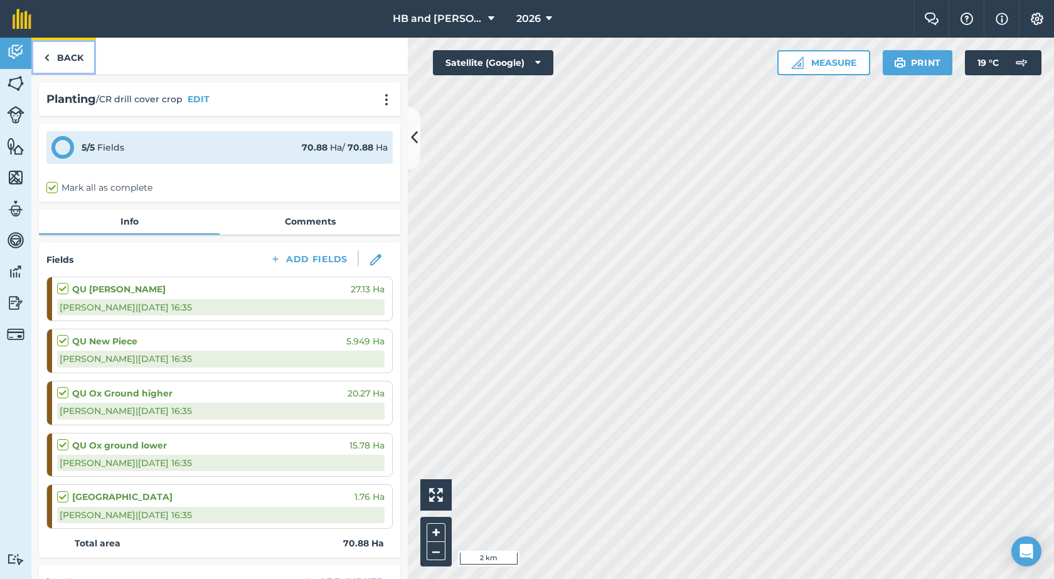
click at [67, 63] on link "Back" at bounding box center [63, 56] width 65 height 37
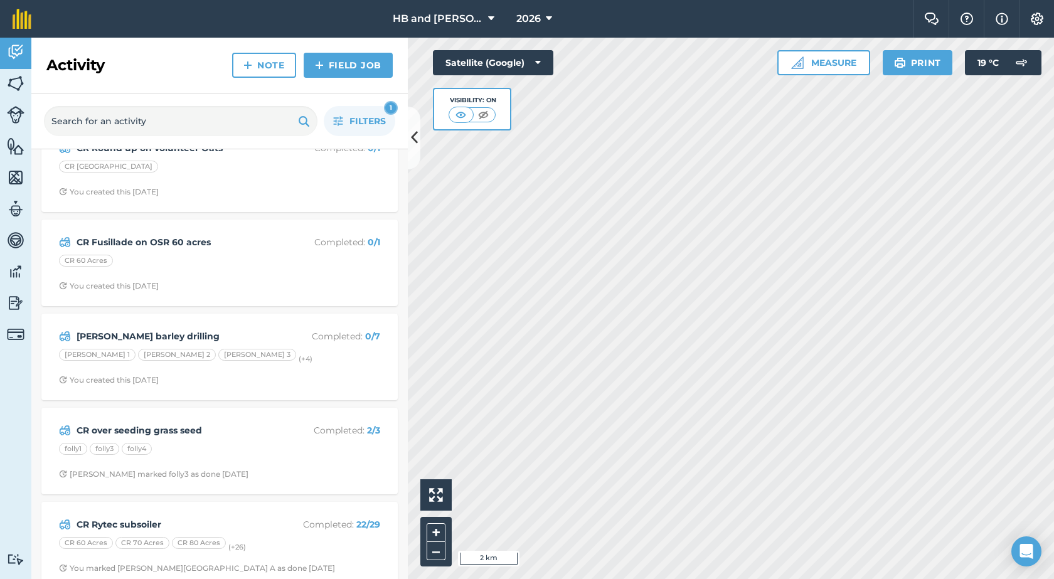
scroll to position [801, 0]
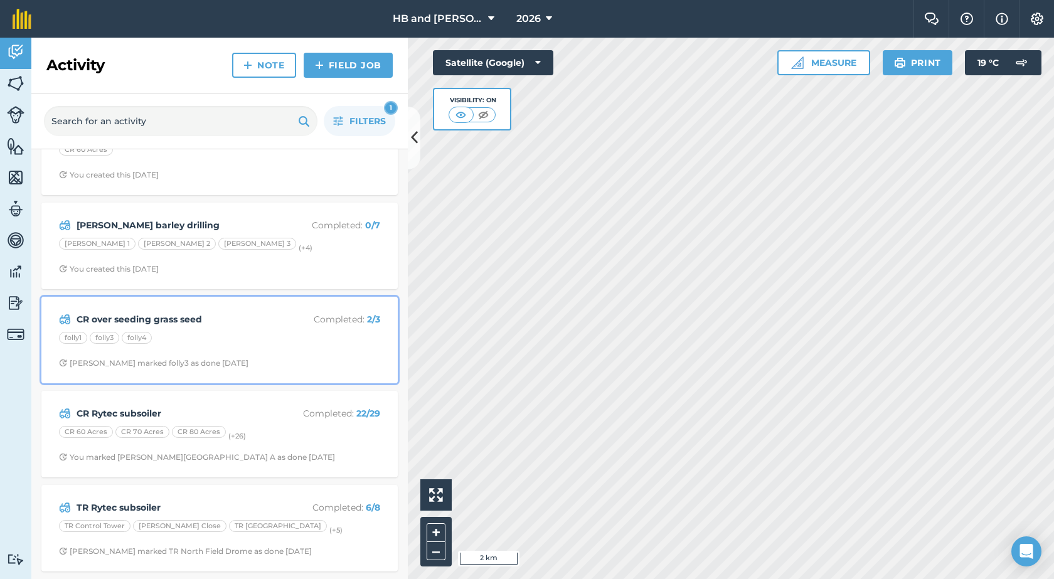
click at [262, 322] on strong "CR over seeding grass seed" at bounding box center [176, 319] width 199 height 14
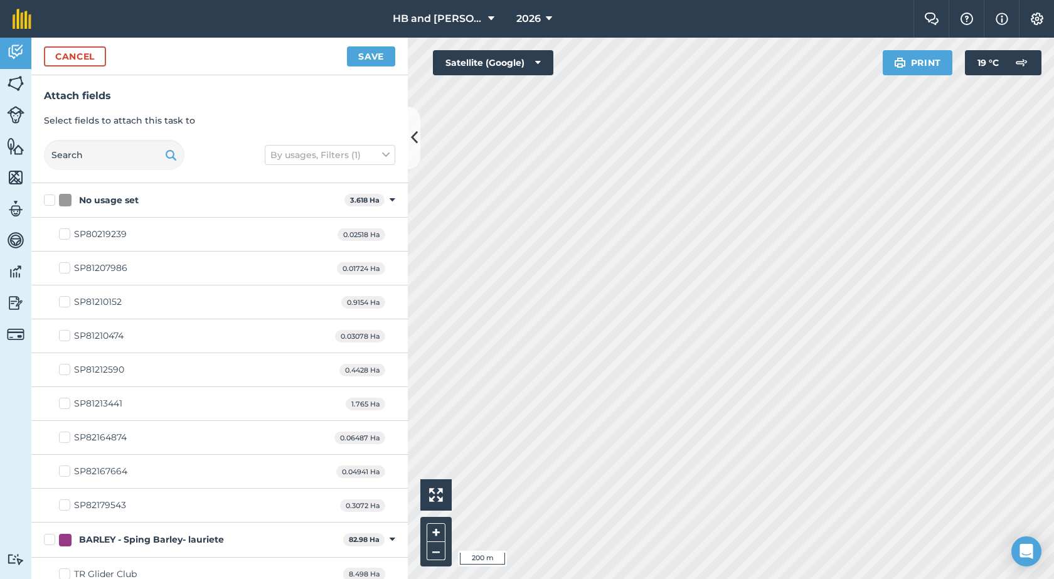
checkbox input "true"
click at [371, 61] on button "Save" at bounding box center [371, 56] width 48 height 20
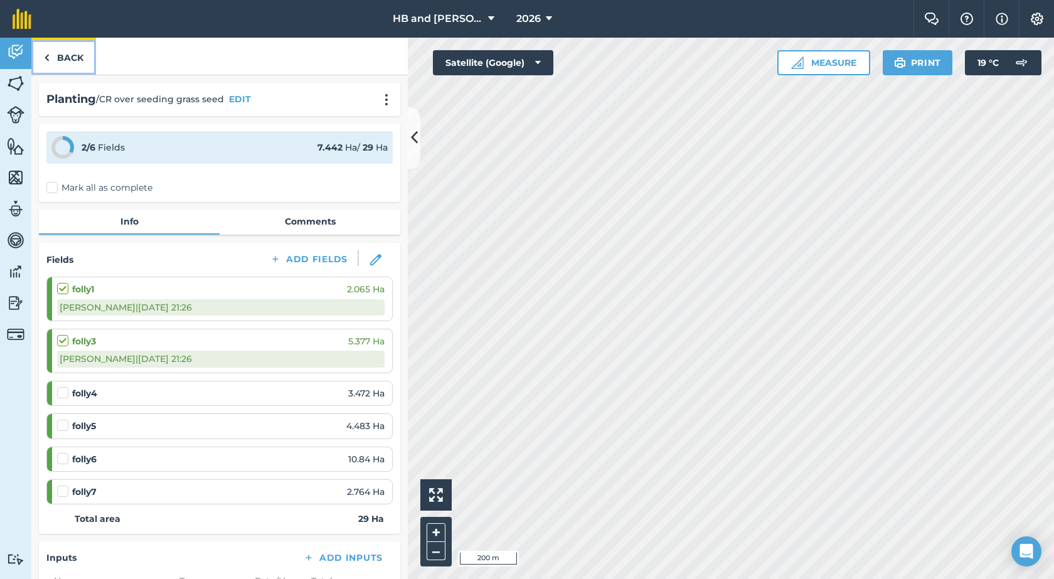
click at [78, 65] on link "Back" at bounding box center [63, 56] width 65 height 37
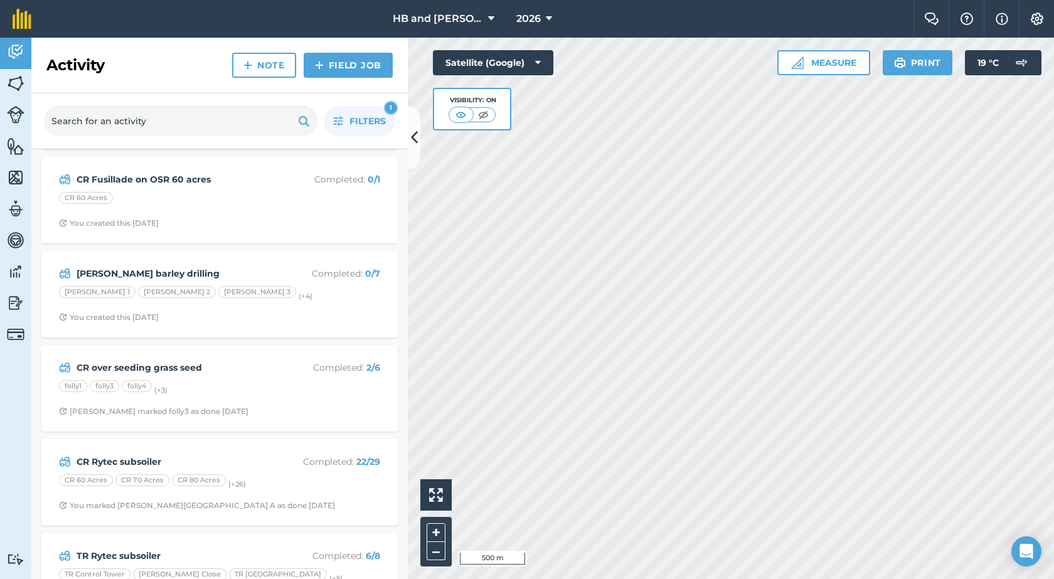
scroll to position [801, 0]
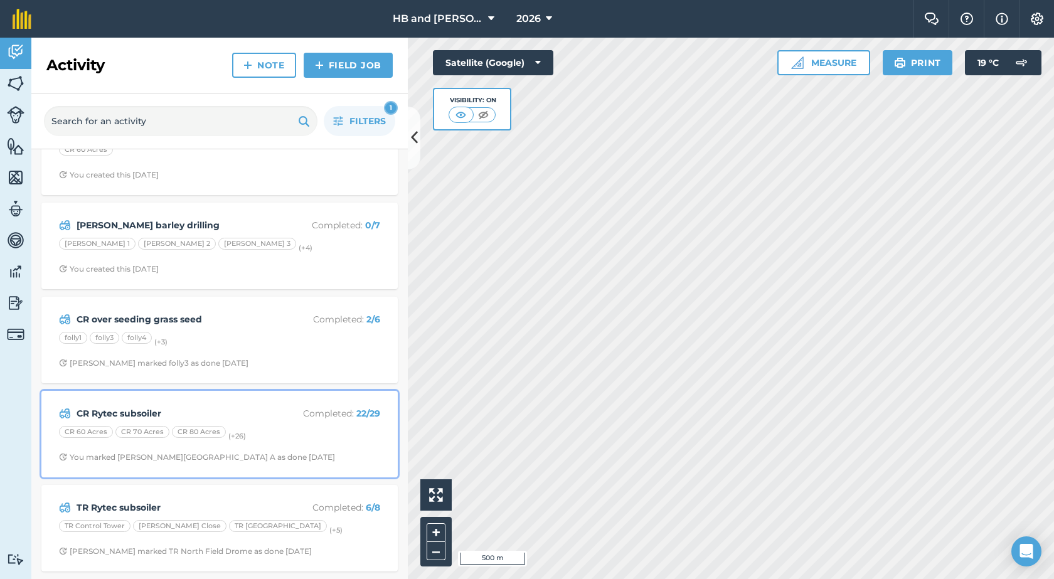
click at [350, 438] on div "CR 60 Acres CR 70 Acres CR 80 Acres (+ 26 )" at bounding box center [219, 434] width 321 height 16
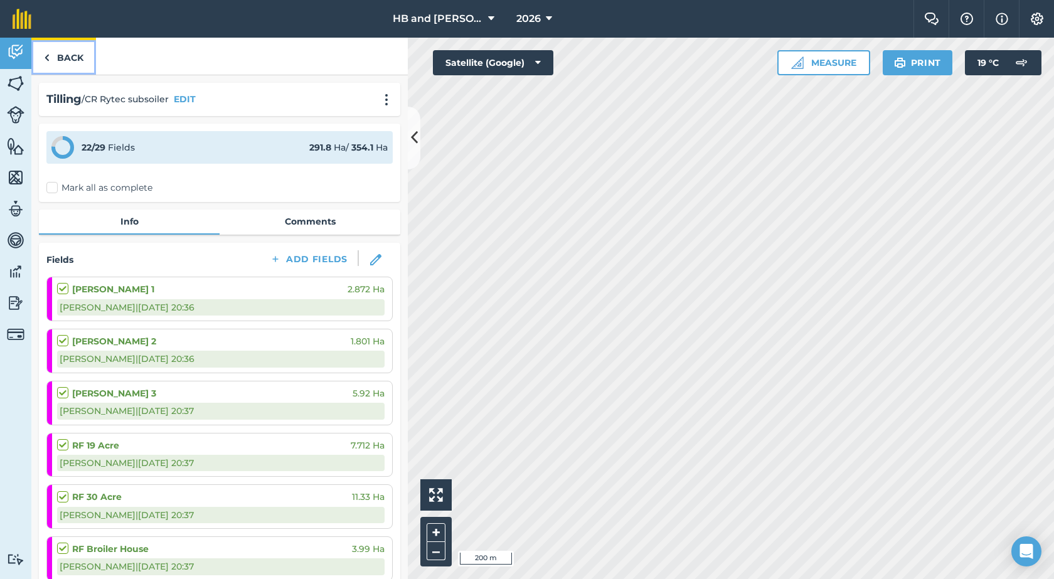
click at [71, 65] on link "Back" at bounding box center [63, 56] width 65 height 37
